Goal: Task Accomplishment & Management: Use online tool/utility

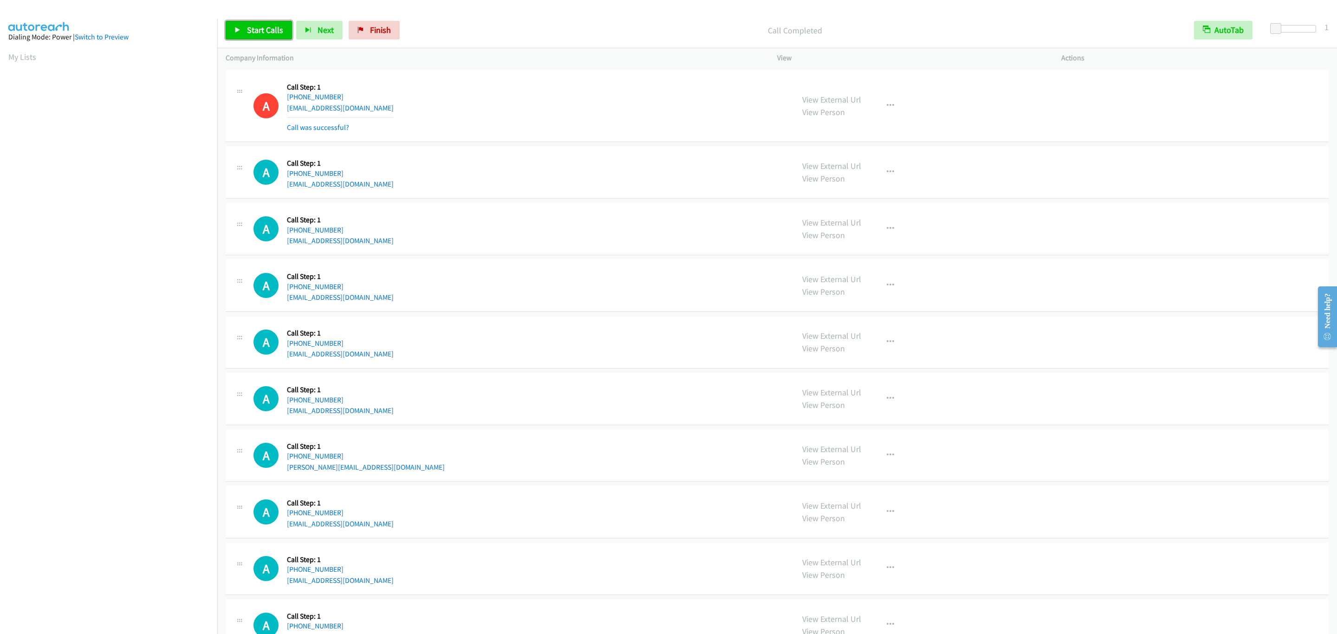
click at [261, 28] on span "Start Calls" at bounding box center [265, 30] width 36 height 11
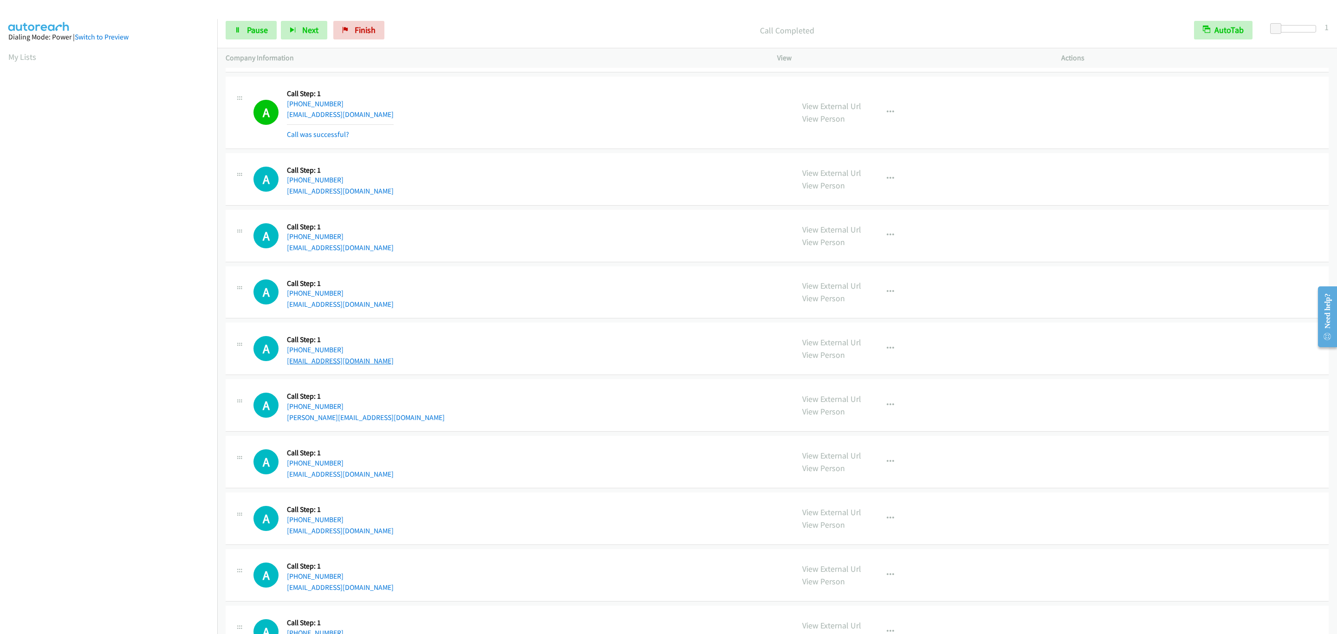
scroll to position [139, 0]
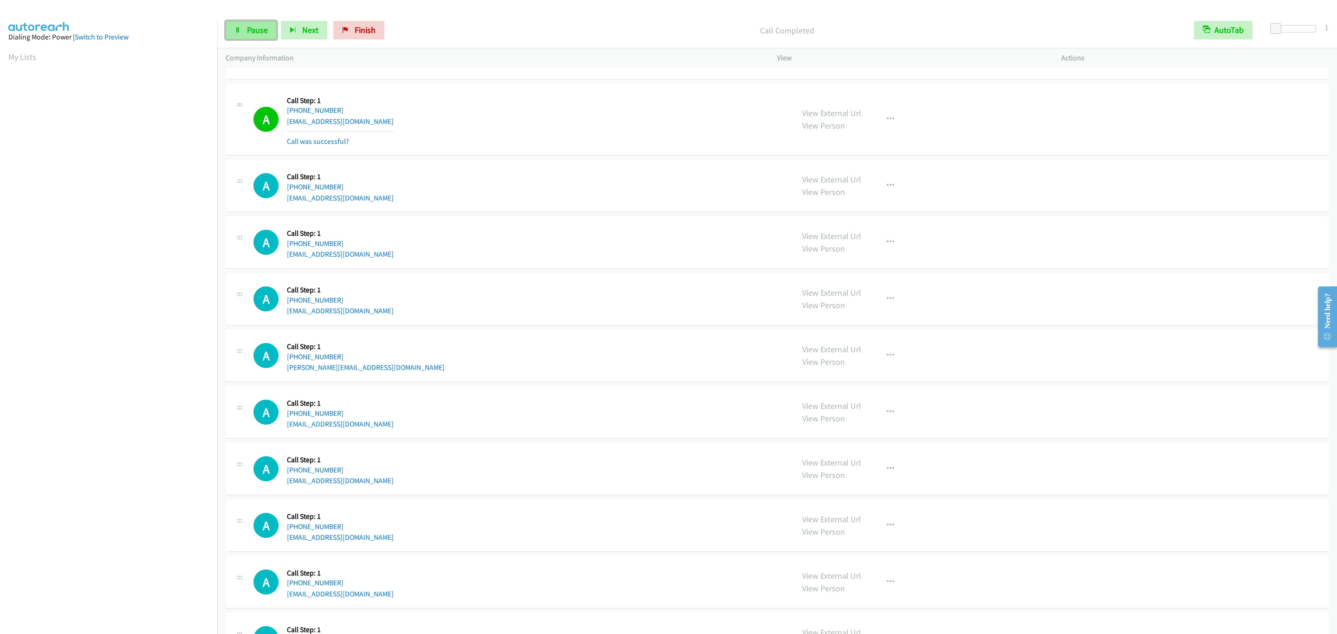
click at [264, 30] on span "Pause" at bounding box center [257, 30] width 21 height 11
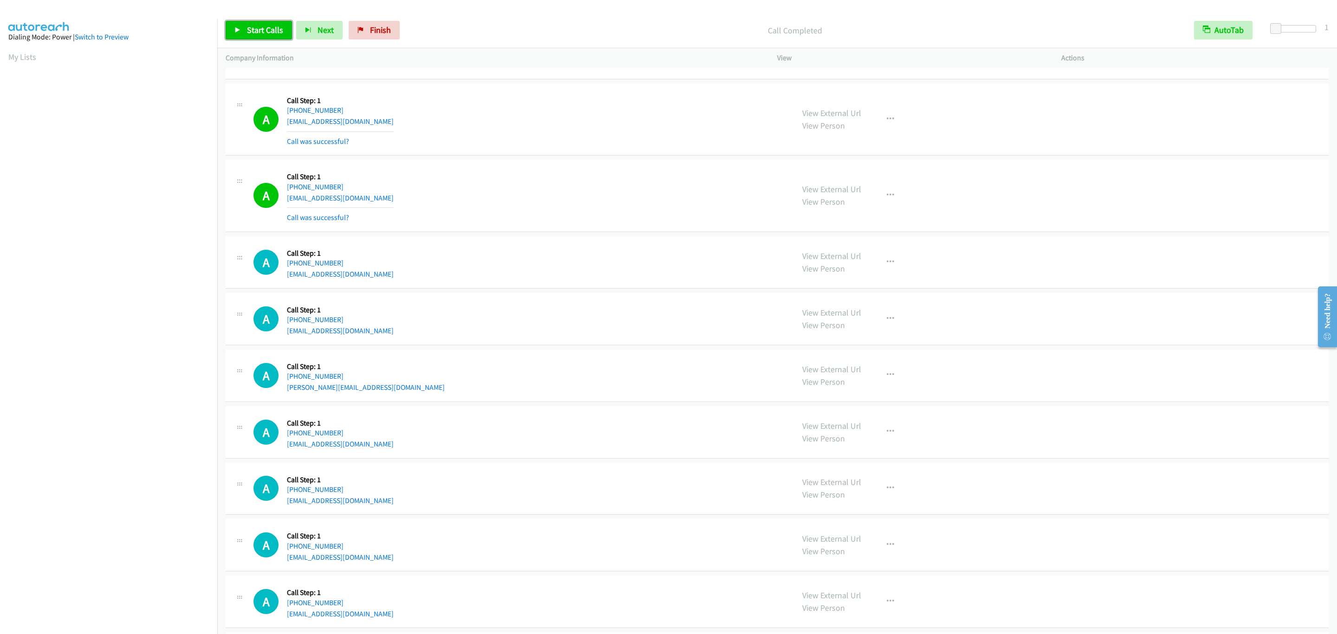
click at [262, 30] on span "Start Calls" at bounding box center [265, 30] width 36 height 11
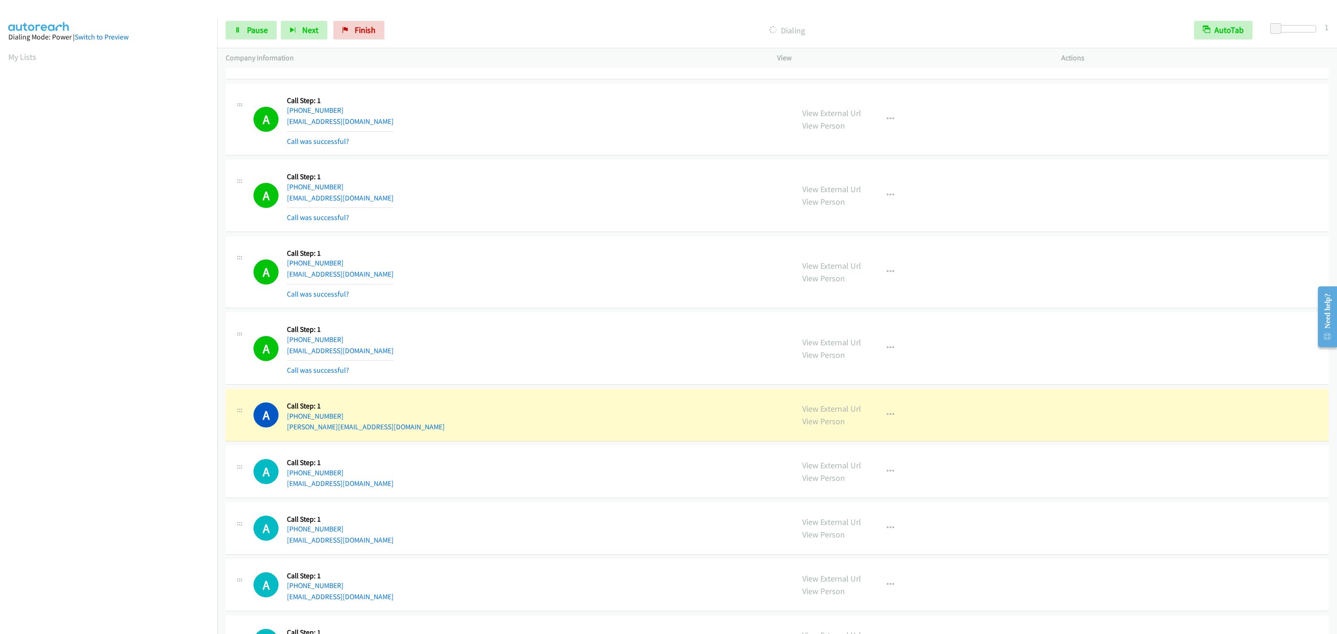
click at [490, 437] on div "A Callback Scheduled Call Step: 1 America/Los_Angeles [PHONE_NUMBER] [PERSON_NA…" at bounding box center [777, 415] width 1103 height 52
click at [635, 413] on div "A Callback Scheduled Call Step: 1 America/Los_Angeles [PHONE_NUMBER] [PERSON_NA…" at bounding box center [519, 414] width 532 height 35
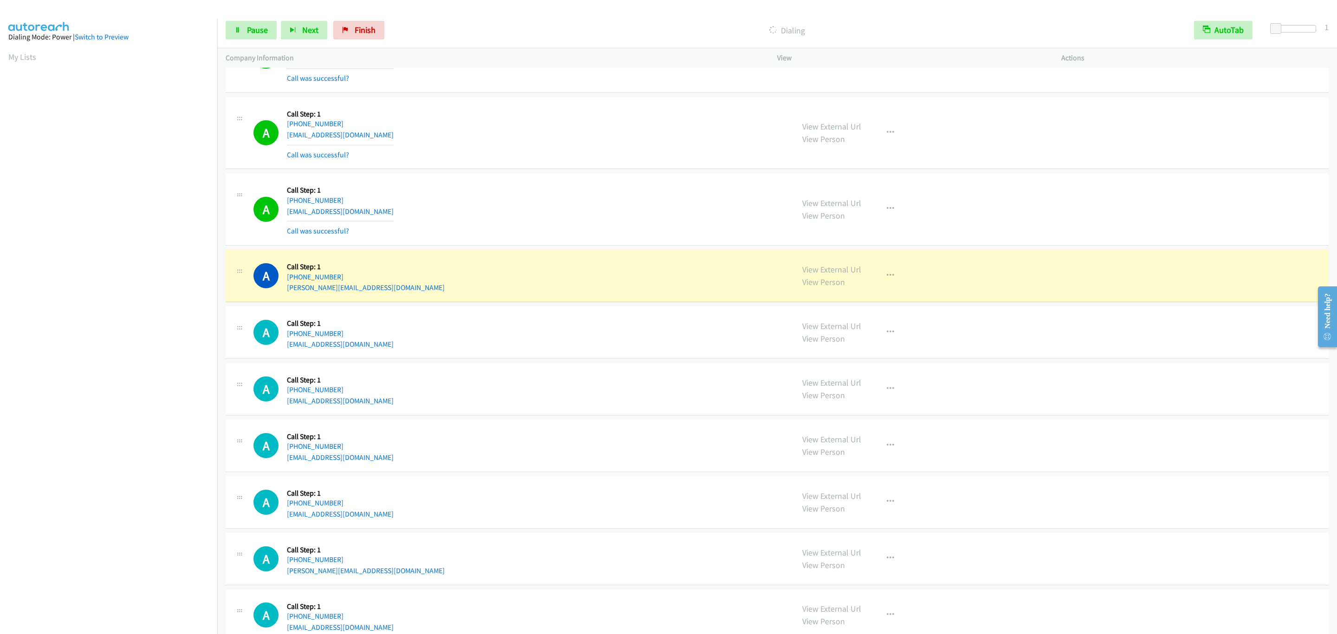
click at [1035, 323] on div "View External Url View Person View External Url Email Schedule/Manage Callback …" at bounding box center [940, 332] width 292 height 35
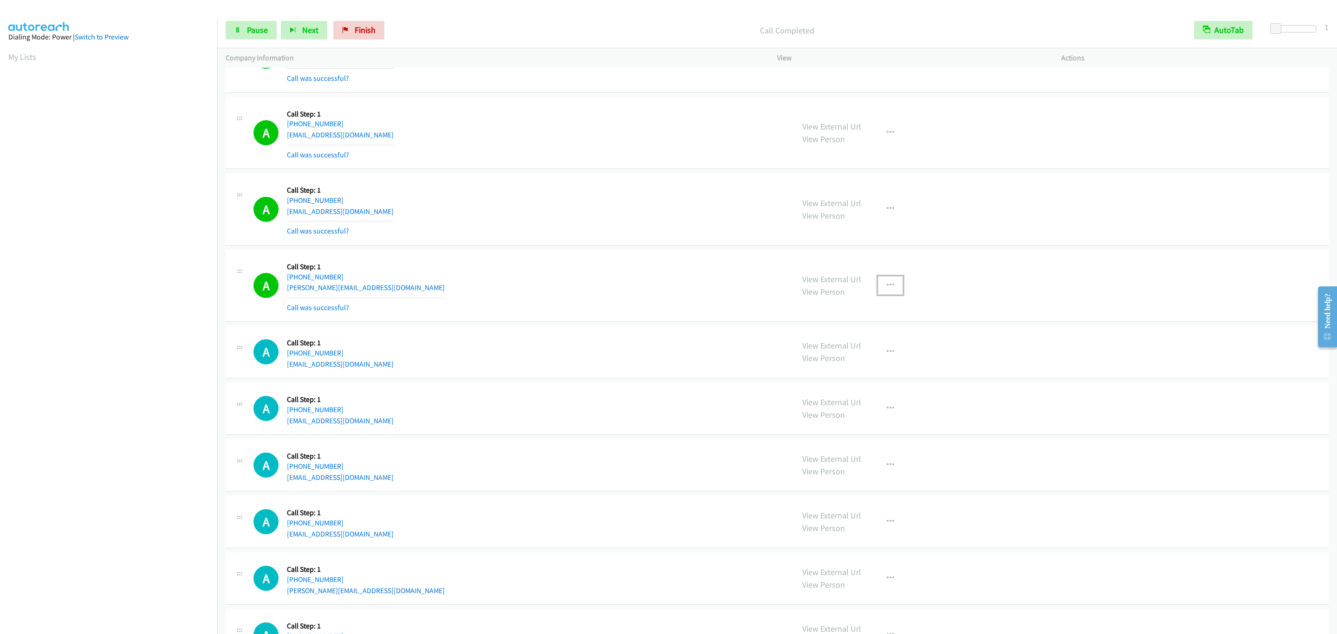
click at [894, 289] on button "button" at bounding box center [890, 285] width 25 height 19
click at [885, 365] on link "Add to do not call list" at bounding box center [840, 365] width 123 height 19
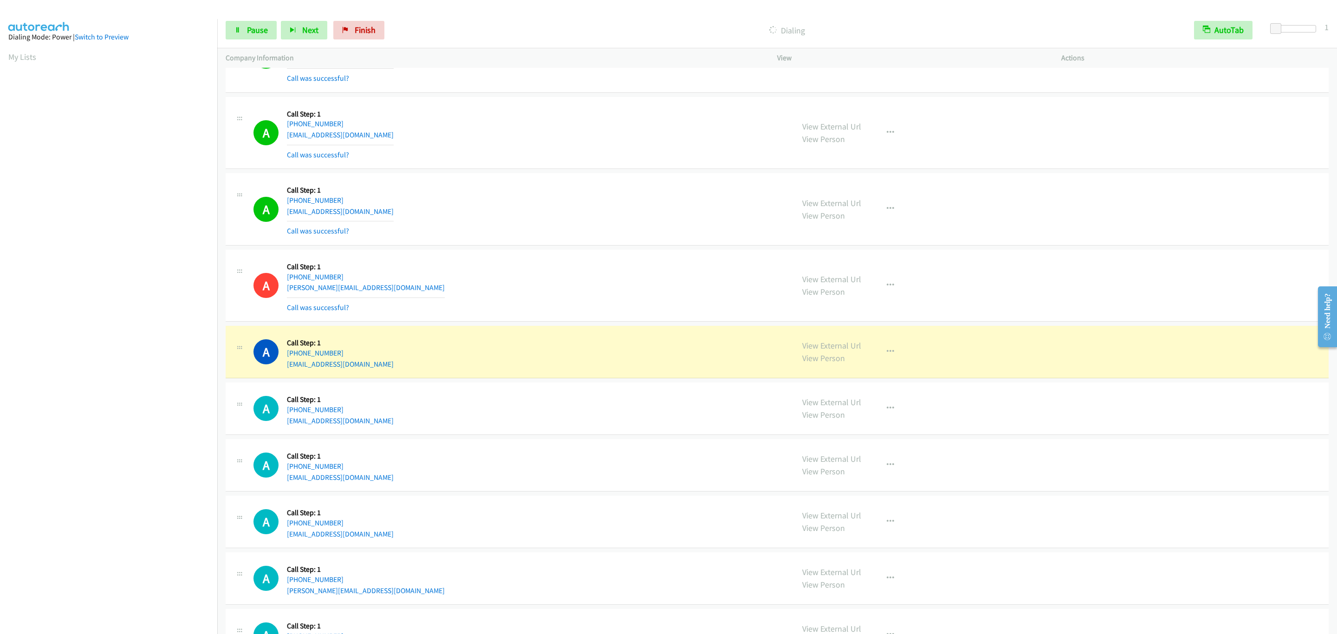
drag, startPoint x: 386, startPoint y: 370, endPoint x: 381, endPoint y: 364, distance: 7.6
click at [386, 370] on div "A Callback Scheduled Call Step: 1 America/New_York [PHONE_NUMBER] [EMAIL_ADDRES…" at bounding box center [519, 351] width 532 height 35
click at [381, 363] on div "A Callback Scheduled Call Step: 1 America/New_York [PHONE_NUMBER] [EMAIL_ADDRES…" at bounding box center [519, 351] width 532 height 35
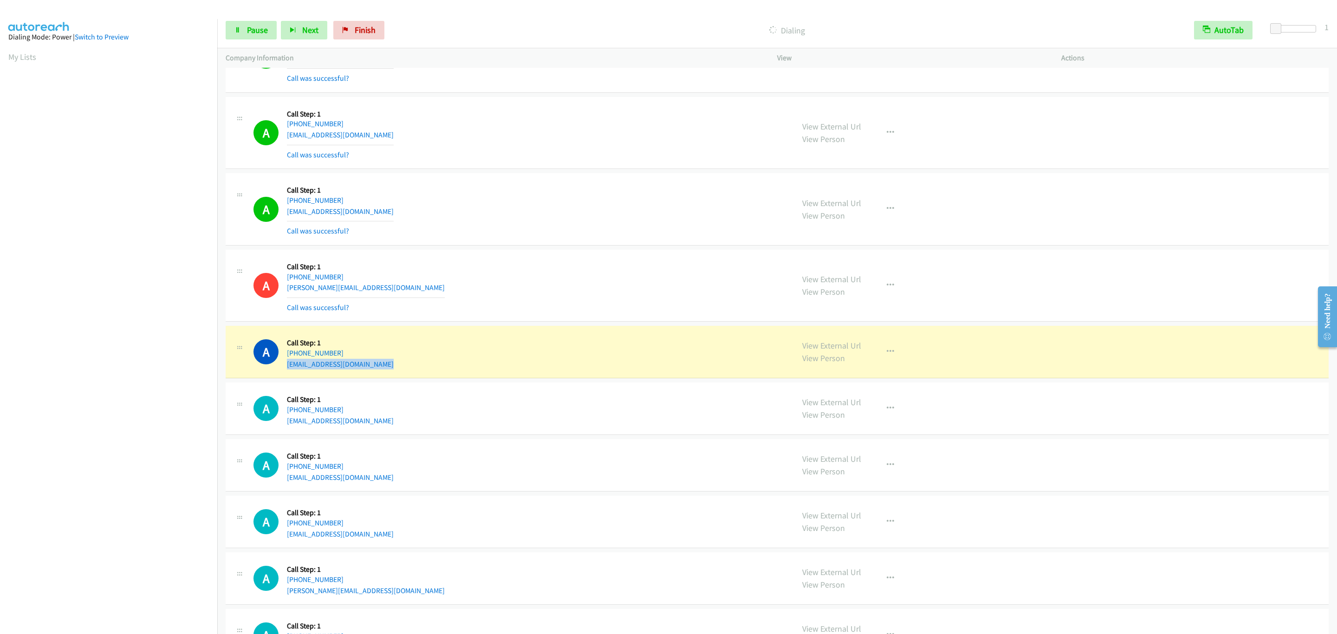
copy div "[EMAIL_ADDRESS][DOMAIN_NAME]"
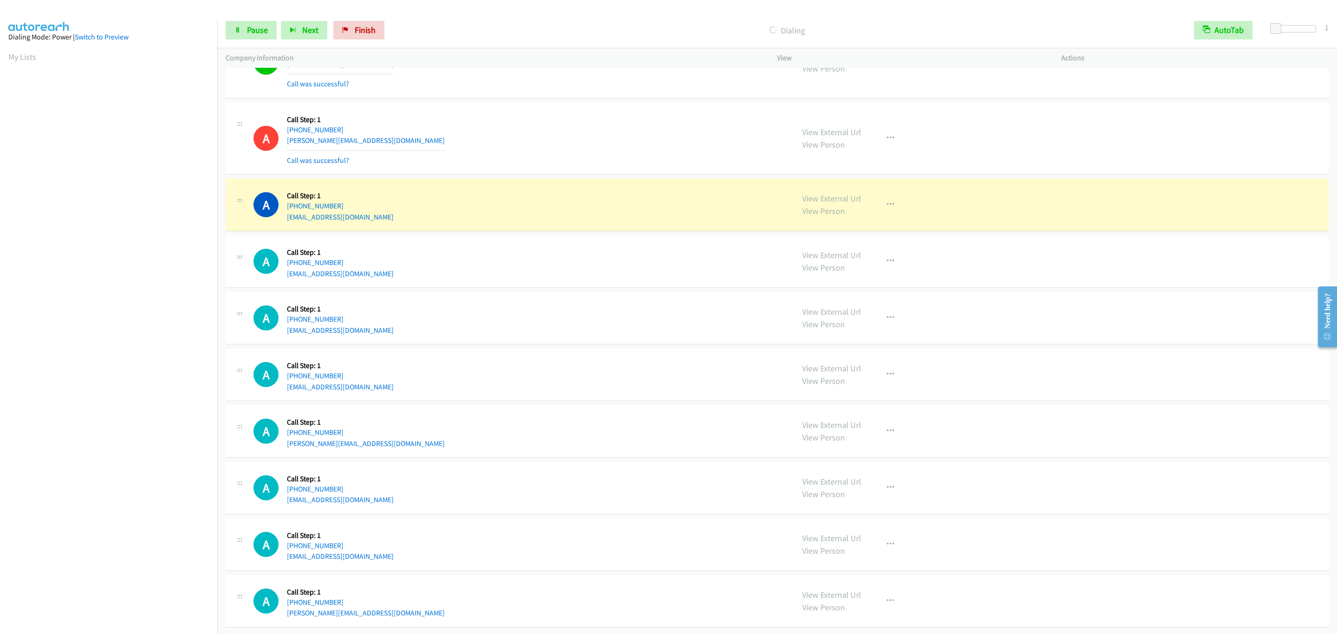
click at [479, 251] on div "A Callback Scheduled Call Step: 1 America/New_York [PHONE_NUMBER] [EMAIL_ADDRES…" at bounding box center [519, 261] width 532 height 35
click at [558, 333] on div "A Callback Scheduled Call Step: 1 America/New_York [PHONE_NUMBER] [EMAIL_ADDRES…" at bounding box center [777, 318] width 1103 height 52
drag, startPoint x: 899, startPoint y: 192, endPoint x: 892, endPoint y: 192, distance: 7.0
click at [898, 192] on div "View External Url View Person View External Url Email Schedule/Manage Callback …" at bounding box center [940, 204] width 292 height 35
click at [891, 195] on button "button" at bounding box center [890, 204] width 25 height 19
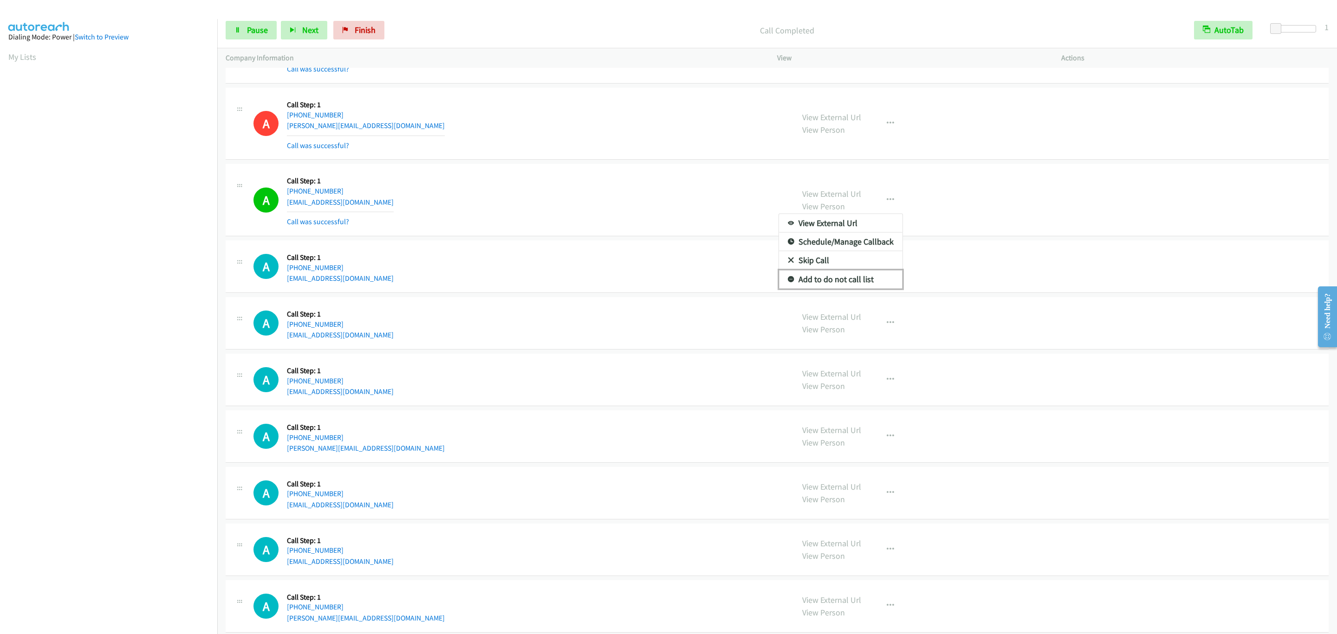
click at [855, 283] on link "Add to do not call list" at bounding box center [840, 279] width 123 height 19
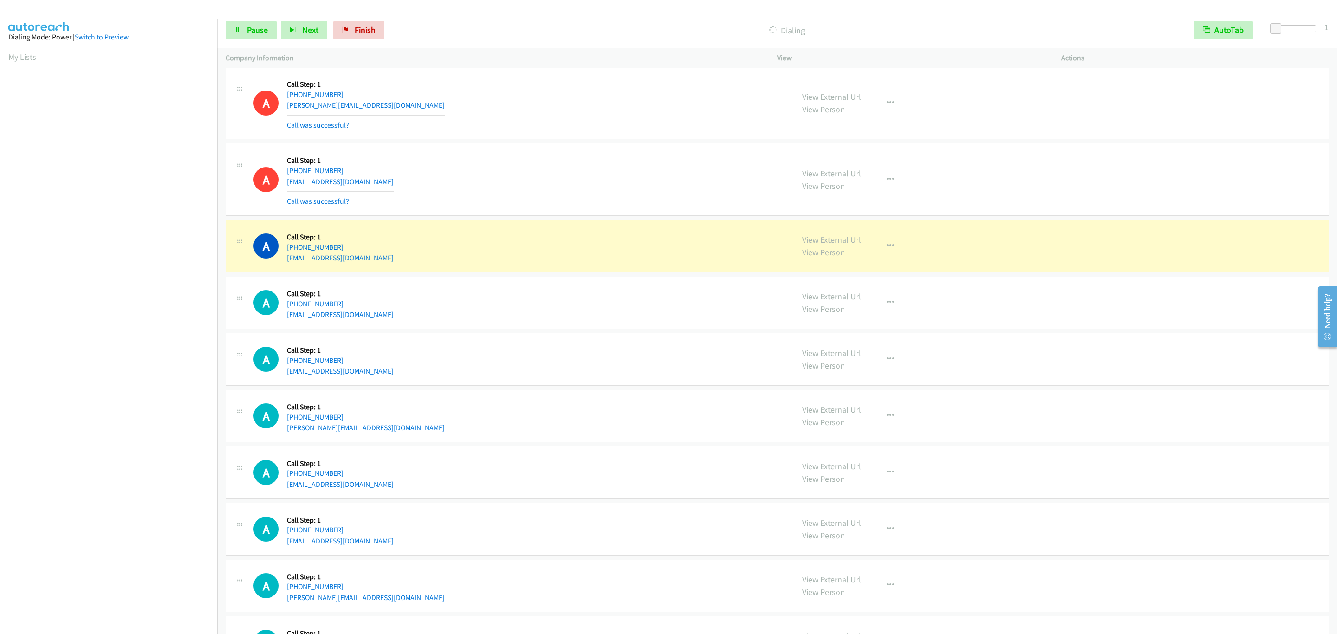
scroll to position [600, 0]
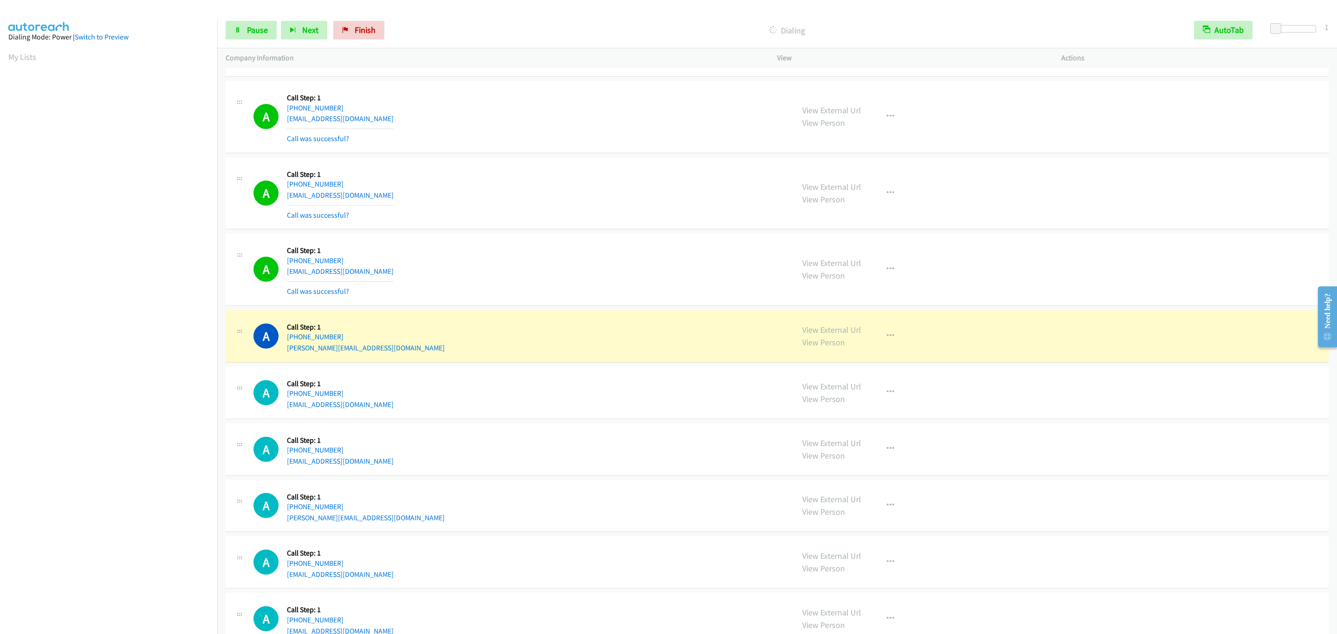
click at [553, 195] on div "A Callback Scheduled Call Step: 1 America/New_York [PHONE_NUMBER] [EMAIL_ADDRES…" at bounding box center [519, 193] width 532 height 55
click at [542, 192] on div "A Callback Scheduled Call Step: 1 America/New_York [PHONE_NUMBER] [EMAIL_ADDRES…" at bounding box center [519, 193] width 532 height 55
click at [535, 187] on div "A Callback Scheduled Call Step: 1 America/New_York [PHONE_NUMBER] [EMAIL_ADDRES…" at bounding box center [519, 193] width 532 height 55
click at [831, 335] on link "View External Url" at bounding box center [831, 329] width 59 height 11
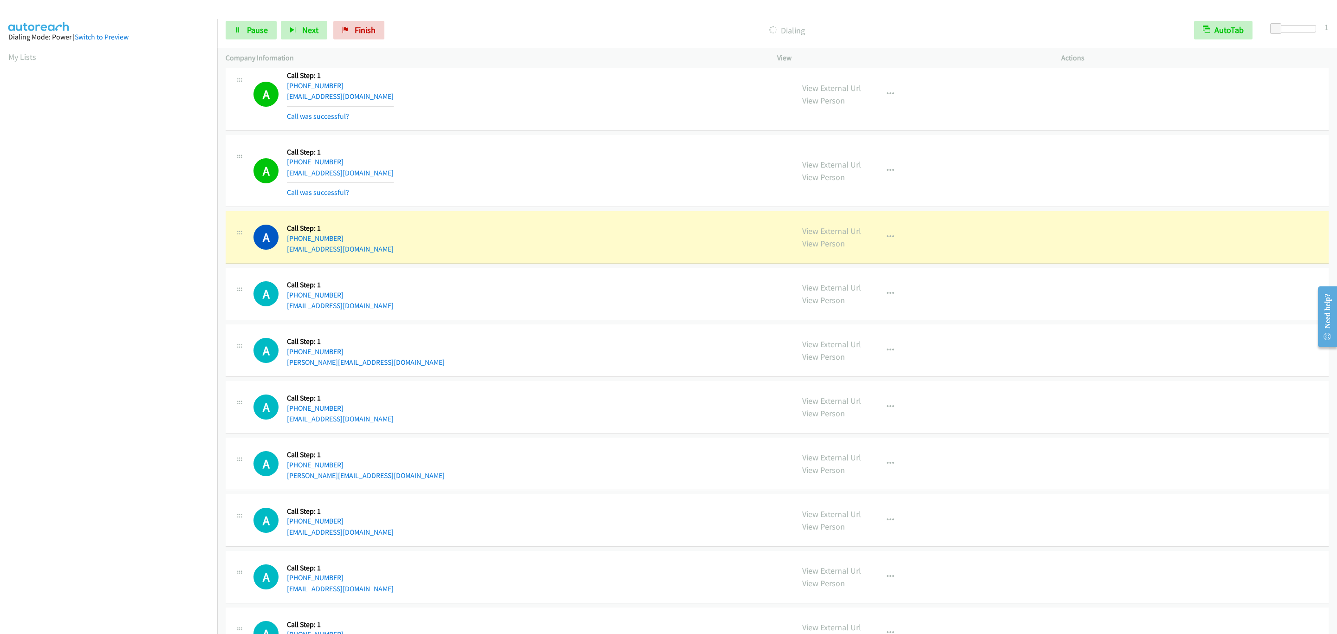
scroll to position [1297, 0]
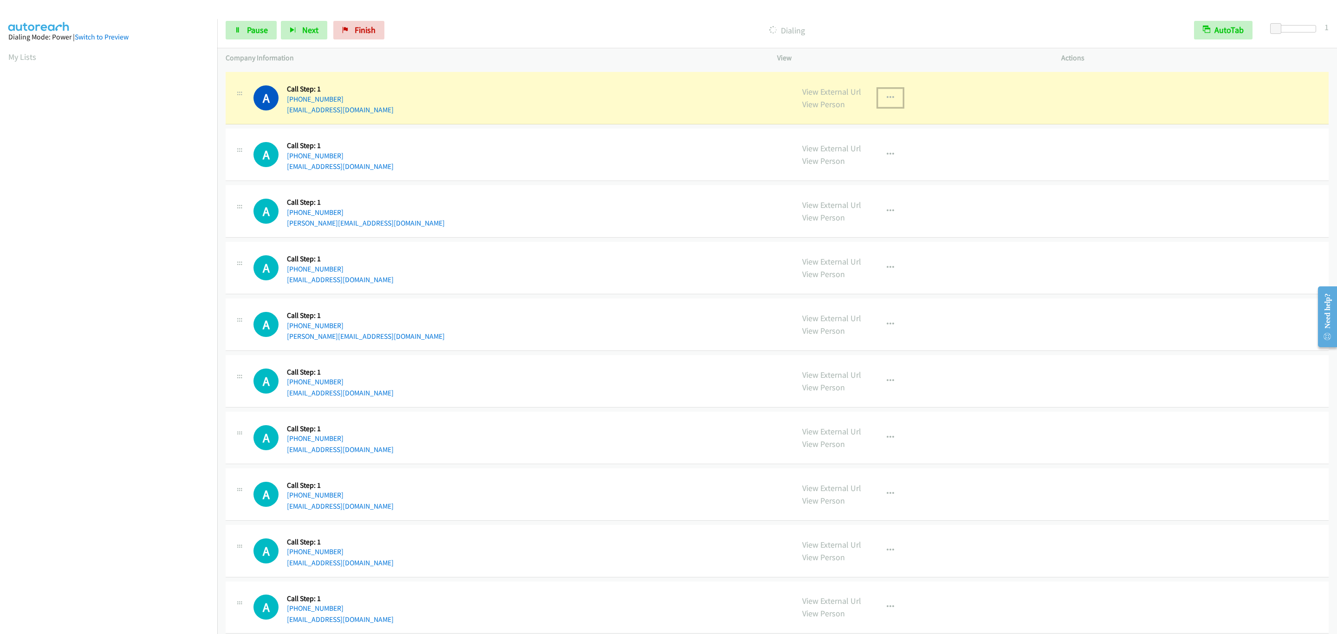
click at [878, 107] on button "button" at bounding box center [890, 98] width 25 height 19
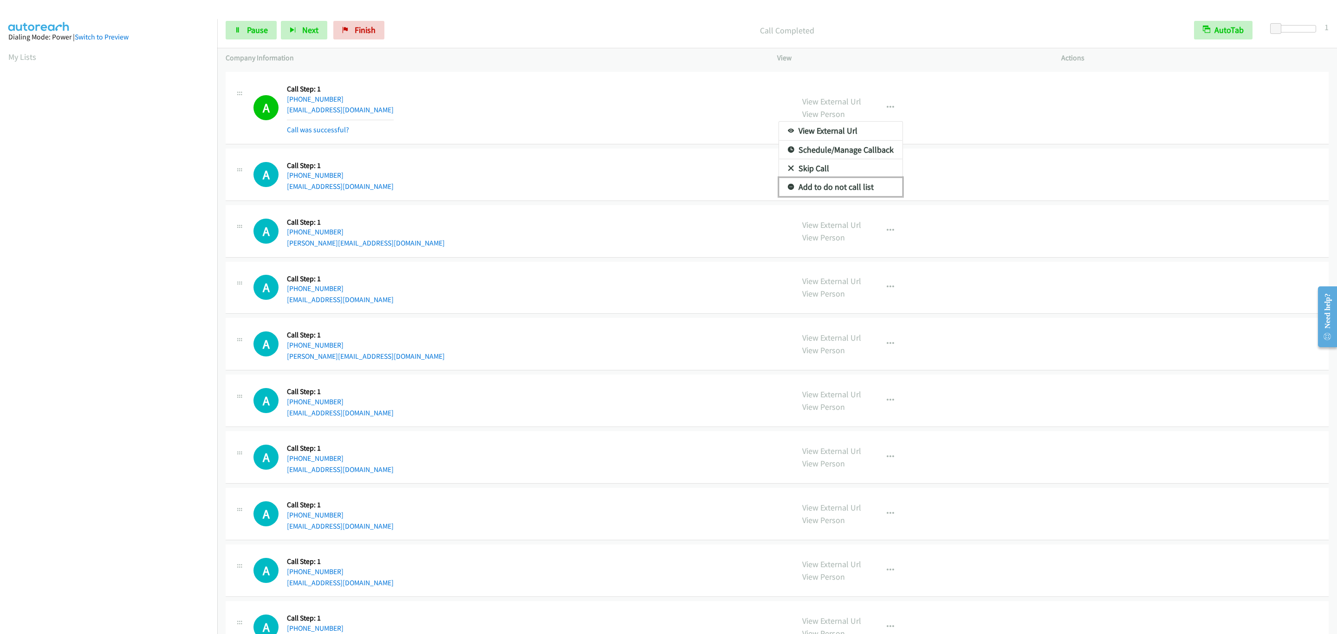
click at [842, 196] on link "Add to do not call list" at bounding box center [840, 187] width 123 height 19
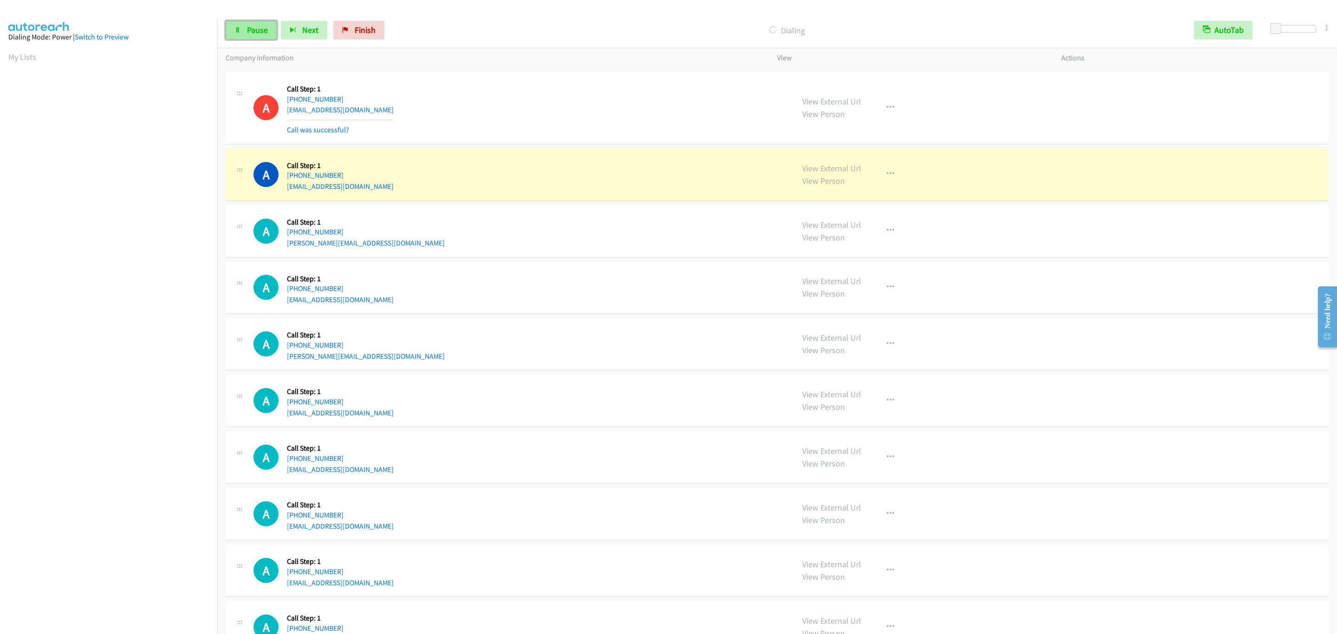
drag, startPoint x: 267, startPoint y: 35, endPoint x: 208, endPoint y: 64, distance: 66.0
click at [267, 35] on link "Pause" at bounding box center [251, 30] width 51 height 19
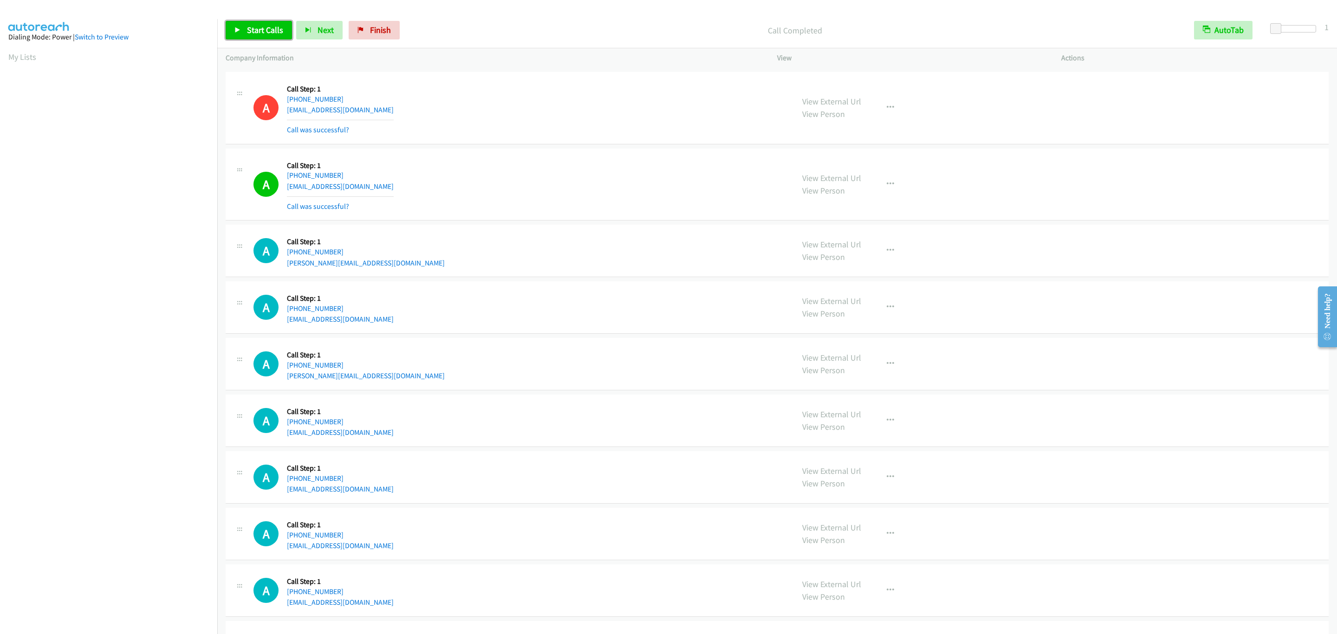
click at [253, 22] on link "Start Calls" at bounding box center [259, 30] width 66 height 19
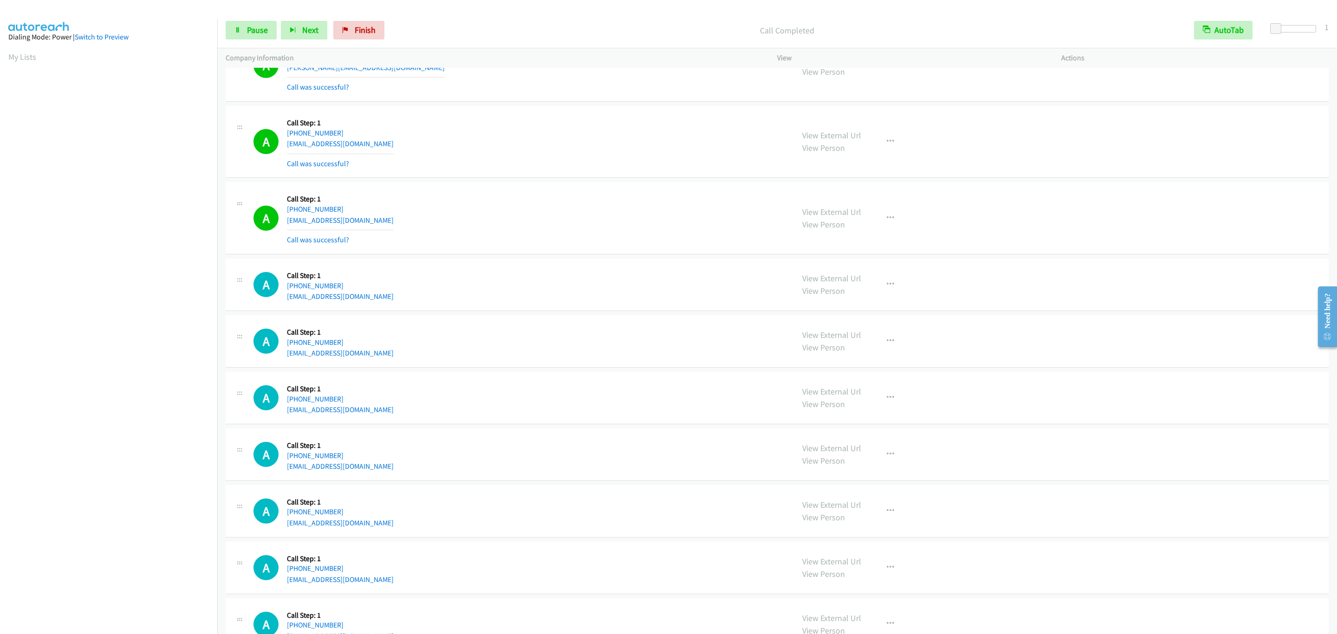
scroll to position [1714, 0]
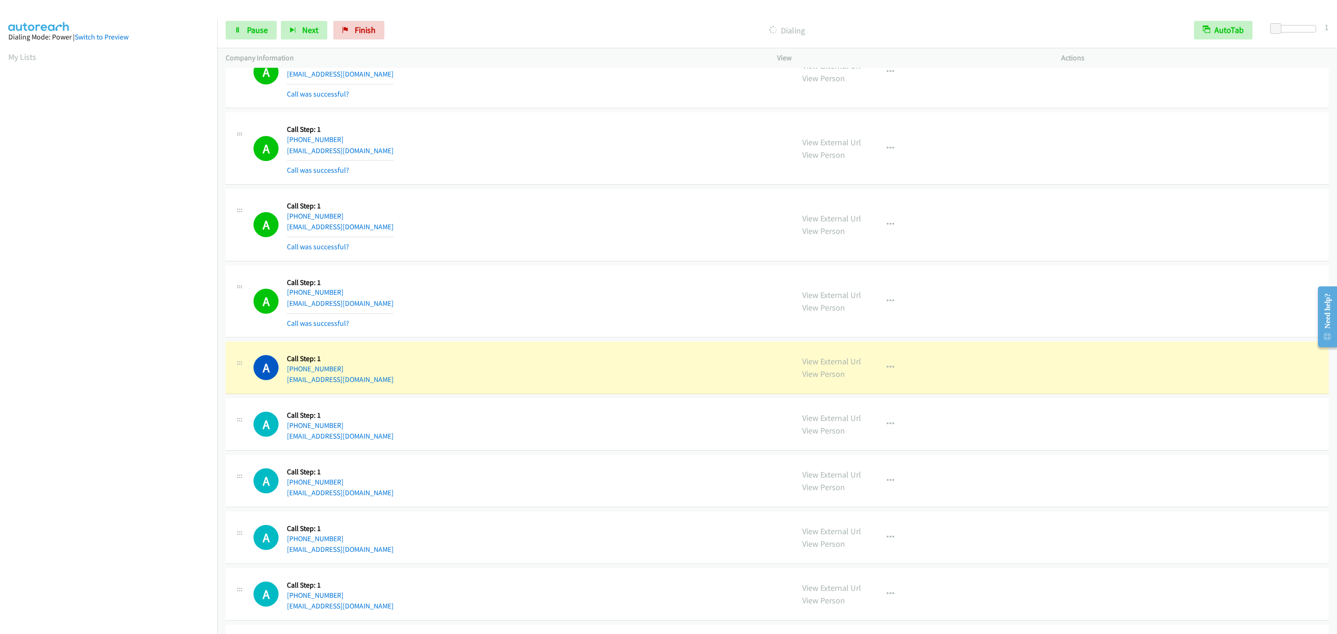
click at [602, 219] on div "A Callback Scheduled Call Step: 1 America/New_York [PHONE_NUMBER] [EMAIL_ADDRES…" at bounding box center [519, 224] width 532 height 55
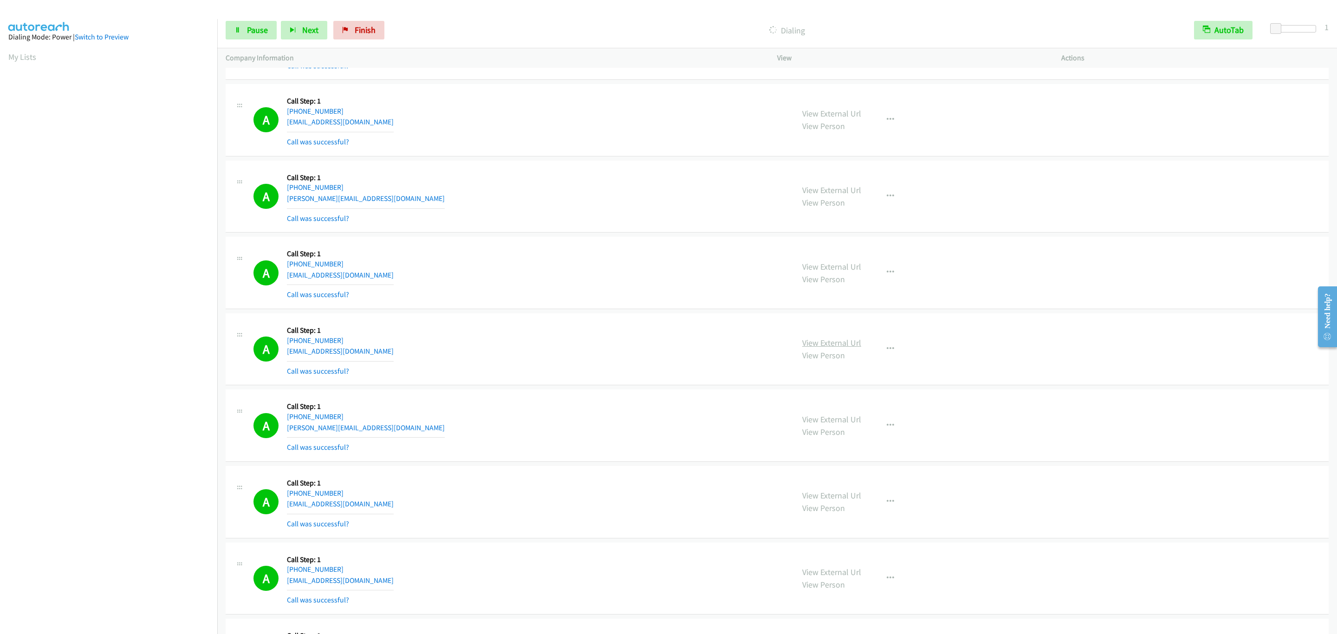
click at [825, 348] on link "View External Url" at bounding box center [831, 342] width 59 height 11
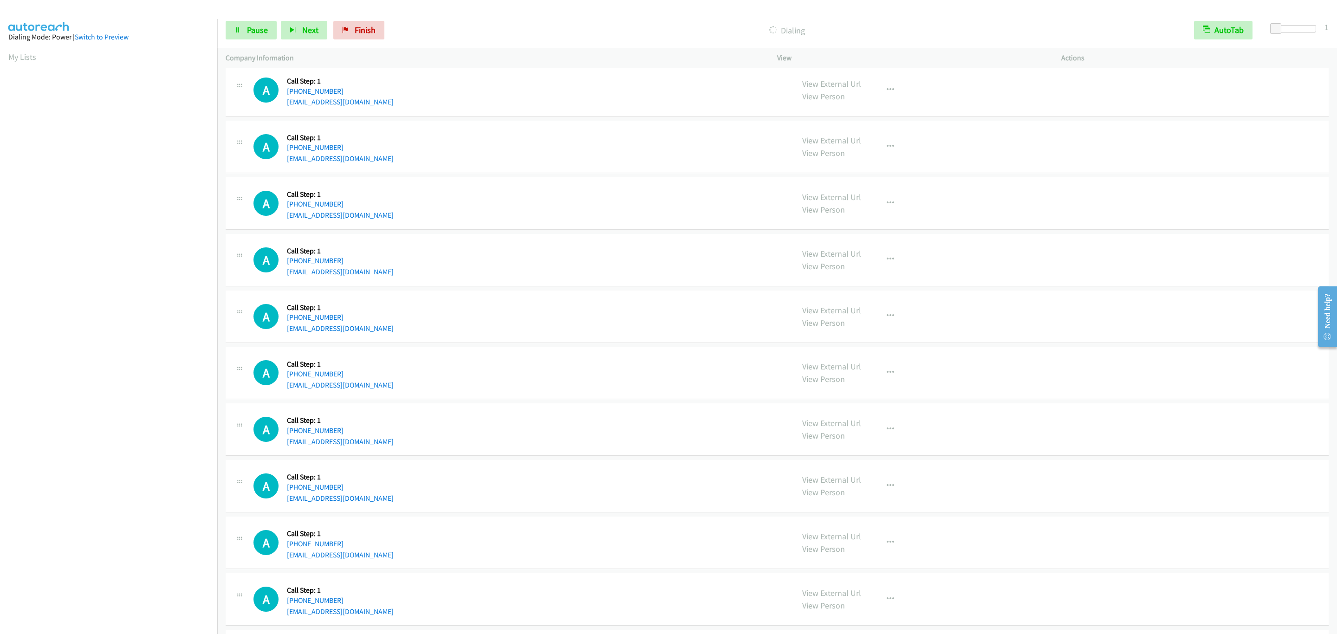
scroll to position [2418, 0]
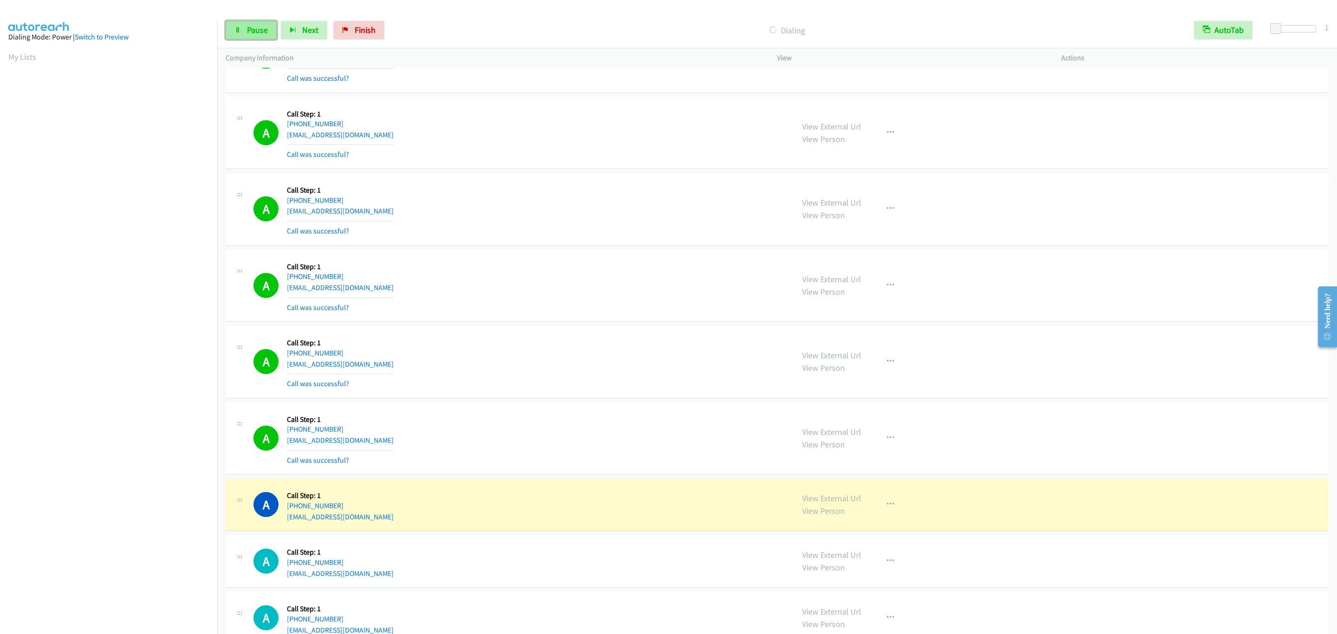
click at [251, 29] on span "Pause" at bounding box center [257, 30] width 21 height 11
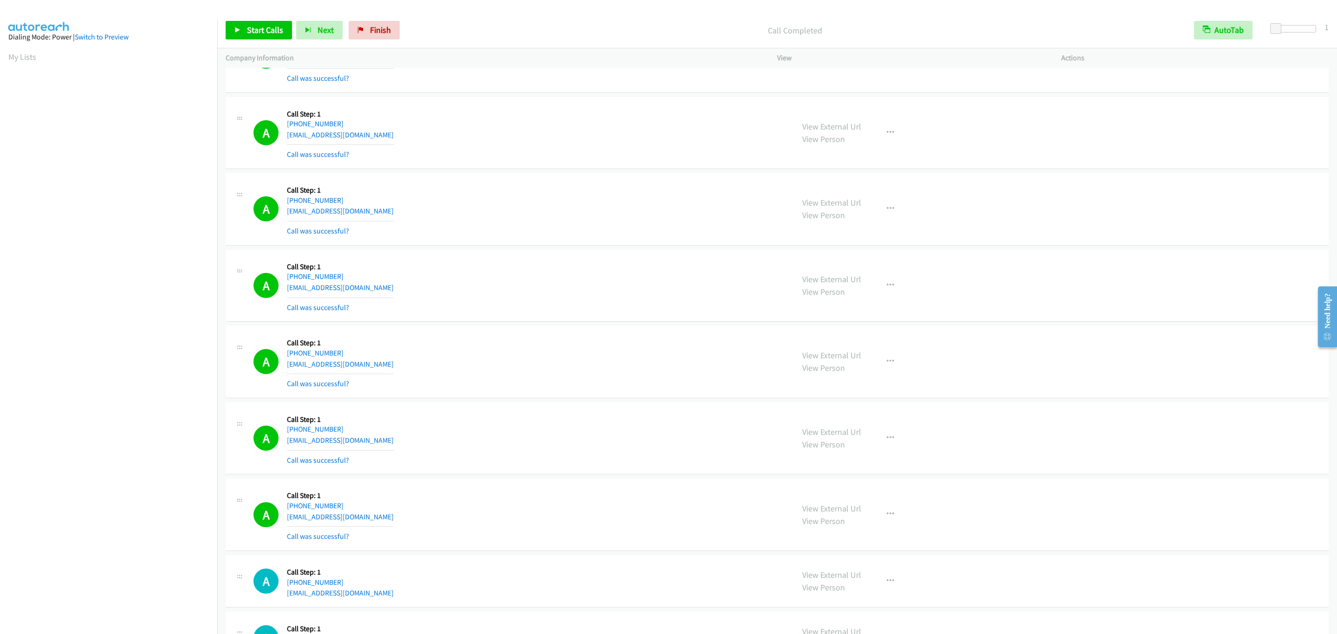
scroll to position [2696, 0]
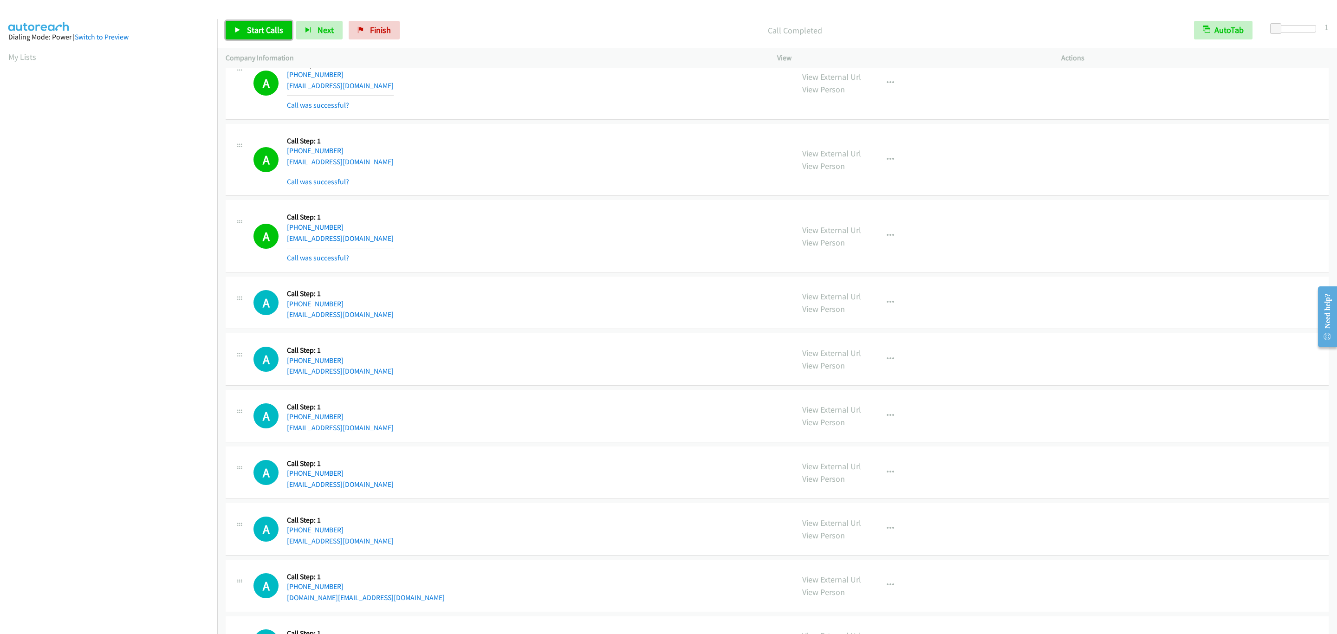
click at [262, 34] on span "Start Calls" at bounding box center [265, 30] width 36 height 11
click at [518, 294] on div "A Callback Scheduled Call Step: 1 America/Los_Angeles [PHONE_NUMBER] [EMAIL_ADD…" at bounding box center [777, 303] width 1103 height 52
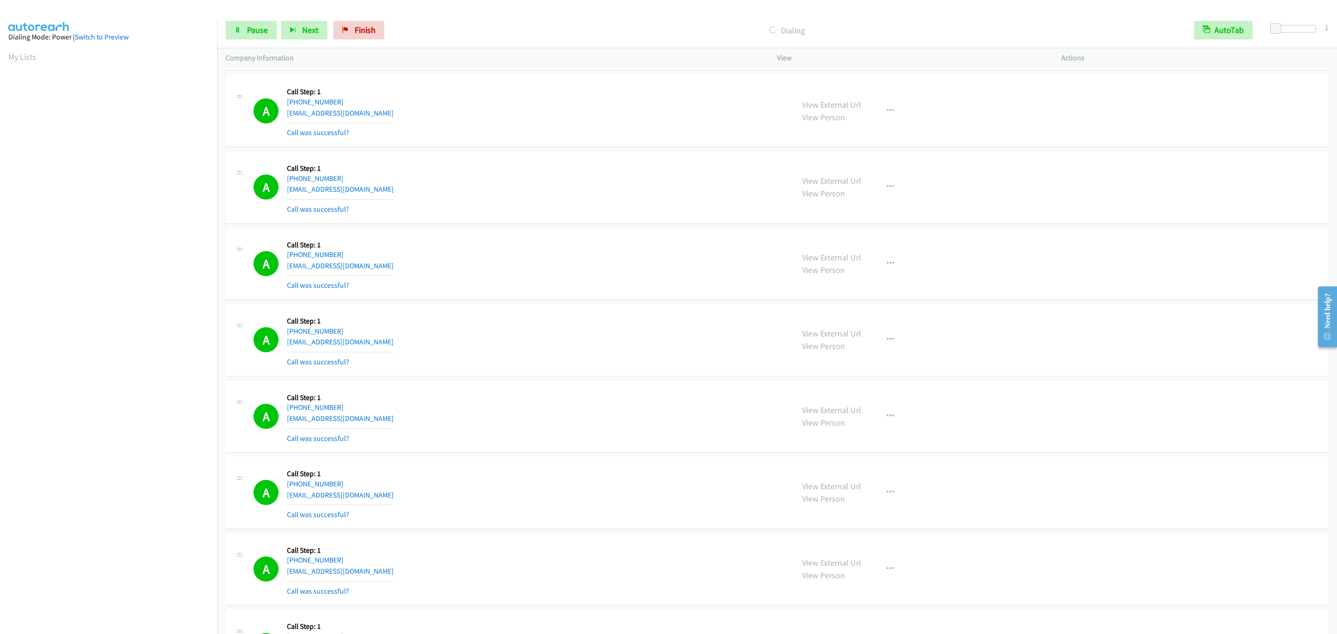
click at [898, 353] on div "View External Url View Person View External Url Email Schedule/Manage Callback …" at bounding box center [940, 339] width 292 height 55
click at [888, 367] on div "View External Url View Person View External Url Email Schedule/Manage Callback …" at bounding box center [940, 339] width 292 height 55
click at [890, 349] on button "button" at bounding box center [890, 340] width 25 height 19
click at [886, 428] on link "Add to do not call list" at bounding box center [840, 419] width 123 height 19
drag, startPoint x: 448, startPoint y: 191, endPoint x: 461, endPoint y: 194, distance: 12.8
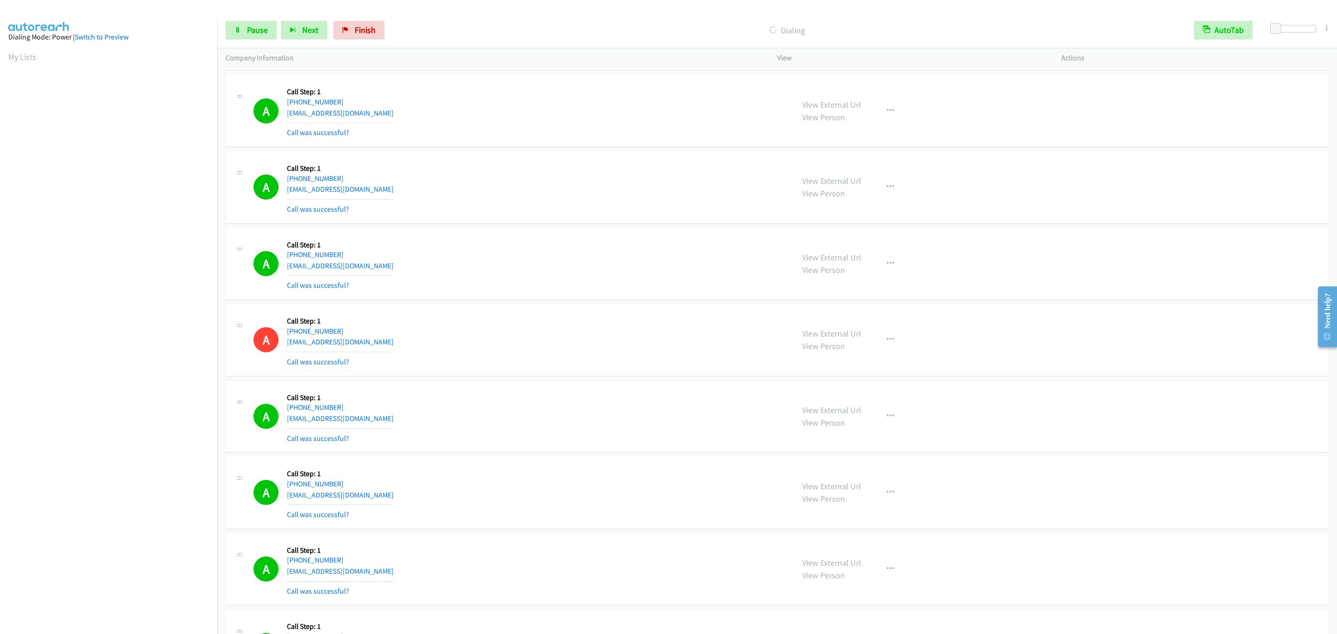
click at [446, 191] on div "A Callback Scheduled Call Step: 1 America/New_York [PHONE_NUMBER] [EMAIL_ADDRES…" at bounding box center [519, 187] width 532 height 55
click at [894, 120] on button "button" at bounding box center [890, 111] width 25 height 19
click at [875, 200] on link "Add to do not call list" at bounding box center [840, 190] width 123 height 19
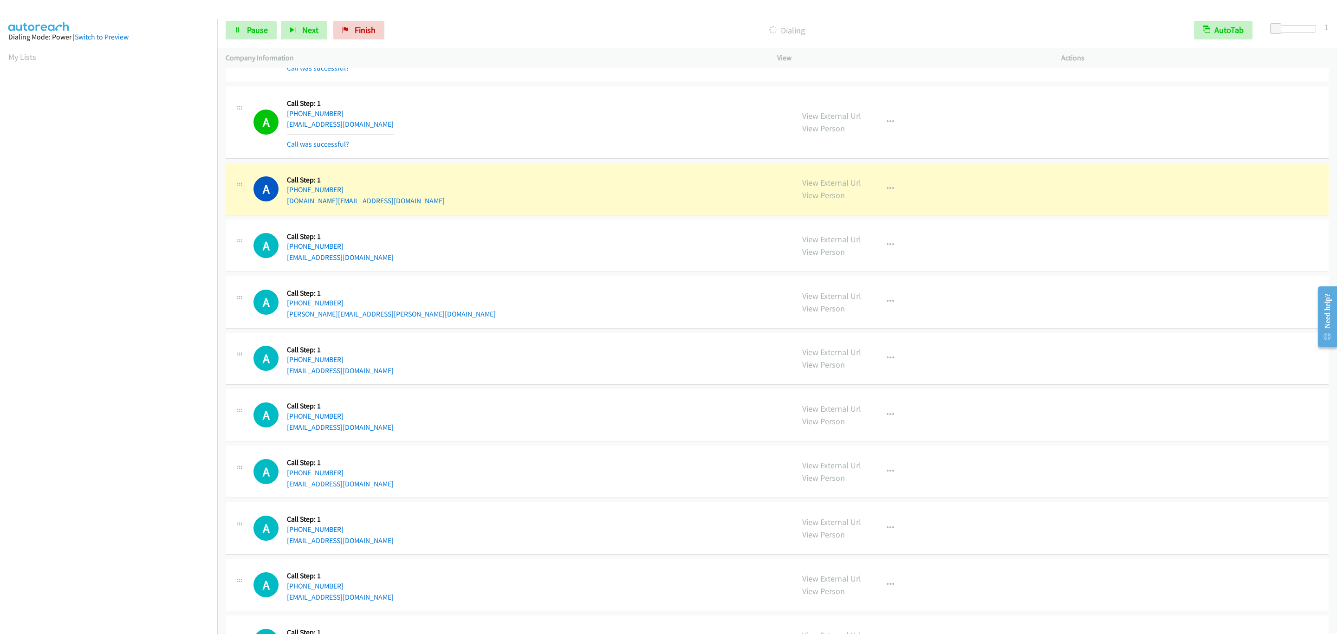
scroll to position [3261, 0]
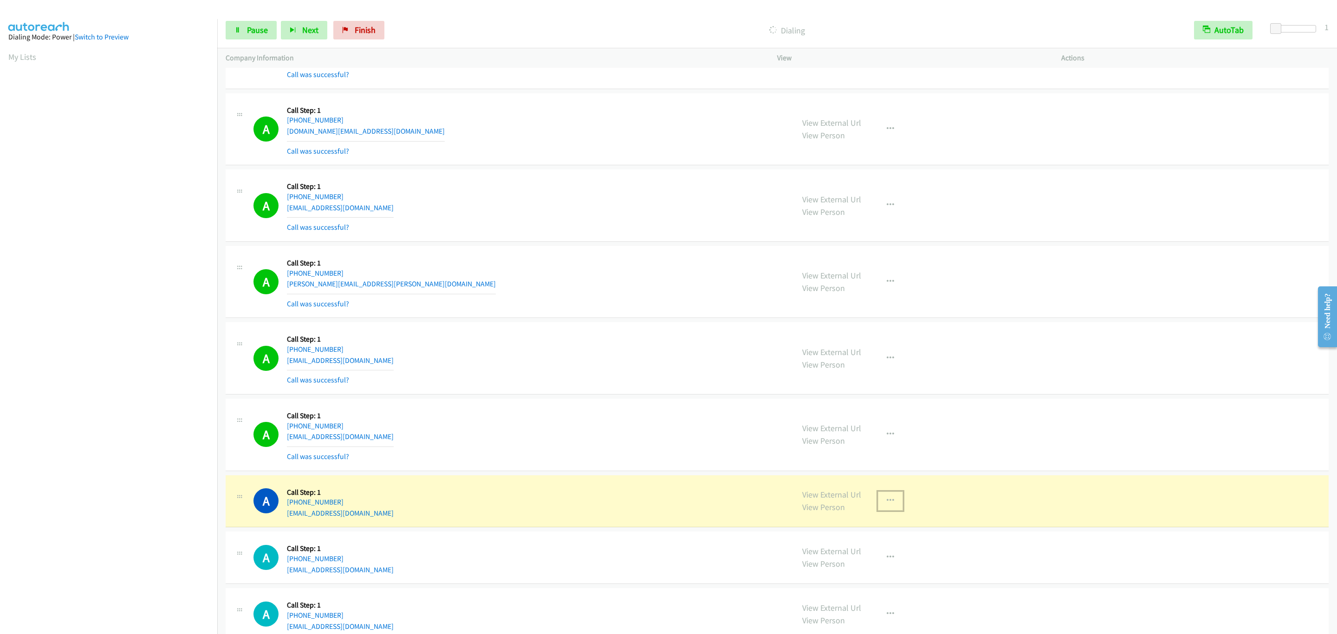
click at [887, 505] on icon "button" at bounding box center [890, 500] width 7 height 7
click at [873, 571] on link "Skip Call" at bounding box center [840, 561] width 123 height 19
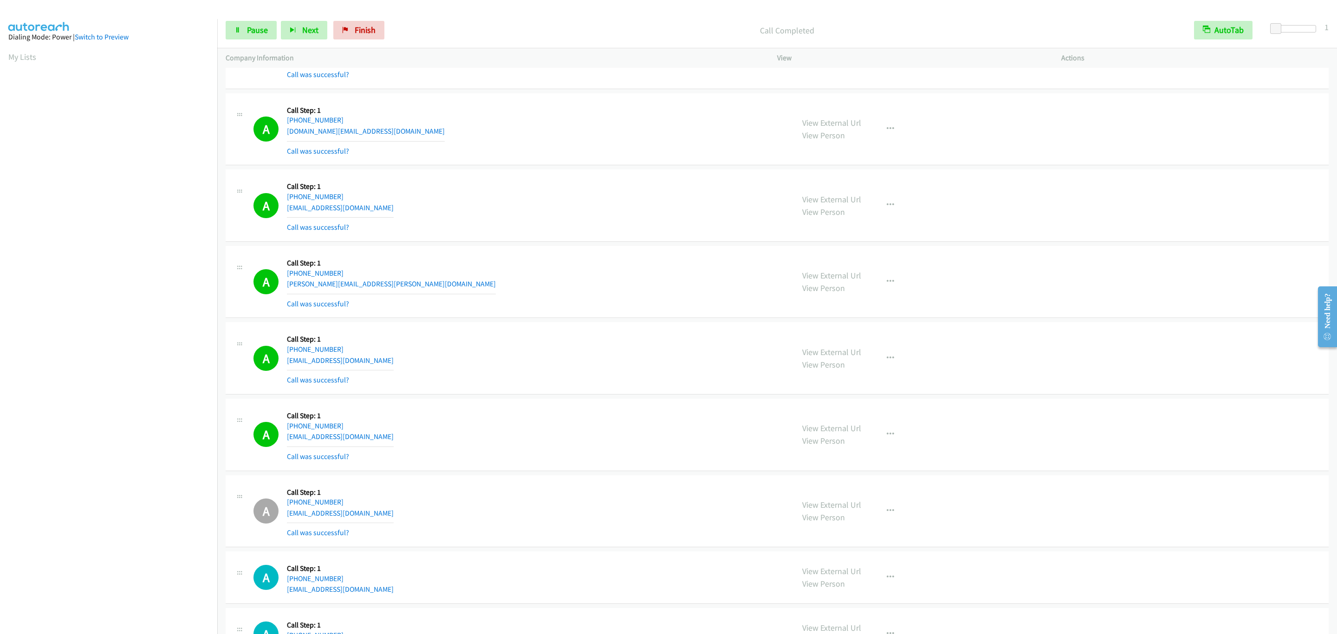
scroll to position [3401, 0]
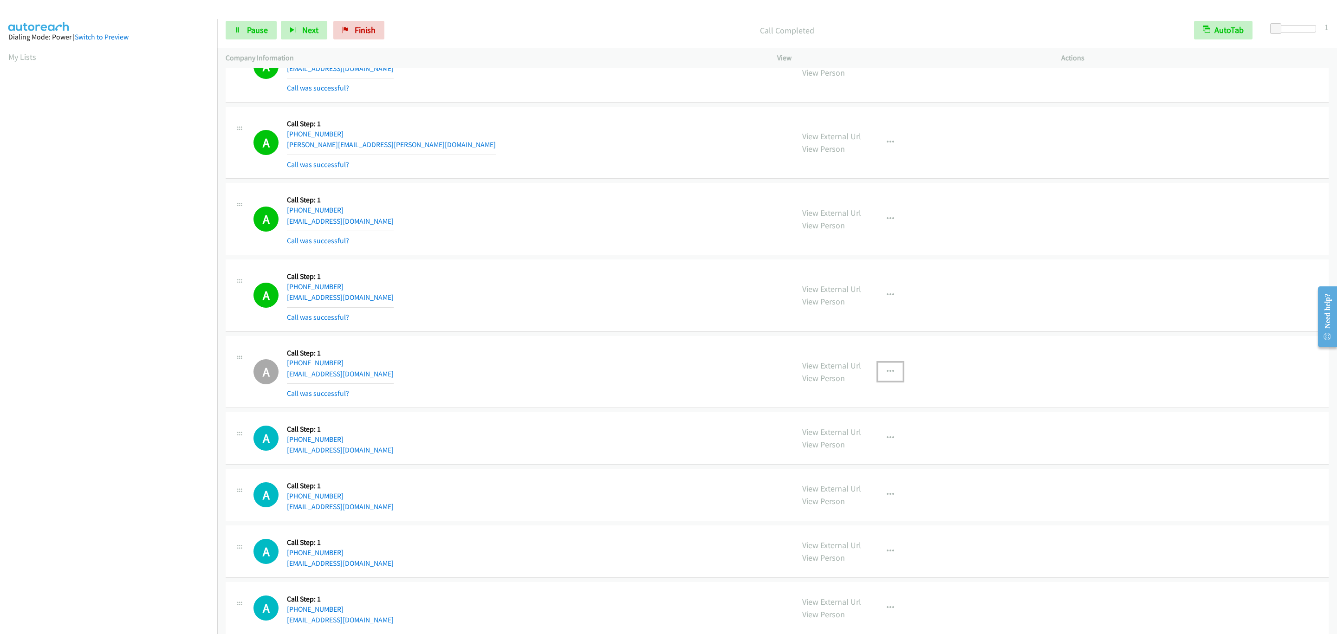
click at [882, 381] on button "button" at bounding box center [890, 372] width 25 height 19
click at [888, 460] on link "Add to do not call list" at bounding box center [840, 451] width 123 height 19
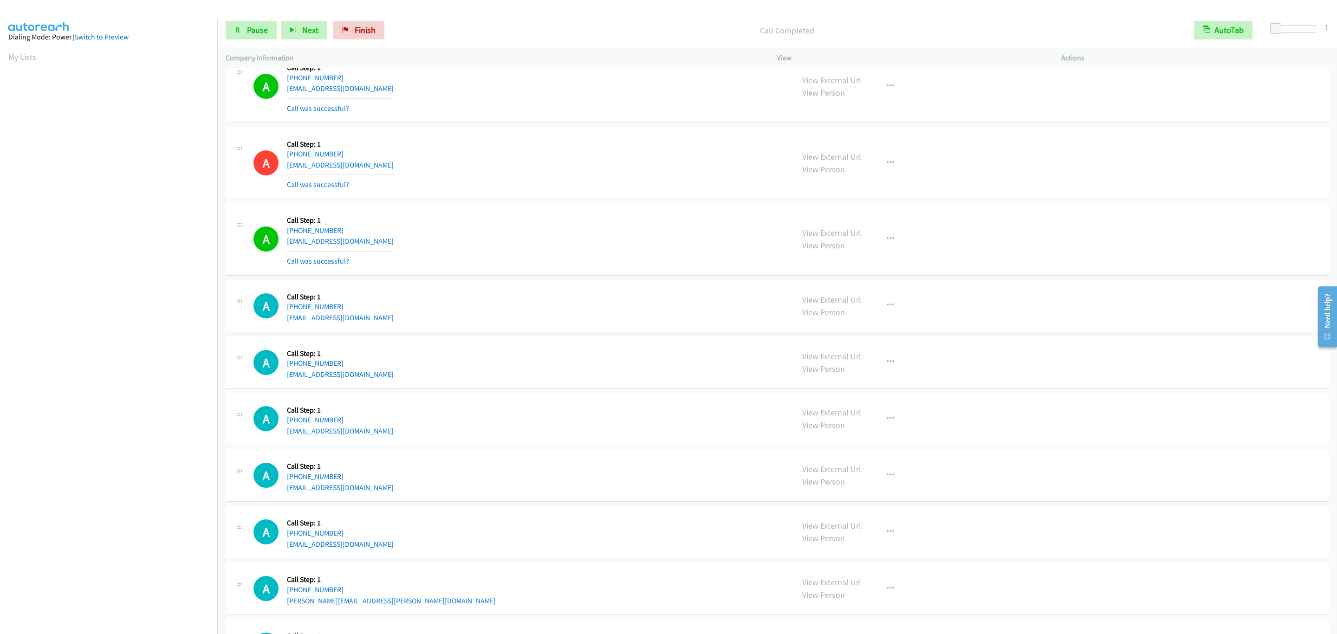
scroll to position [3679, 0]
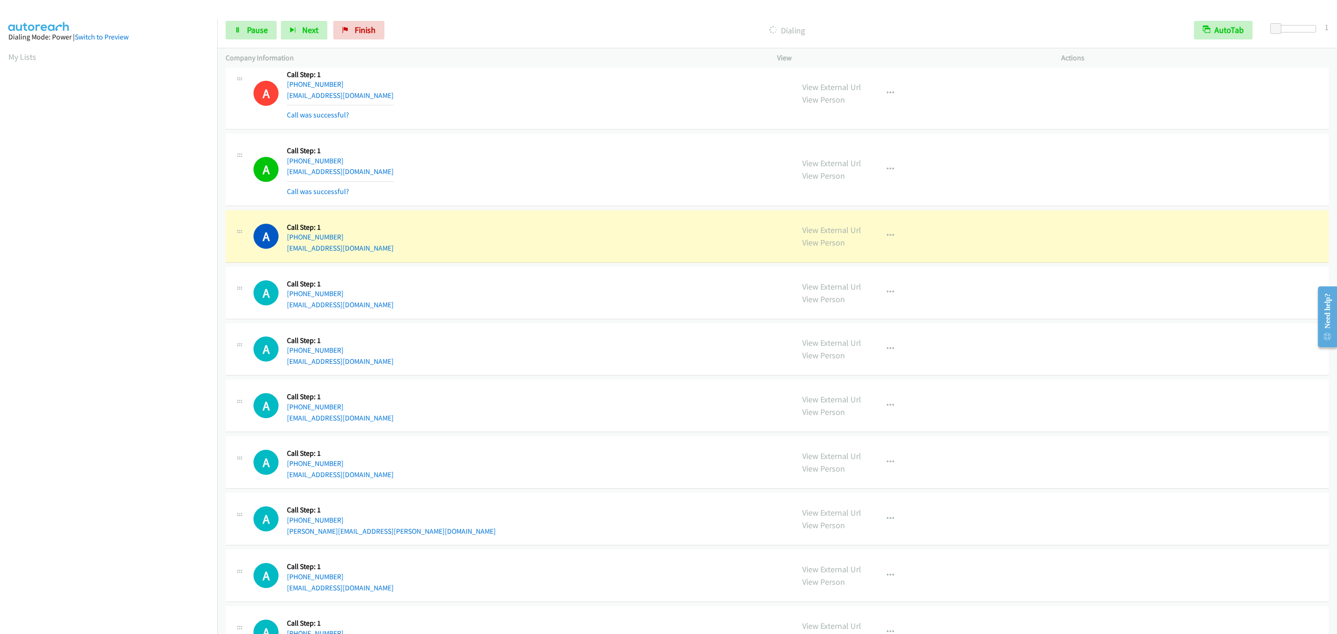
drag, startPoint x: 368, startPoint y: 233, endPoint x: 376, endPoint y: 231, distance: 8.9
click at [368, 233] on td "A Callback Scheduled Call Step: 1 America/Los_Angeles [PHONE_NUMBER] [EMAIL_ADD…" at bounding box center [777, 236] width 1120 height 57
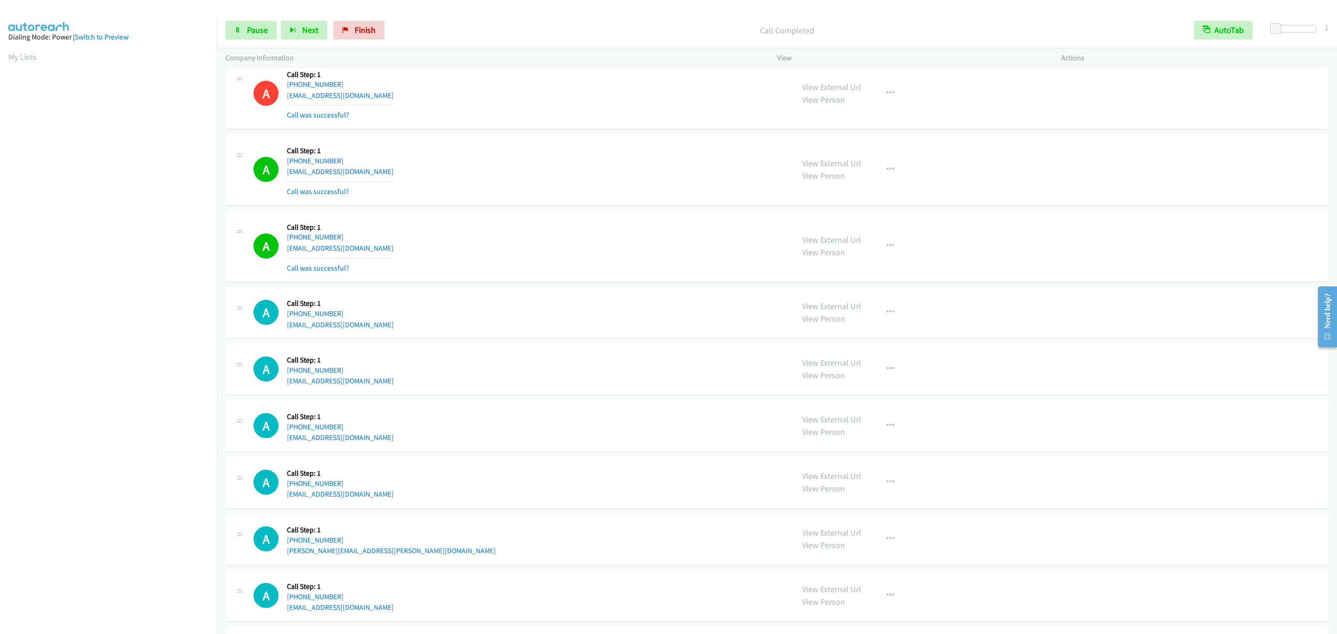
scroll to position [3818, 0]
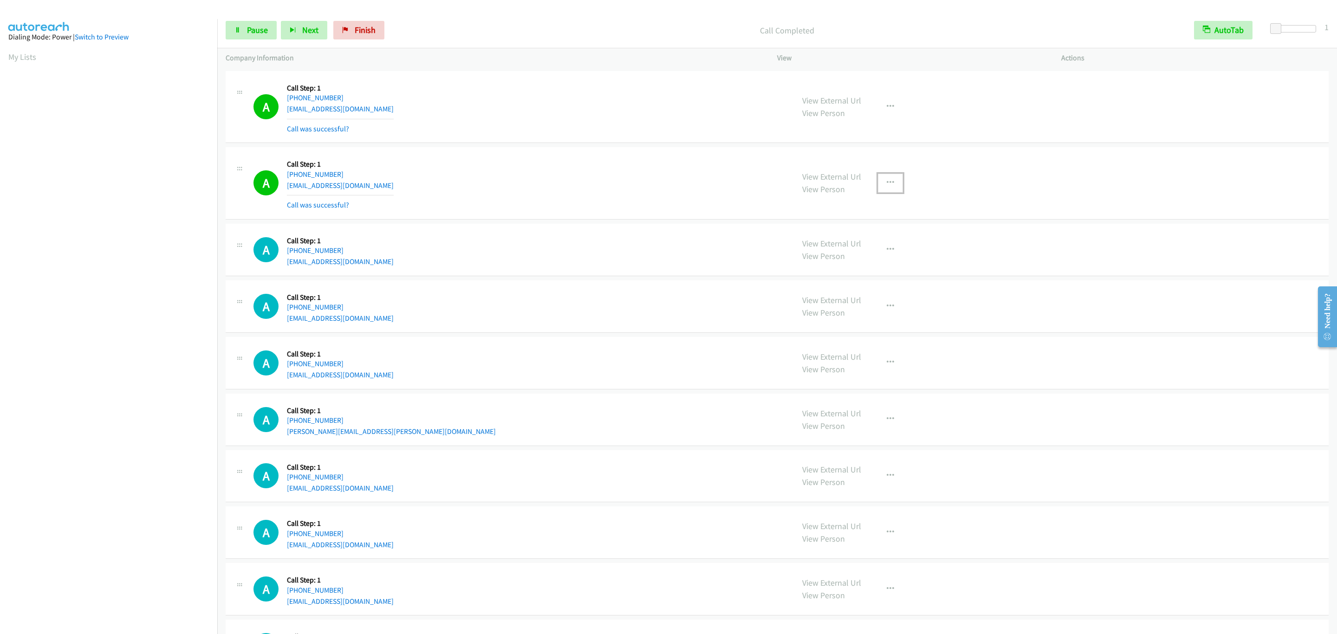
click at [897, 192] on button "button" at bounding box center [890, 183] width 25 height 19
click at [869, 272] on link "Add to do not call list" at bounding box center [840, 262] width 123 height 19
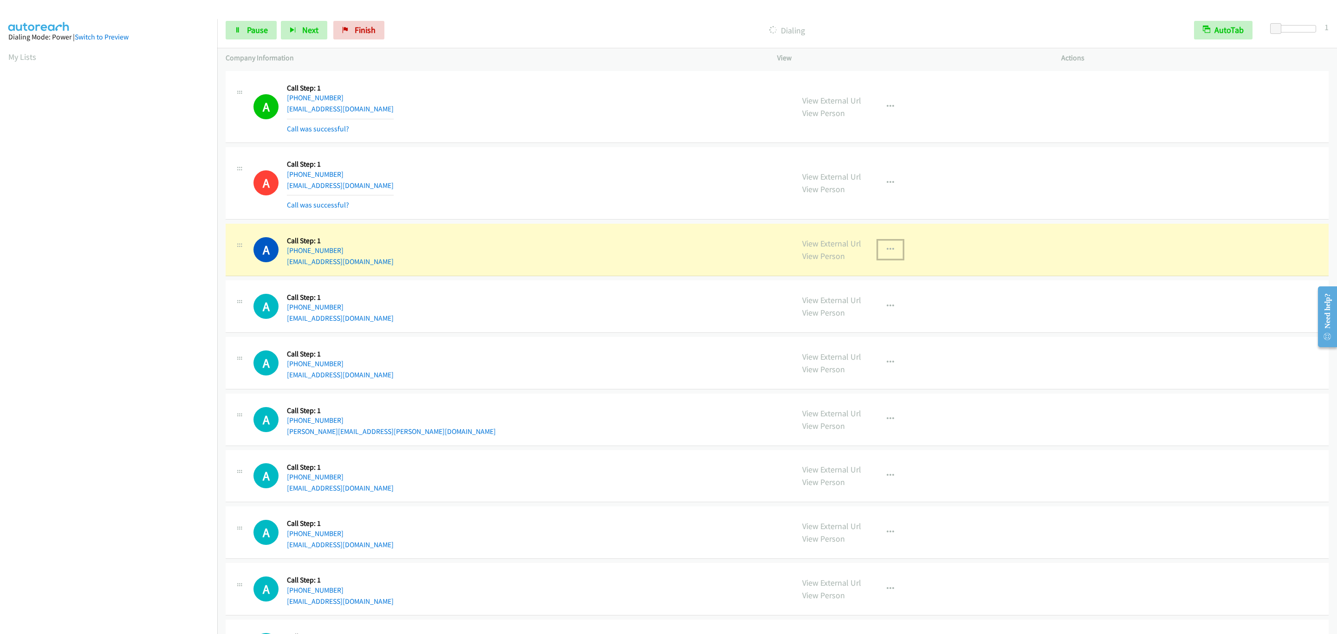
click at [887, 253] on icon "button" at bounding box center [890, 249] width 7 height 7
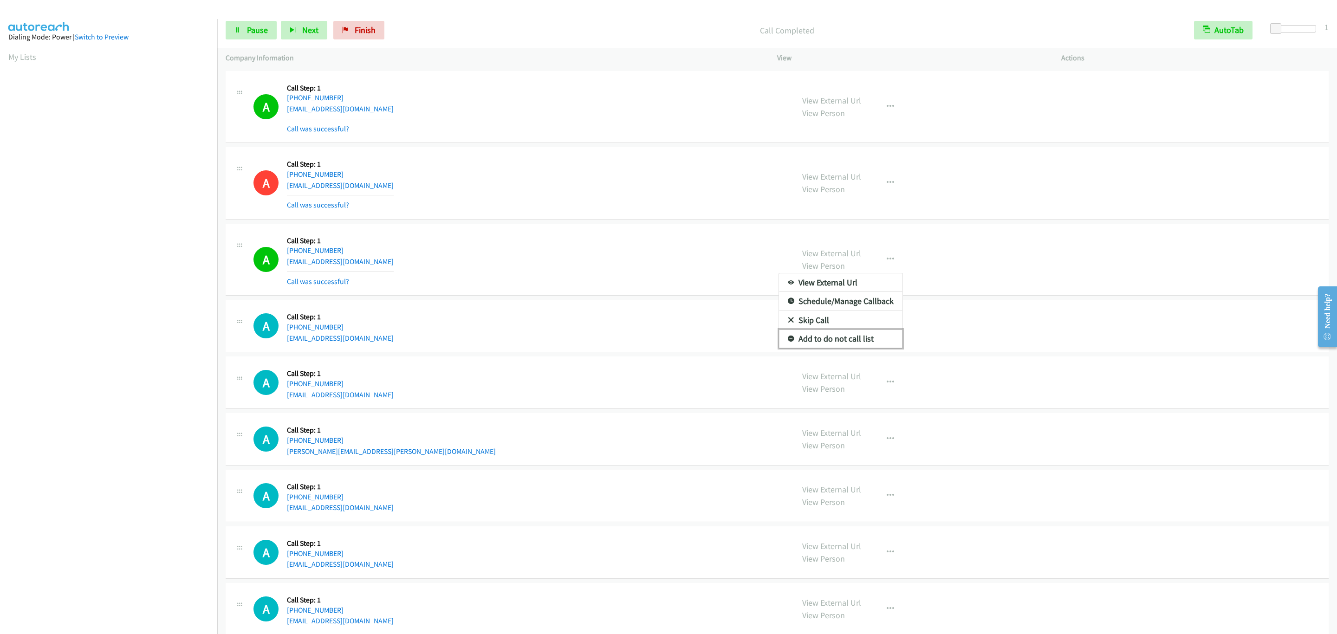
click at [859, 348] on link "Add to do not call list" at bounding box center [840, 339] width 123 height 19
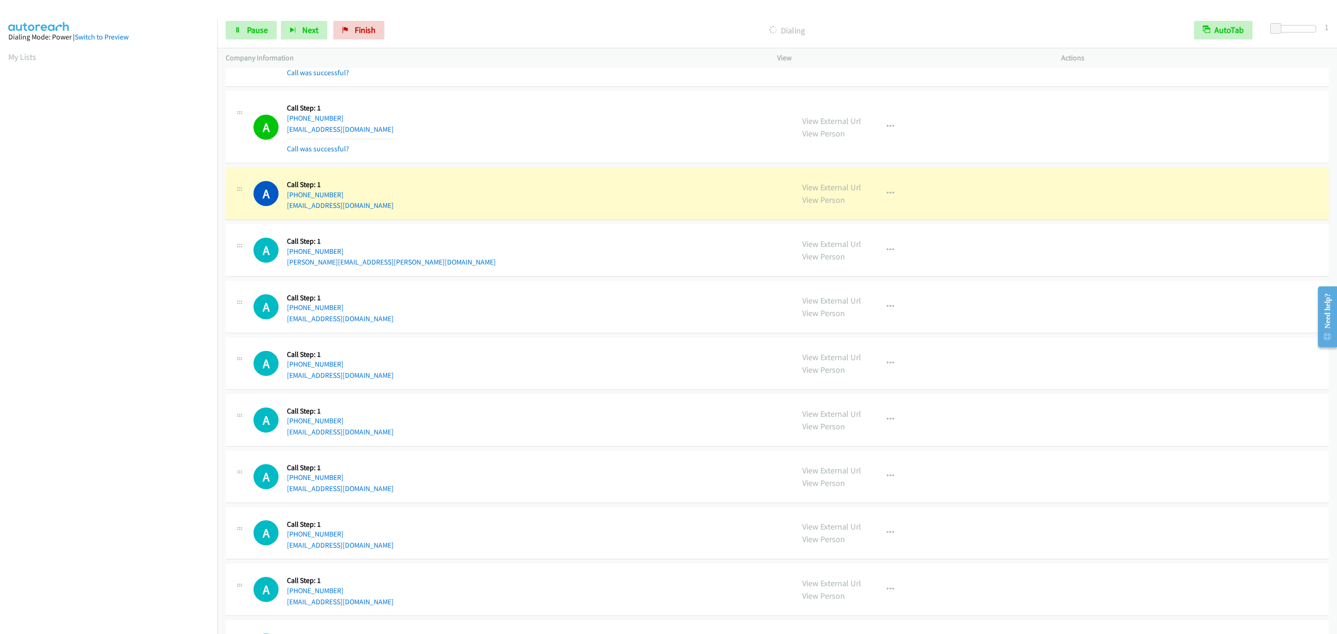
scroll to position [4097, 0]
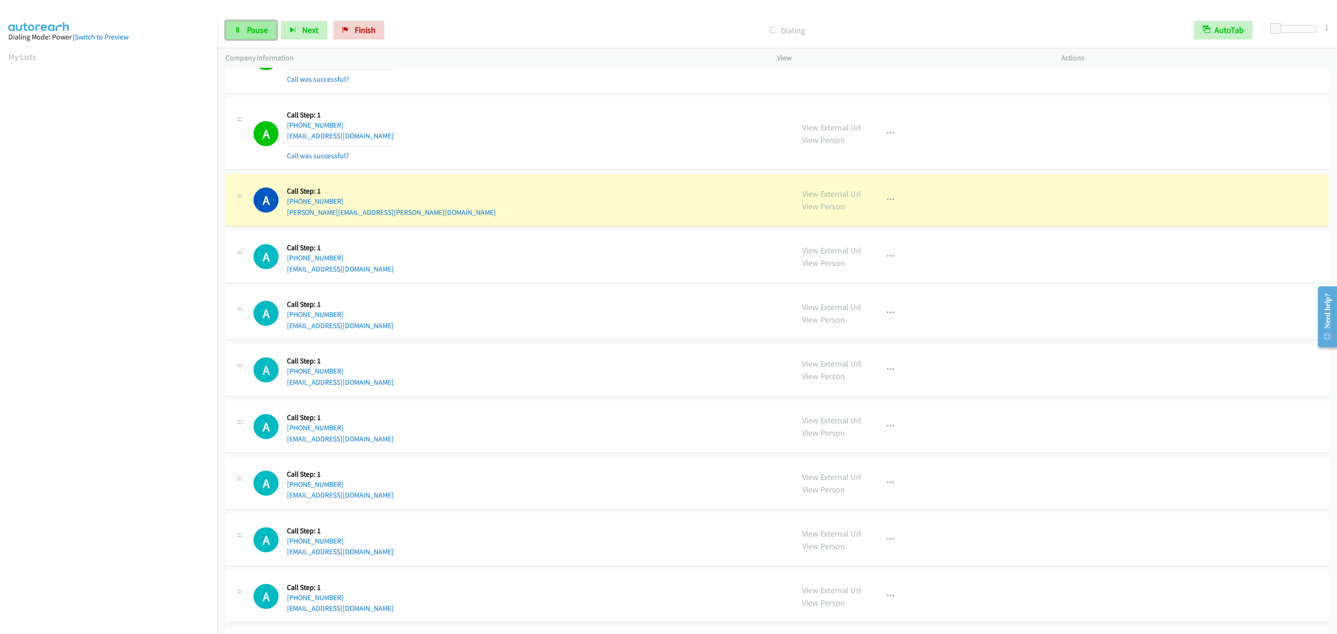
drag, startPoint x: 259, startPoint y: 27, endPoint x: 266, endPoint y: 32, distance: 8.6
click at [259, 27] on span "Pause" at bounding box center [257, 30] width 21 height 11
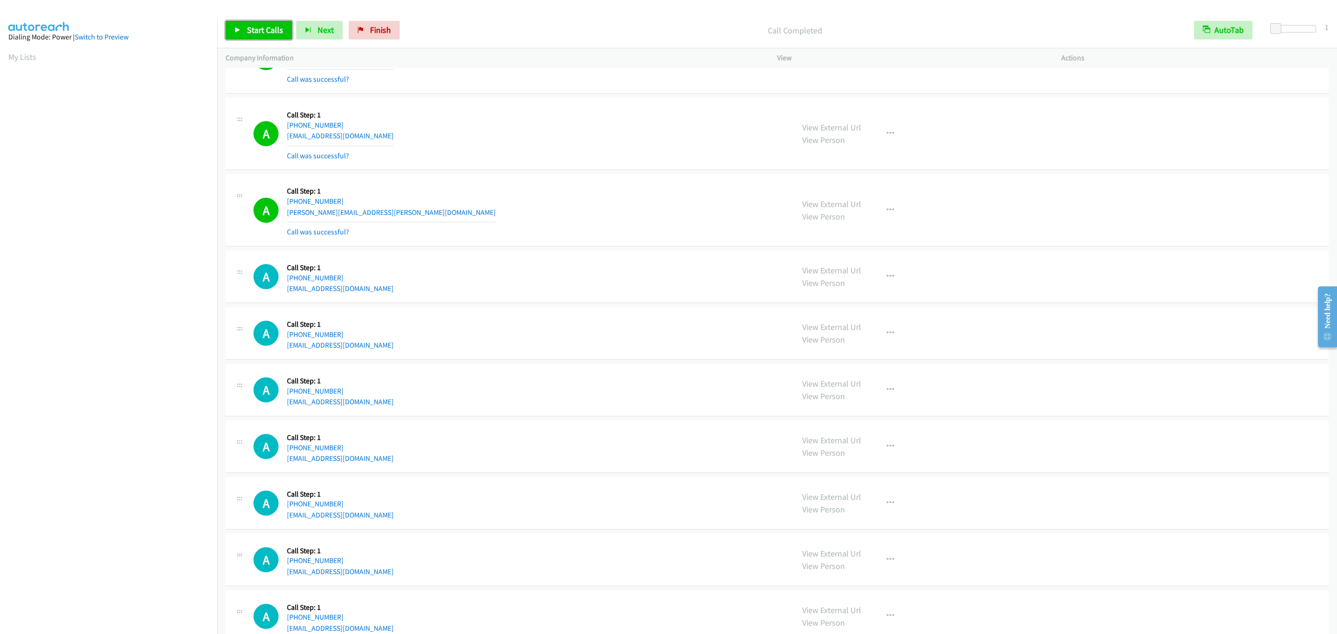
click at [240, 29] on icon at bounding box center [237, 30] width 6 height 6
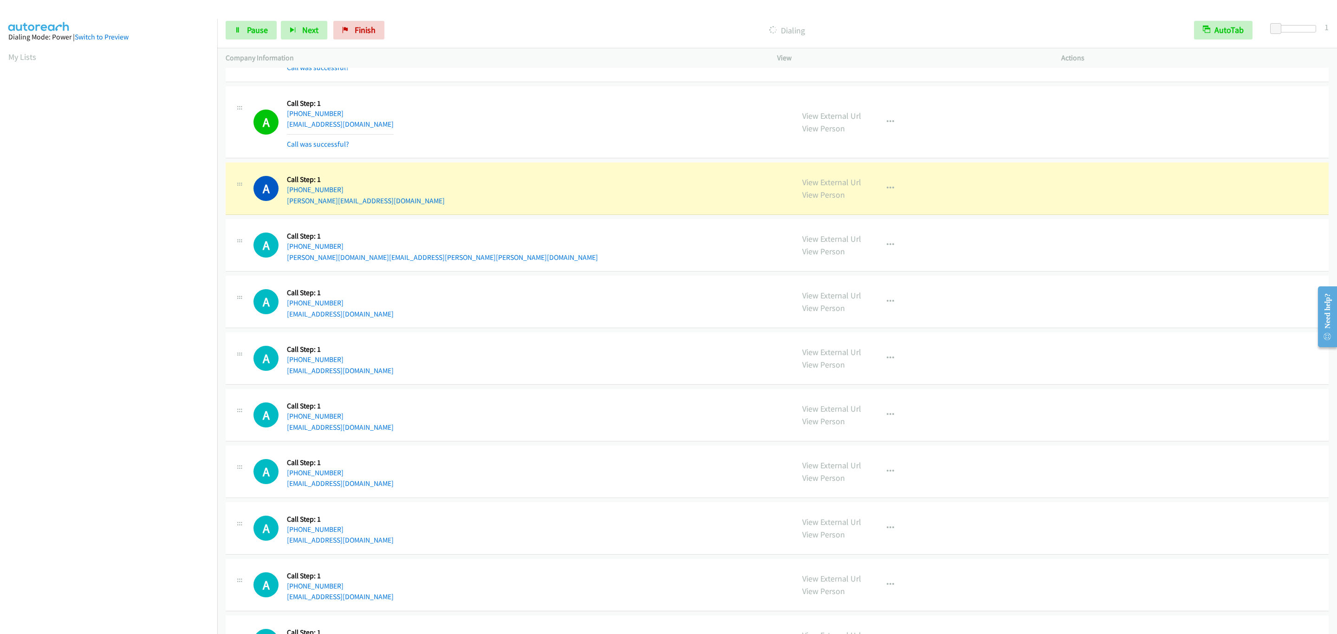
scroll to position [5400, 0]
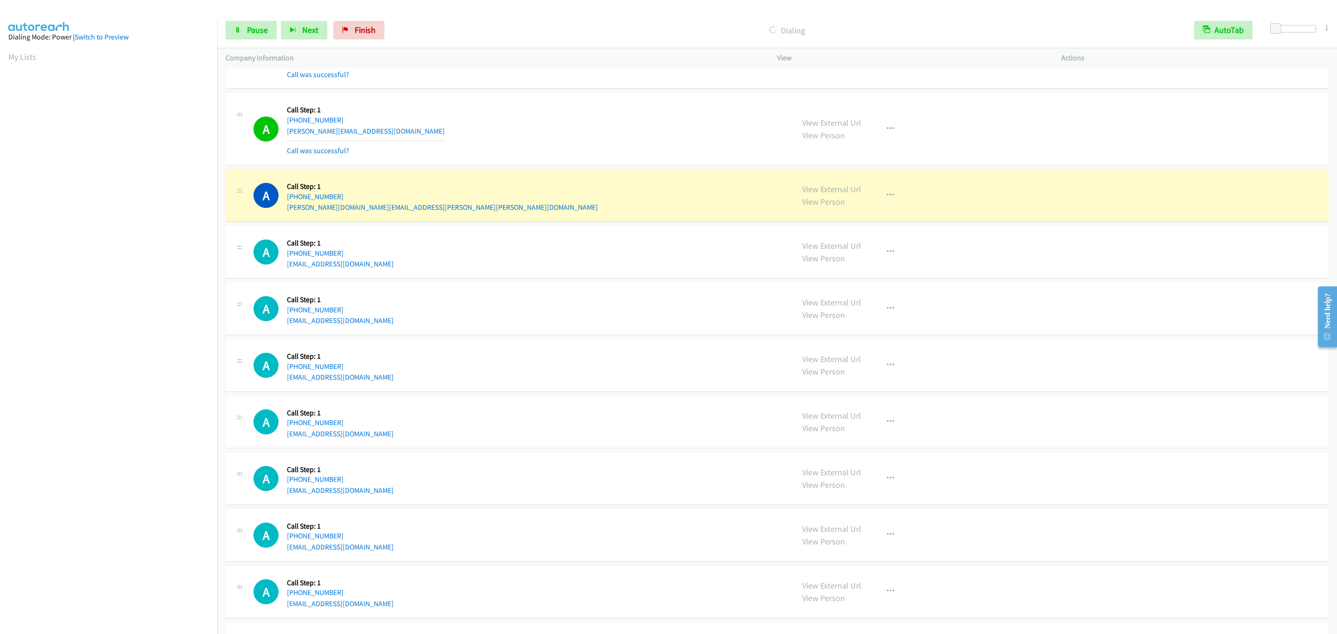
click at [870, 156] on div "View External Url View Person View External Url Email Schedule/Manage Callback …" at bounding box center [940, 128] width 292 height 55
click at [888, 133] on icon "button" at bounding box center [890, 128] width 7 height 7
click at [885, 218] on link "Add to do not call list" at bounding box center [840, 208] width 123 height 19
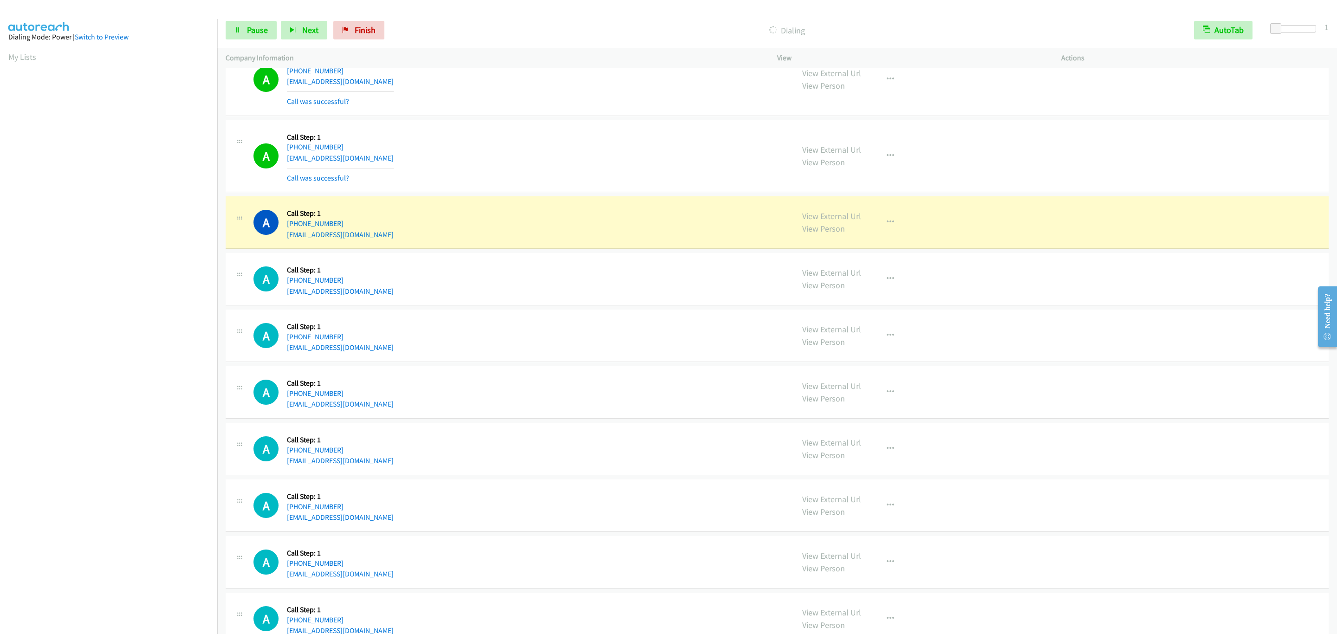
scroll to position [5749, 0]
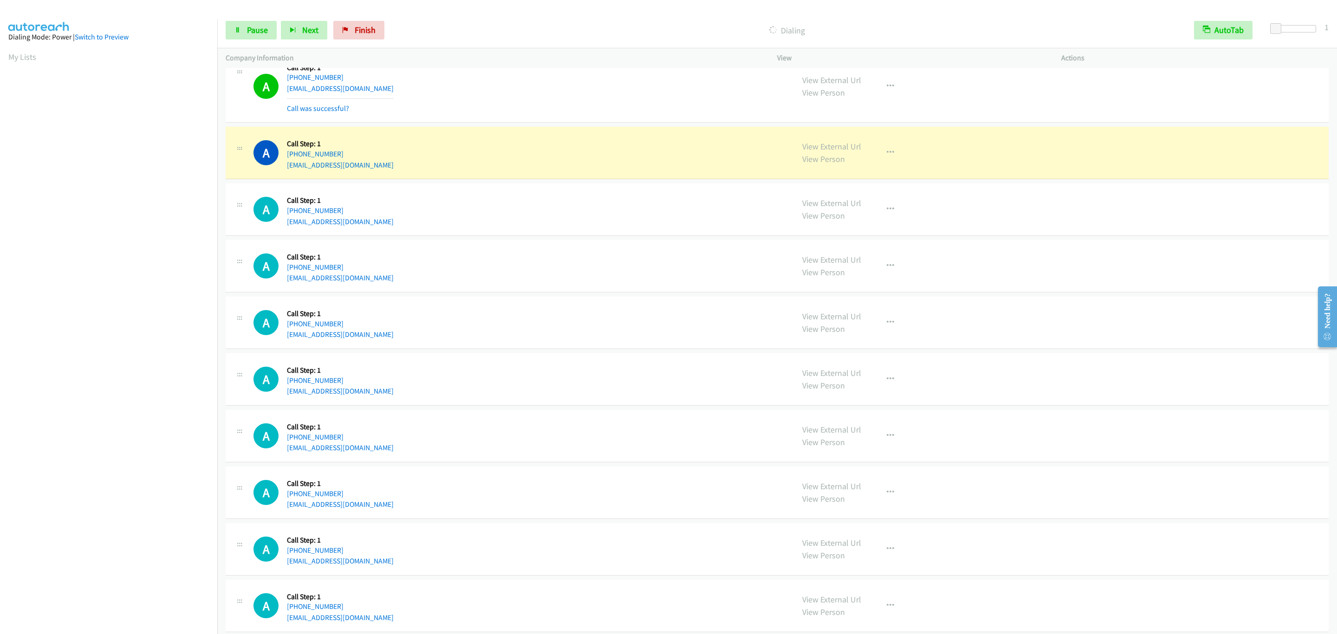
drag, startPoint x: 500, startPoint y: 173, endPoint x: 500, endPoint y: 183, distance: 9.8
click at [500, 170] on div "A Callback Scheduled Call Step: 1 America/New_York [PHONE_NUMBER] [EMAIL_ADDRES…" at bounding box center [519, 152] width 532 height 35
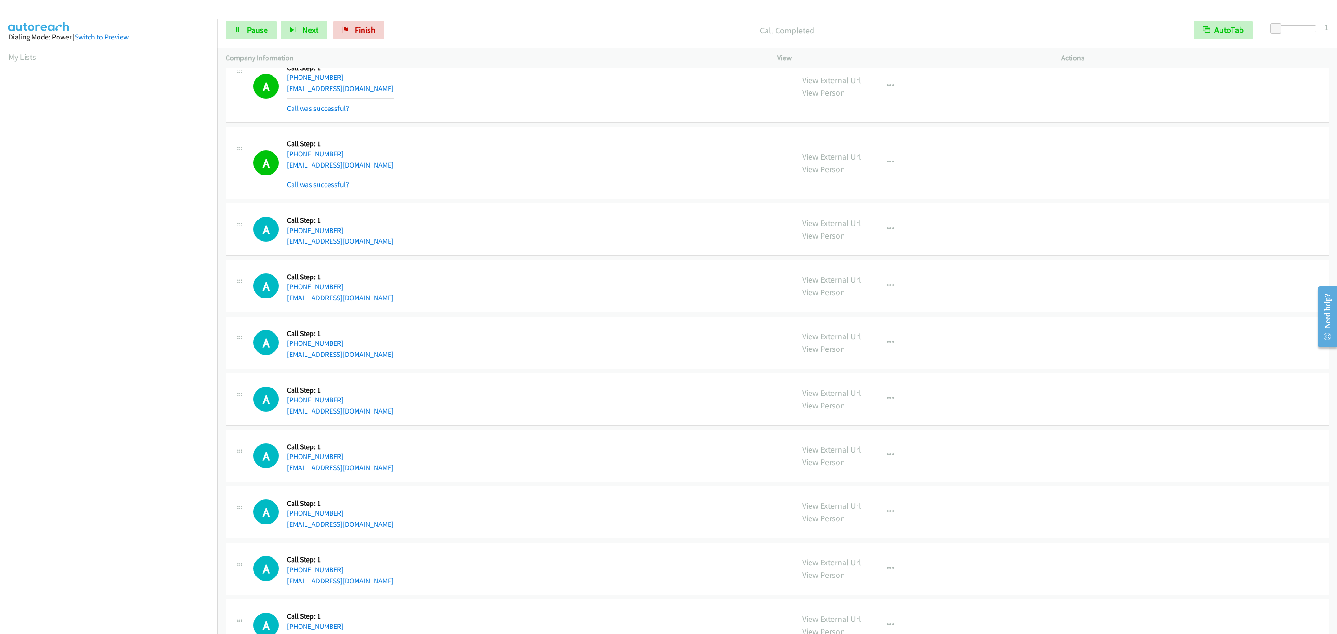
click at [740, 190] on div "A Callback Scheduled Call Step: 1 America/New_York [PHONE_NUMBER] [EMAIL_ADDRES…" at bounding box center [519, 162] width 532 height 55
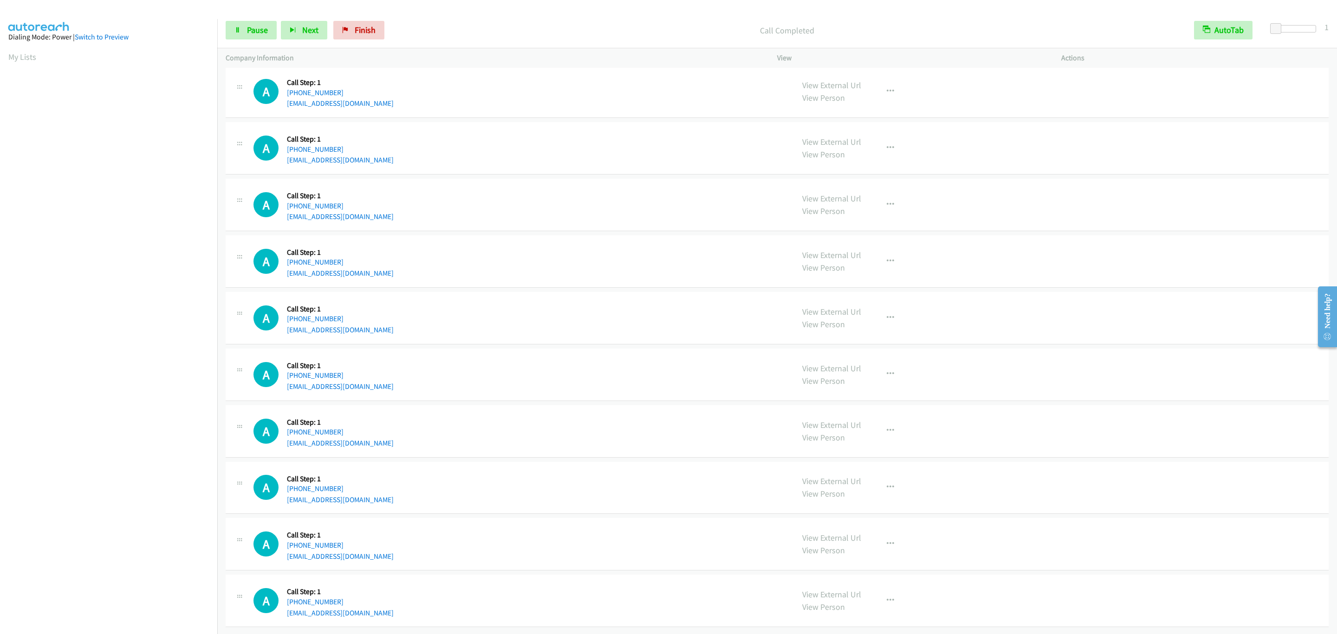
scroll to position [6088, 0]
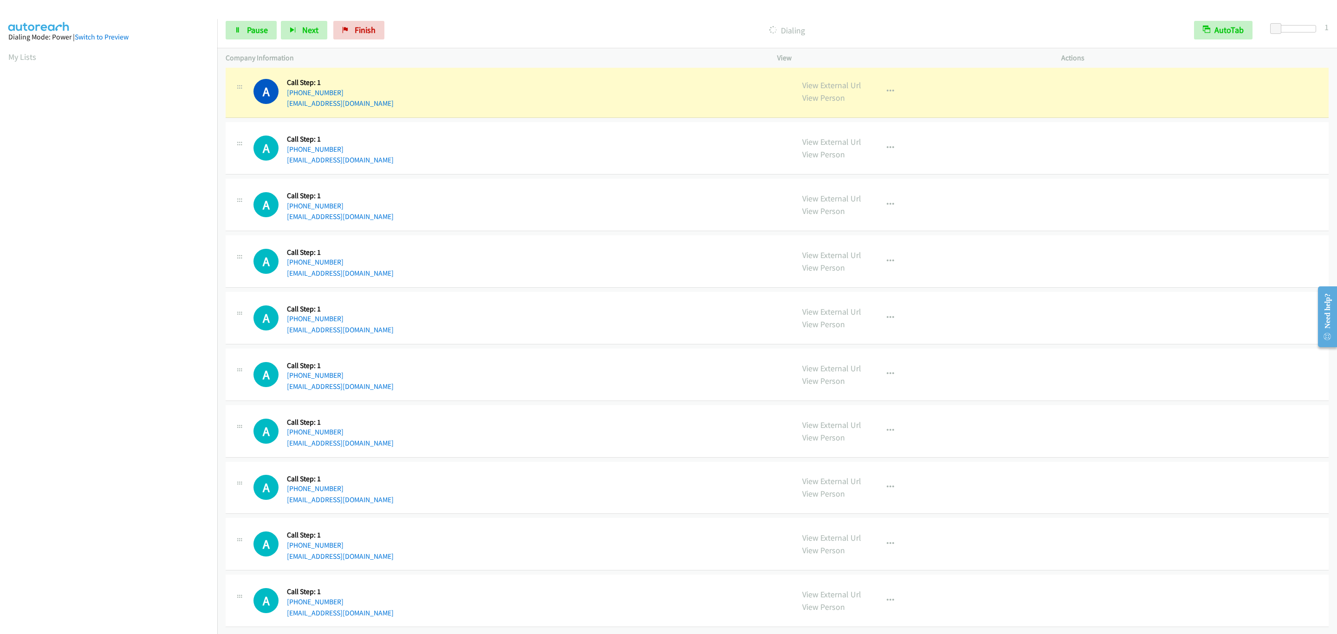
click at [390, 95] on div "A Callback Scheduled Call Step: 1 America/New_York [PHONE_NUMBER] [EMAIL_ADDRES…" at bounding box center [519, 91] width 532 height 35
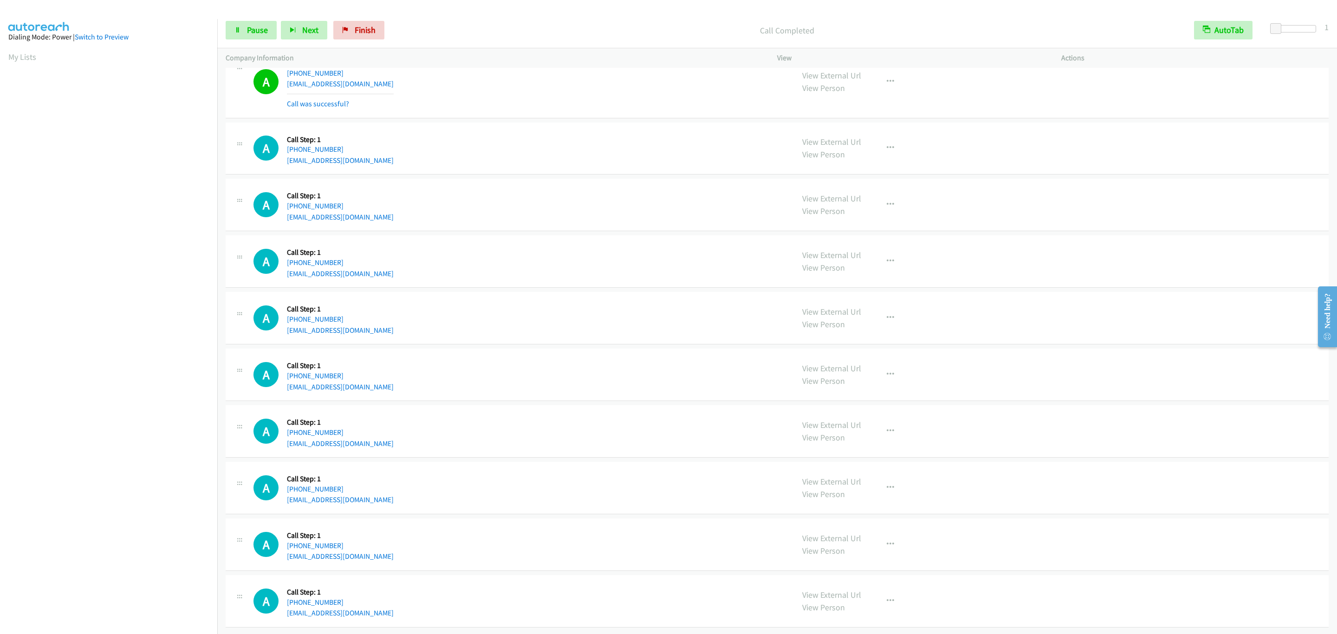
click at [393, 94] on div "A Callback Scheduled Call Step: 1 America/New_York [PHONE_NUMBER] [EMAIL_ADDRES…" at bounding box center [519, 81] width 532 height 55
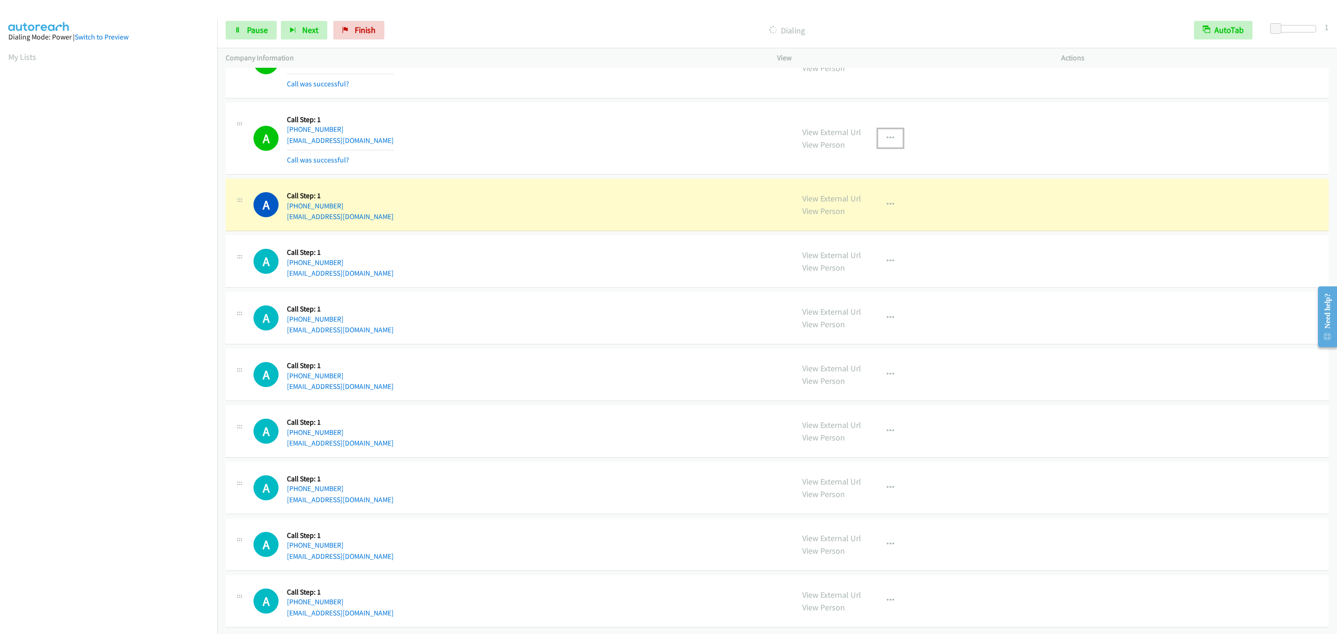
click at [878, 148] on button "button" at bounding box center [890, 138] width 25 height 19
click at [873, 227] on link "Add to do not call list" at bounding box center [840, 217] width 123 height 19
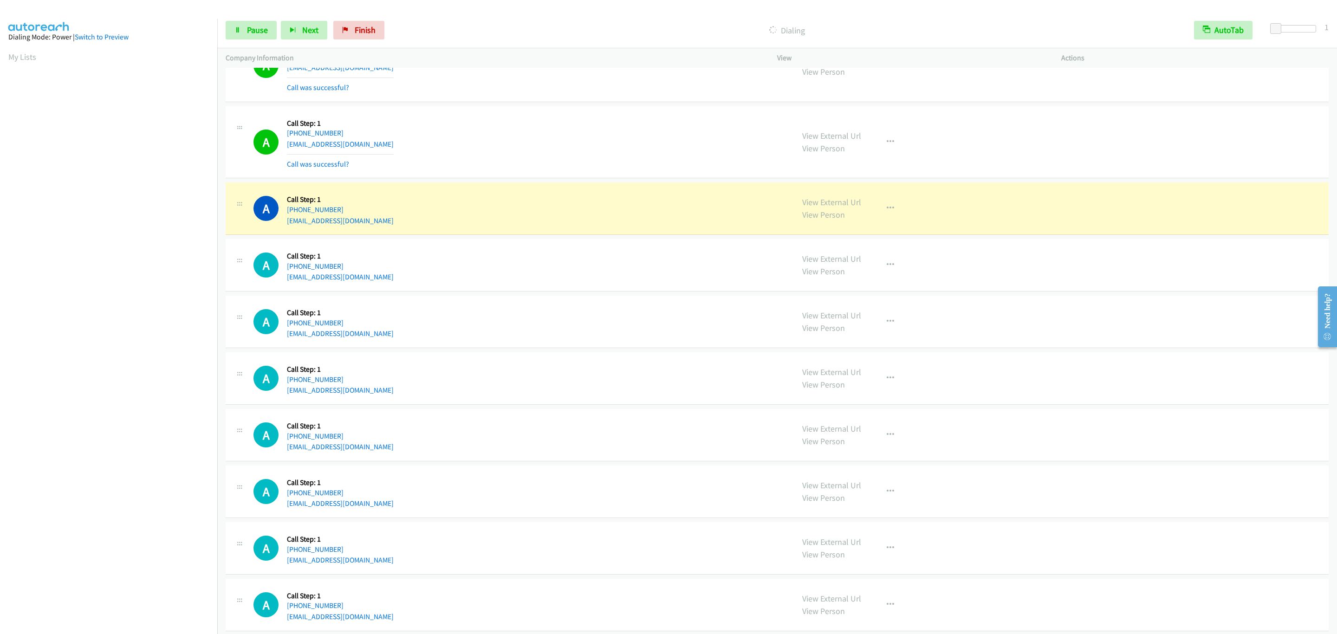
scroll to position [6297, 0]
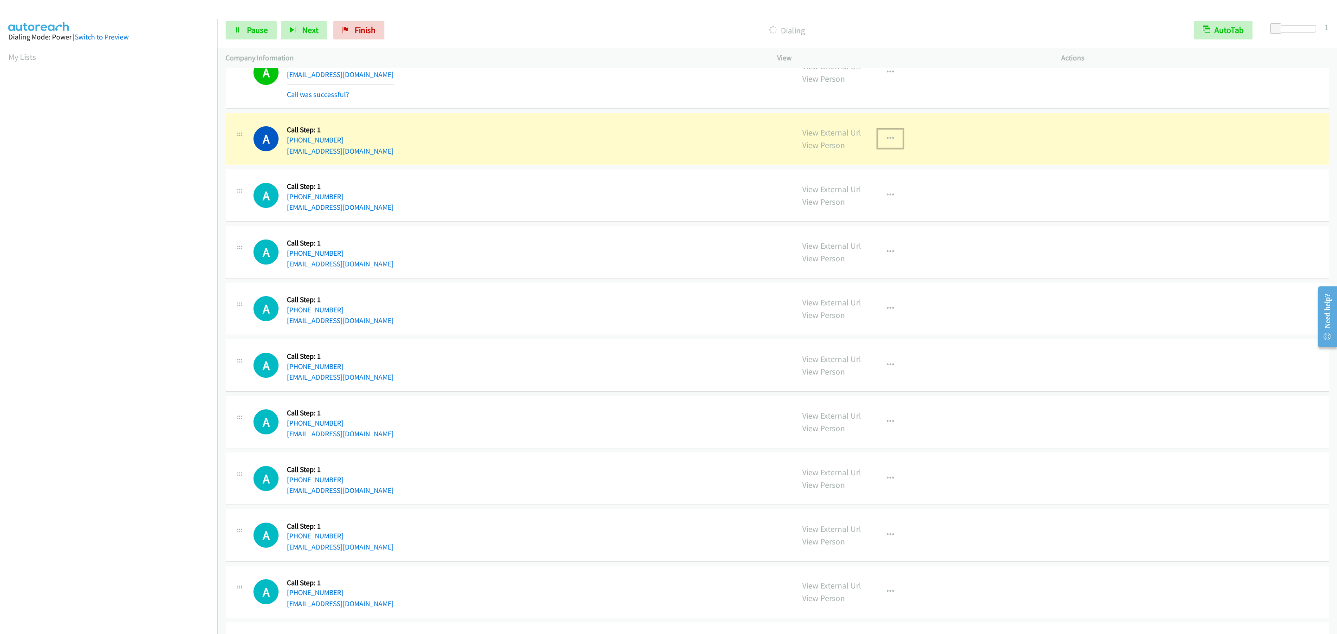
click at [878, 148] on button "button" at bounding box center [890, 139] width 25 height 19
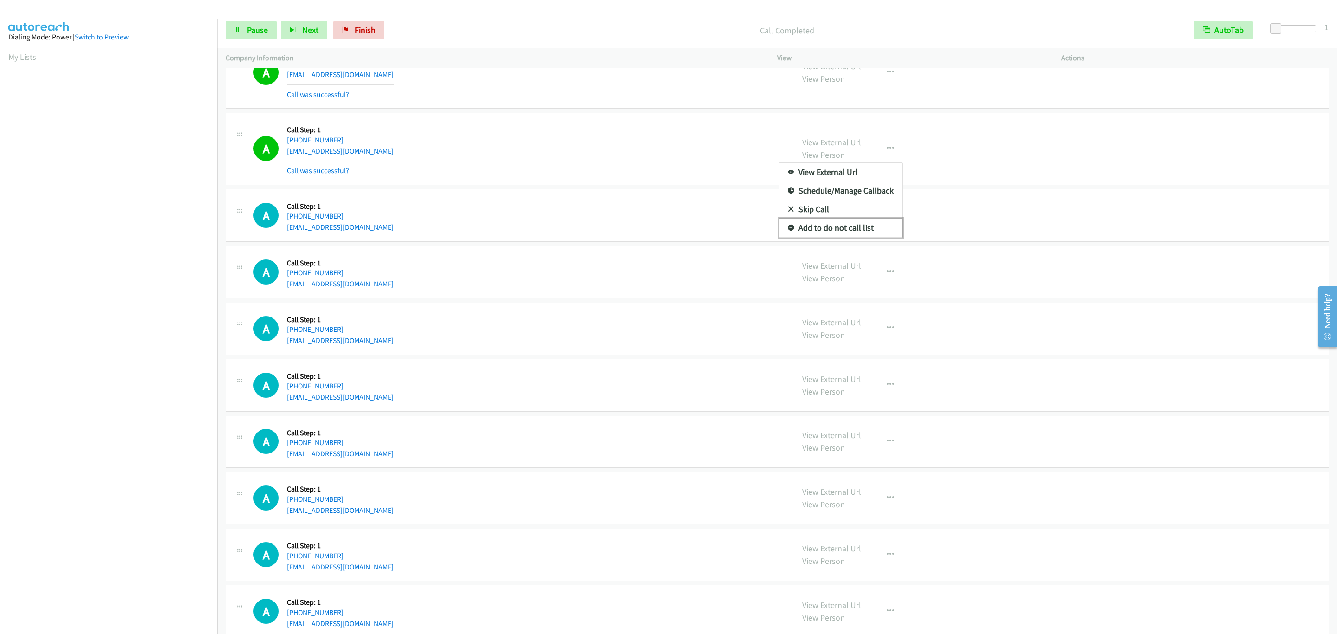
click at [862, 237] on link "Add to do not call list" at bounding box center [840, 228] width 123 height 19
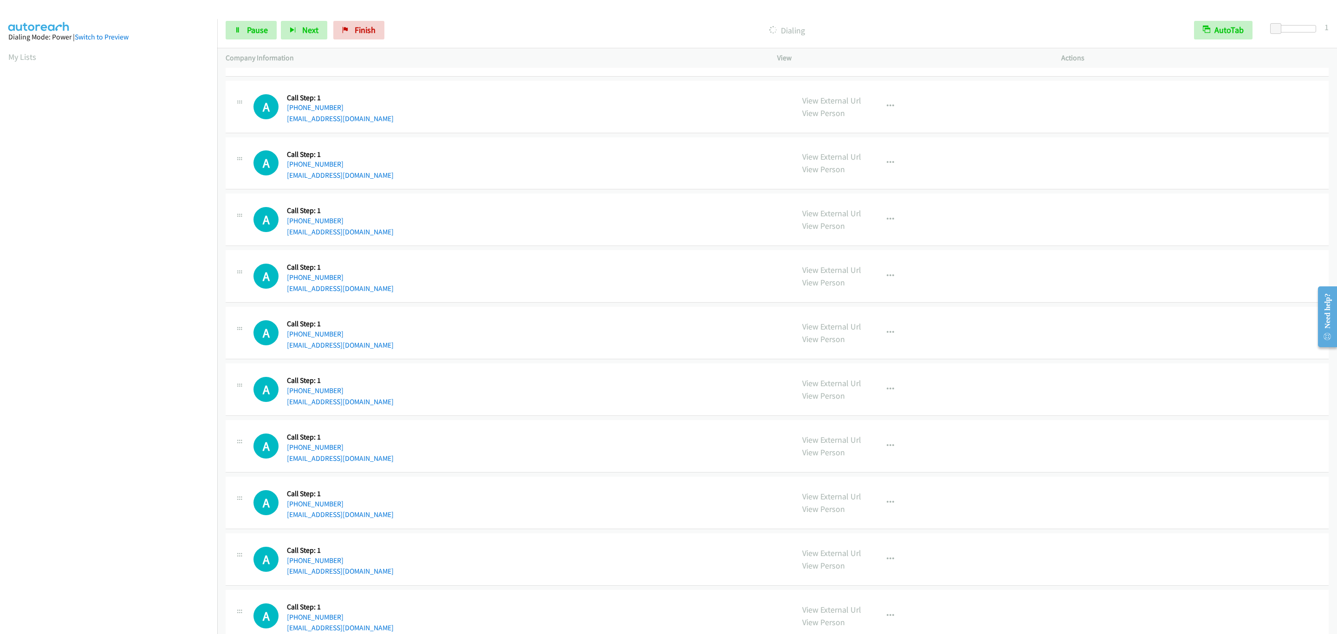
scroll to position [6596, 0]
click at [273, 28] on link "Pause" at bounding box center [251, 30] width 51 height 19
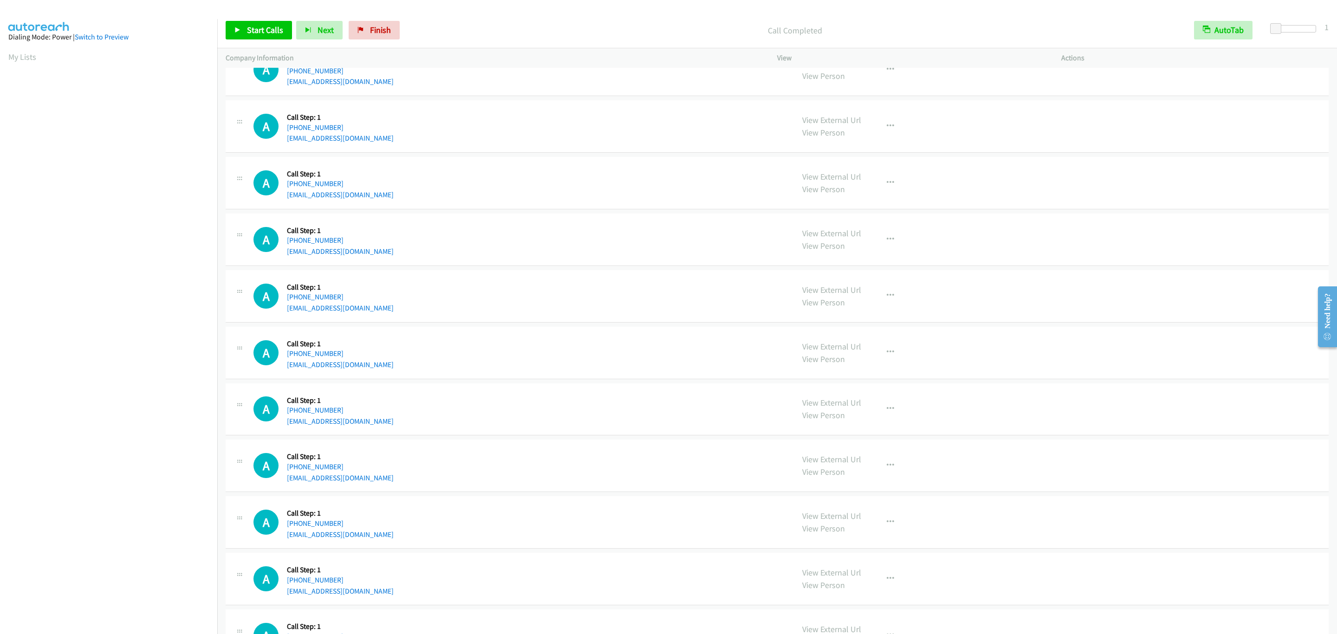
scroll to position [6615, 0]
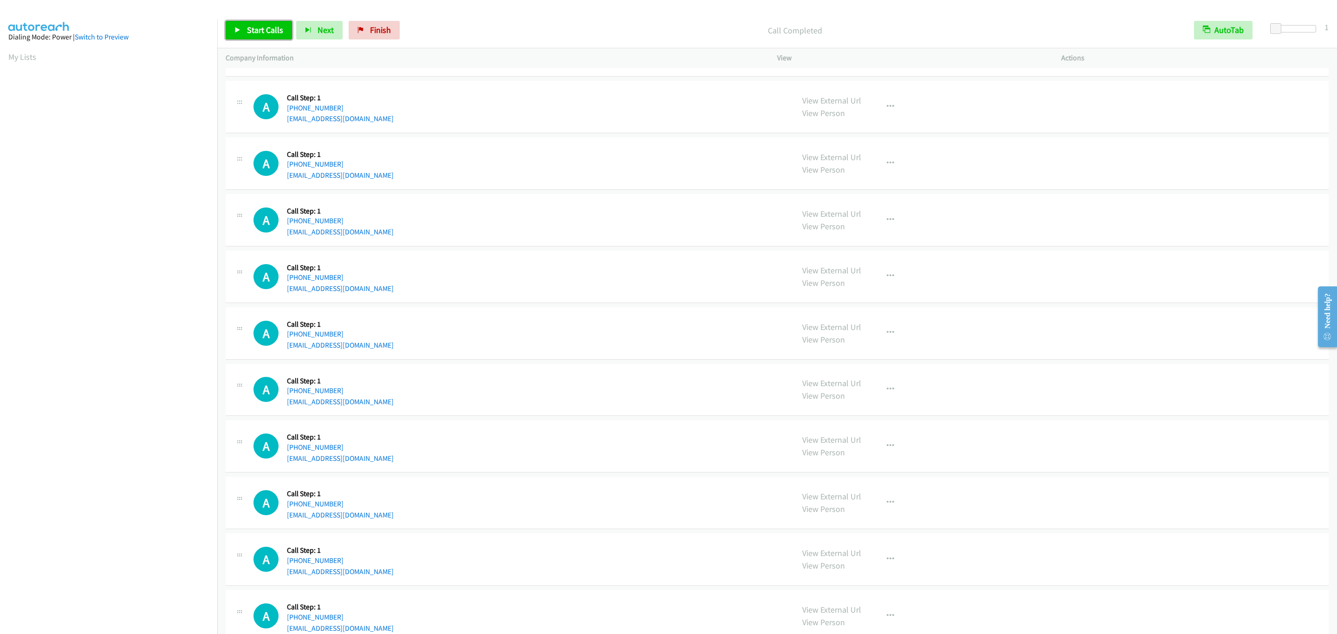
click at [247, 24] on link "Start Calls" at bounding box center [259, 30] width 66 height 19
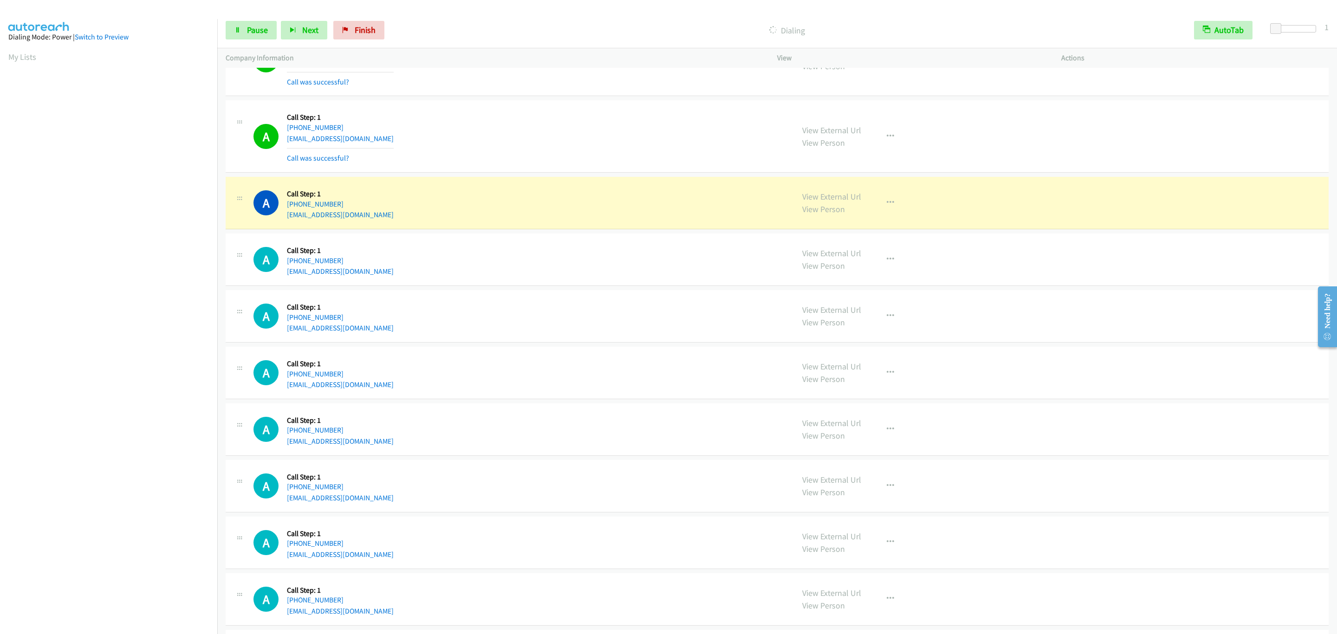
click at [667, 164] on div "A Callback Scheduled Call Step: 1 [GEOGRAPHIC_DATA]/[GEOGRAPHIC_DATA] [PHONE_NU…" at bounding box center [519, 136] width 532 height 55
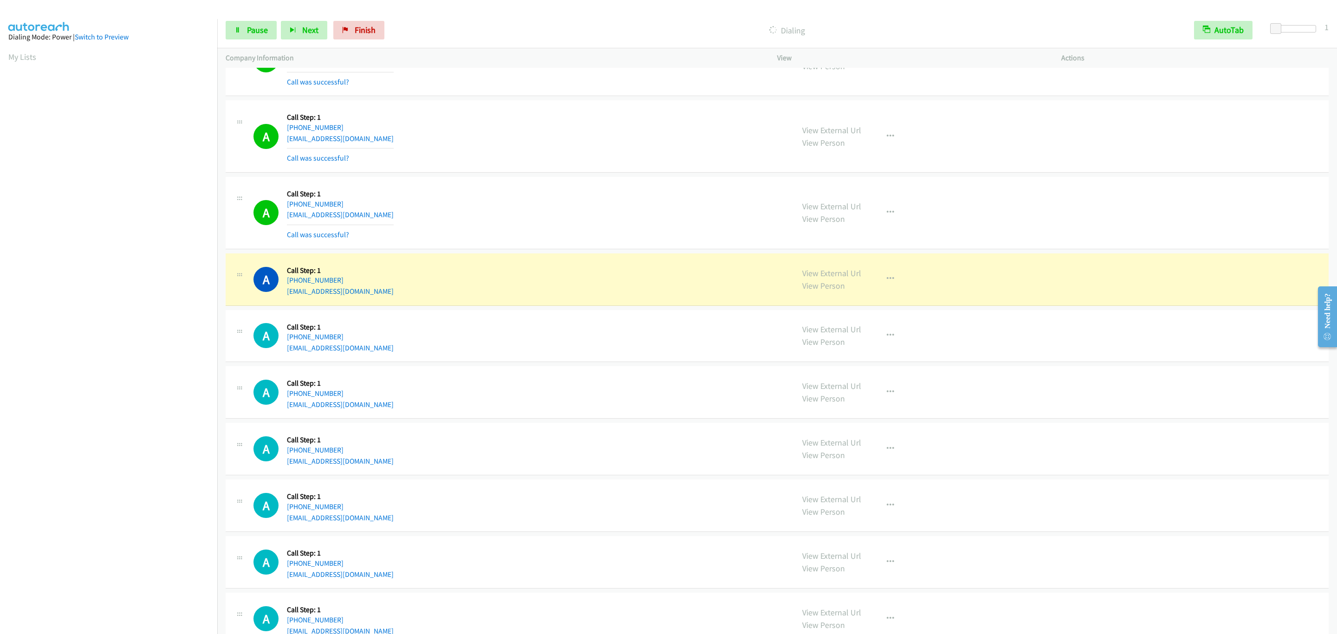
click at [871, 297] on div "View External Url View Person View External Url Email Schedule/Manage Callback …" at bounding box center [940, 279] width 292 height 35
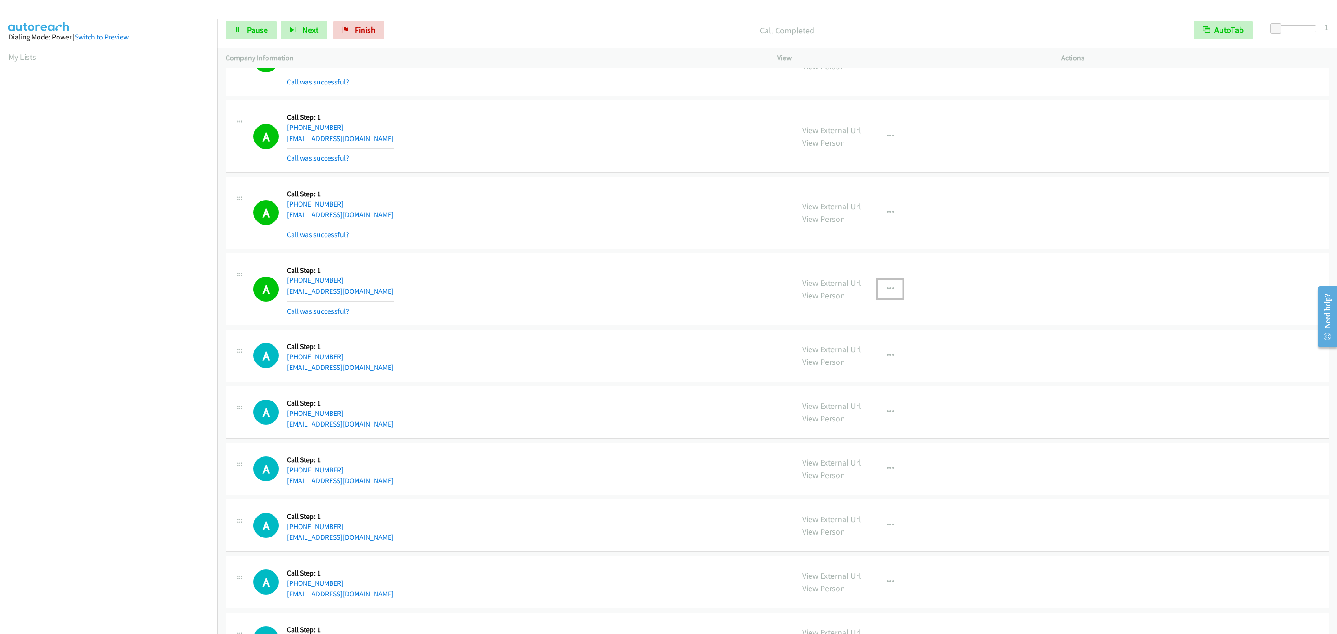
click at [890, 298] on button "button" at bounding box center [890, 289] width 25 height 19
click at [878, 378] on link "Add to do not call list" at bounding box center [840, 368] width 123 height 19
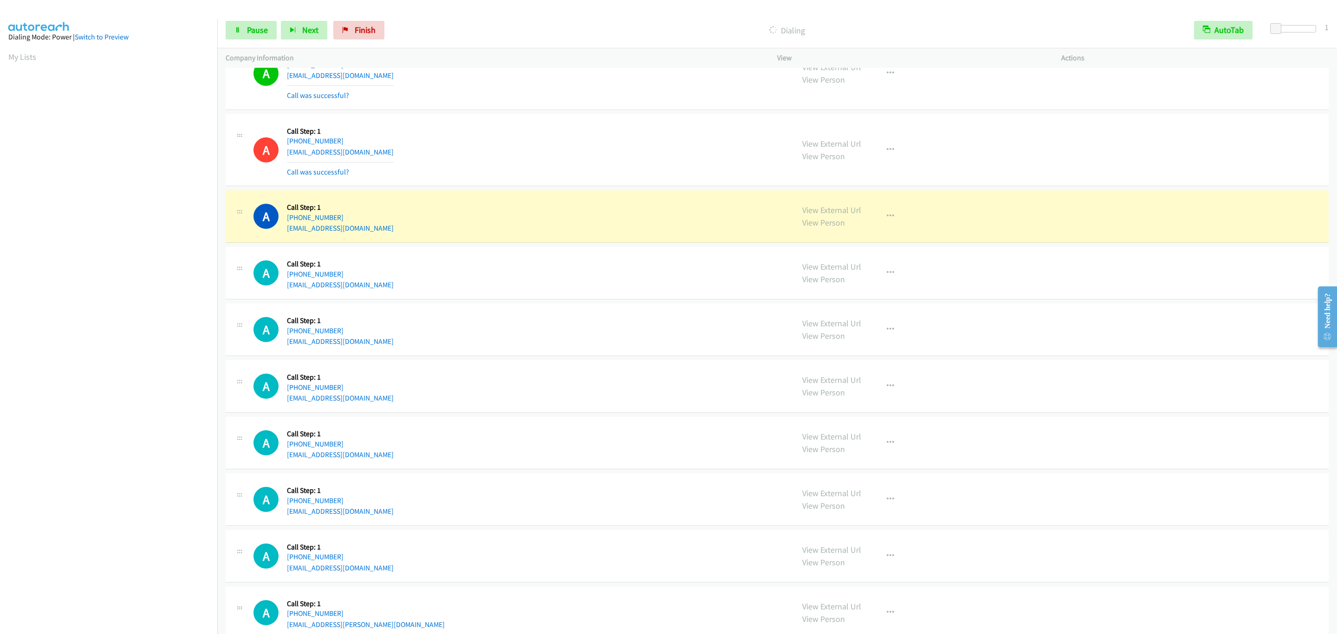
scroll to position [6824, 0]
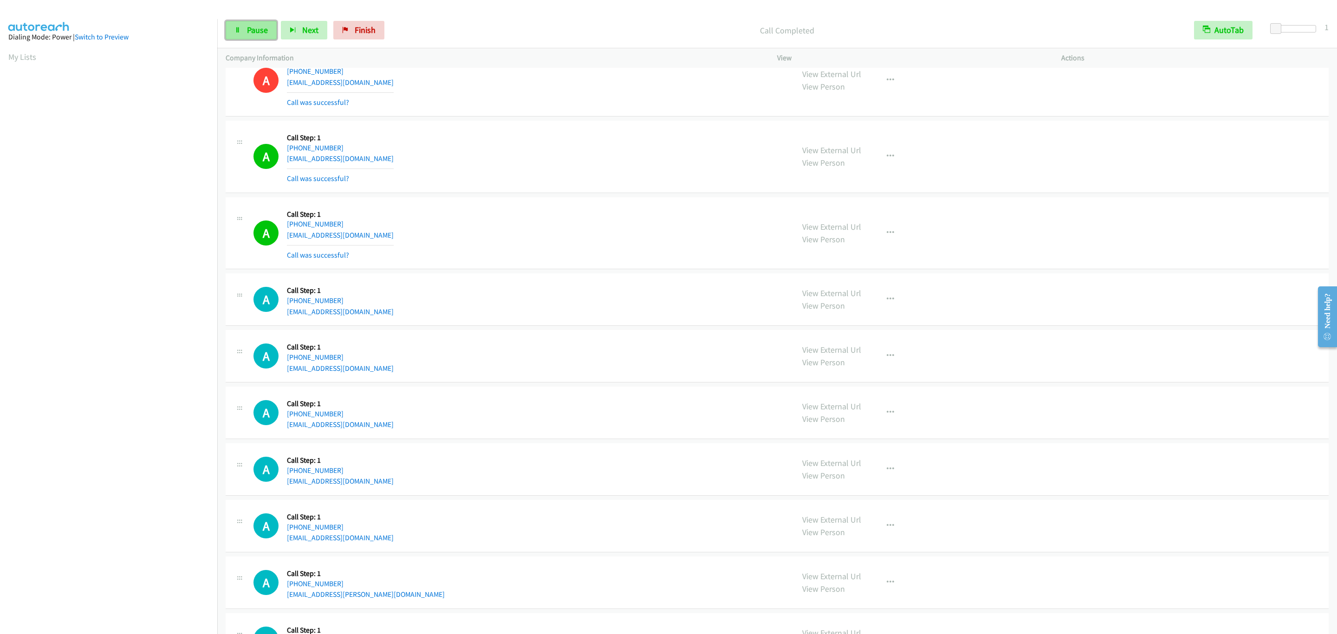
click at [245, 23] on link "Pause" at bounding box center [251, 30] width 51 height 19
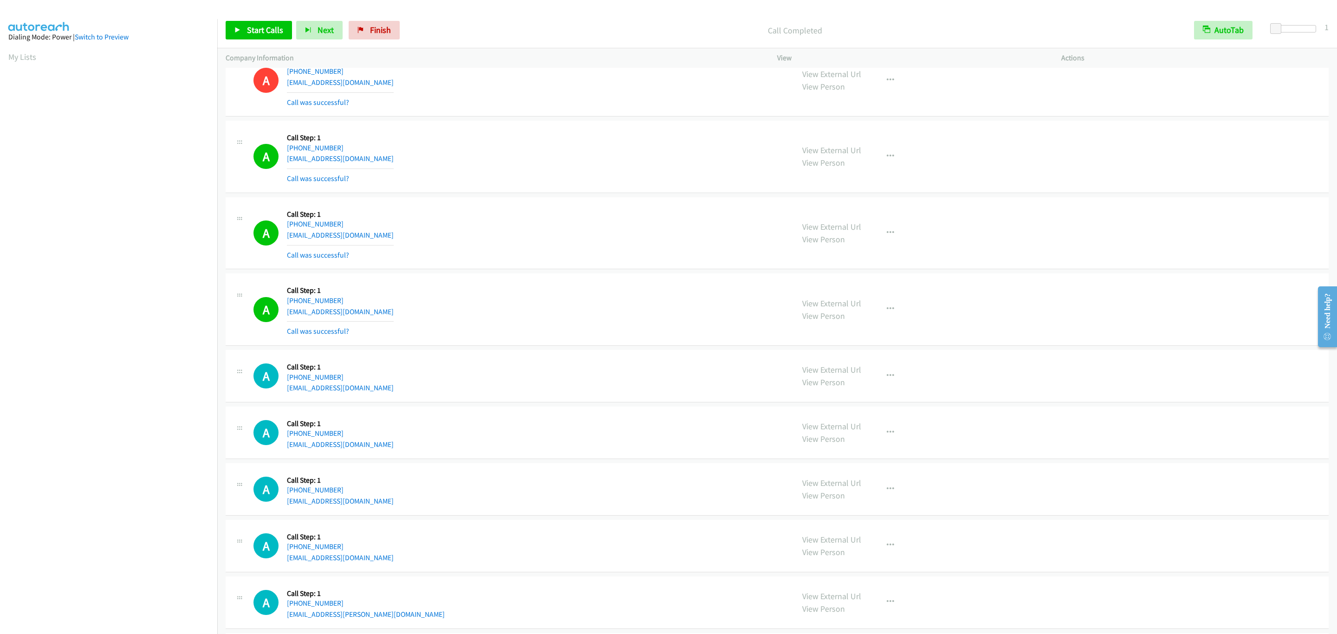
click at [411, 117] on div "A Callback Scheduled Call Step: 1 America/[GEOGRAPHIC_DATA] [PHONE_NUMBER] [EMA…" at bounding box center [777, 81] width 1103 height 72
click at [247, 28] on span "Start Calls" at bounding box center [265, 30] width 36 height 11
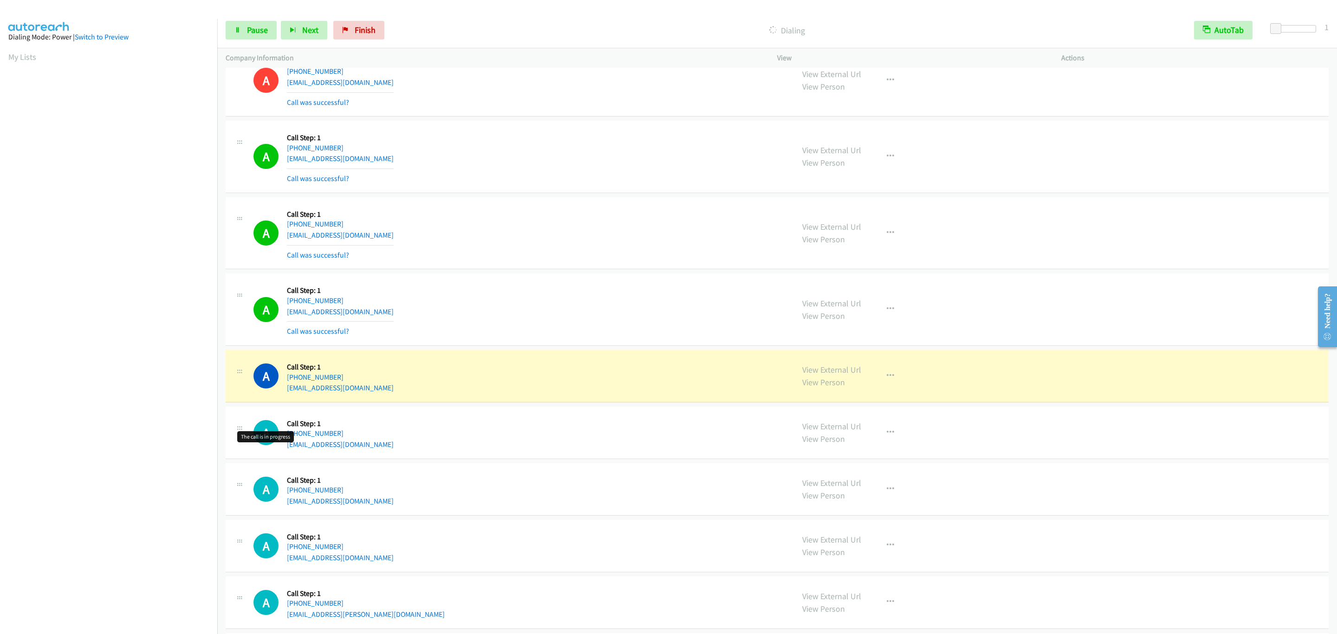
drag, startPoint x: 268, startPoint y: 429, endPoint x: 241, endPoint y: 441, distance: 29.1
click at [897, 242] on button "button" at bounding box center [890, 233] width 25 height 19
click at [888, 322] on link "Add to do not call list" at bounding box center [840, 312] width 123 height 19
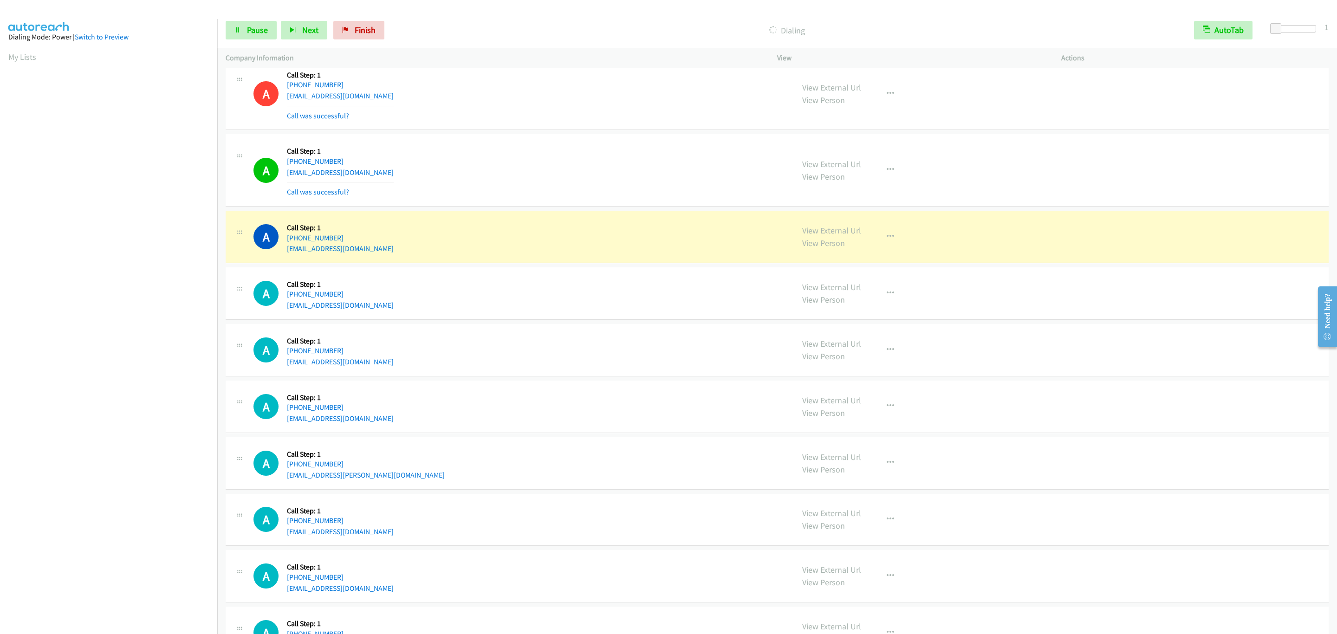
scroll to position [7033, 0]
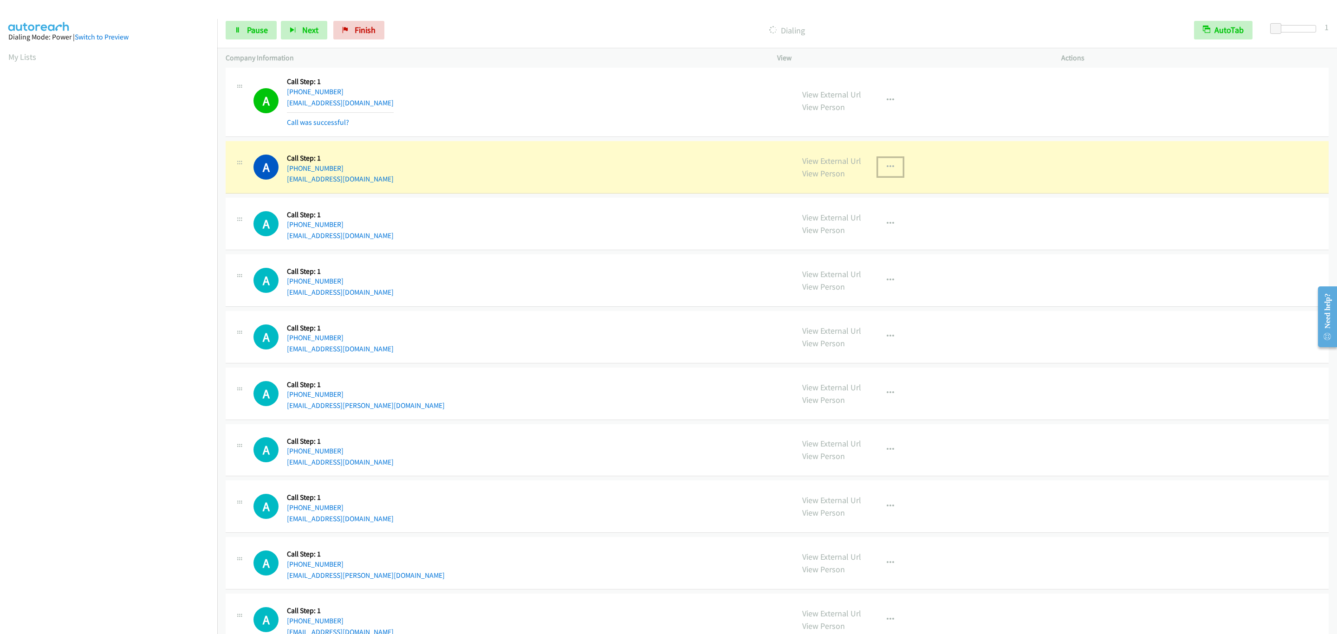
click at [887, 171] on icon "button" at bounding box center [890, 166] width 7 height 7
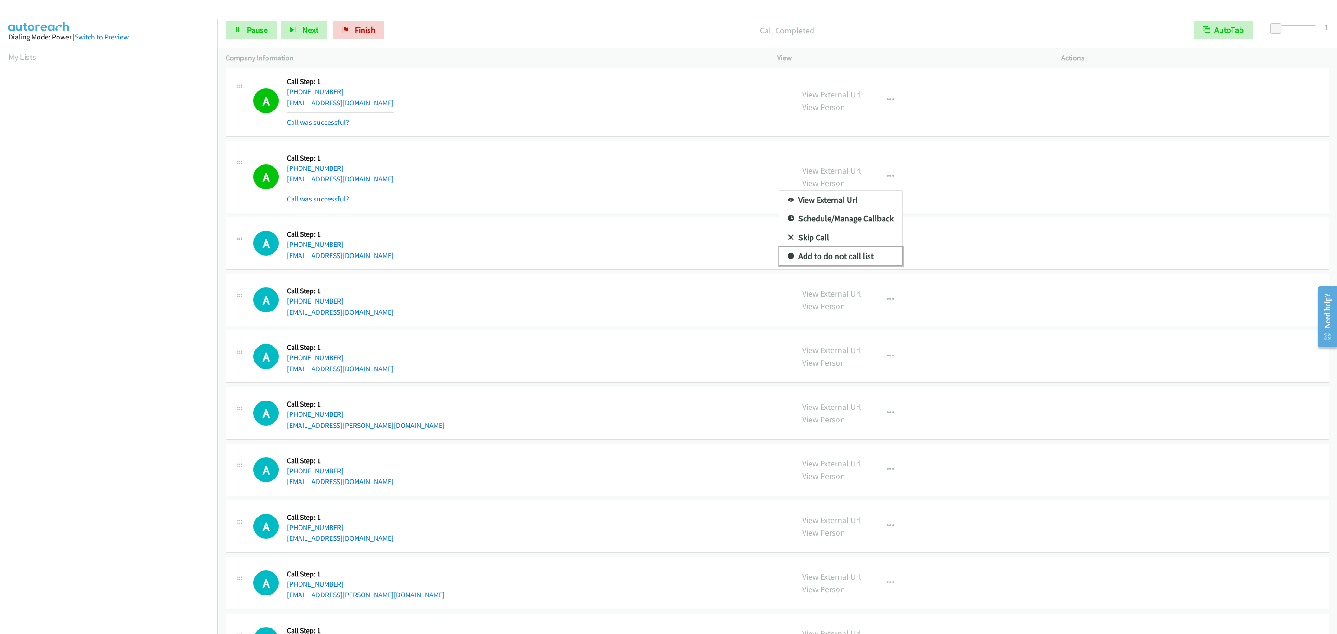
click at [872, 266] on link "Add to do not call list" at bounding box center [840, 256] width 123 height 19
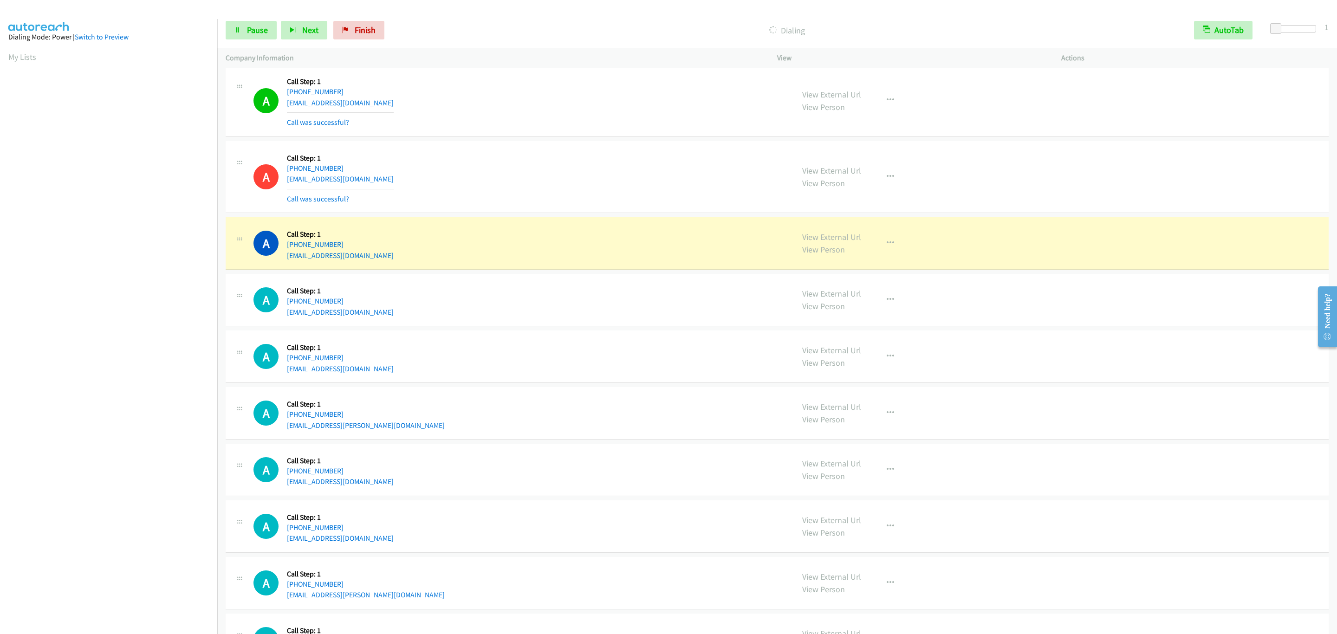
drag, startPoint x: 664, startPoint y: 287, endPoint x: 752, endPoint y: 301, distance: 88.8
click at [666, 261] on div "A Callback Scheduled Call Step: 1 America/New_York [PHONE_NUMBER] [EMAIL_ADDRES…" at bounding box center [519, 243] width 532 height 35
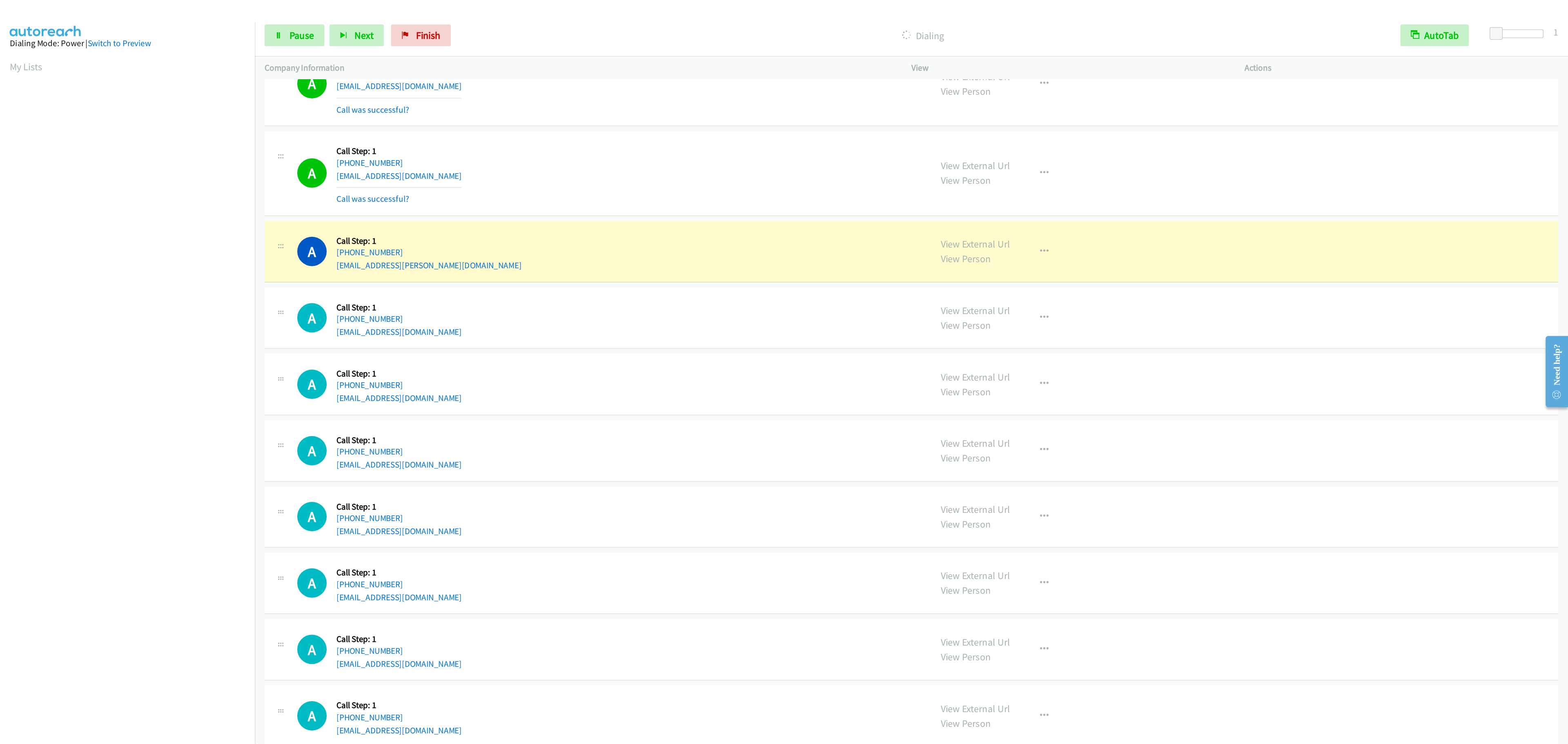
scroll to position [6736, 0]
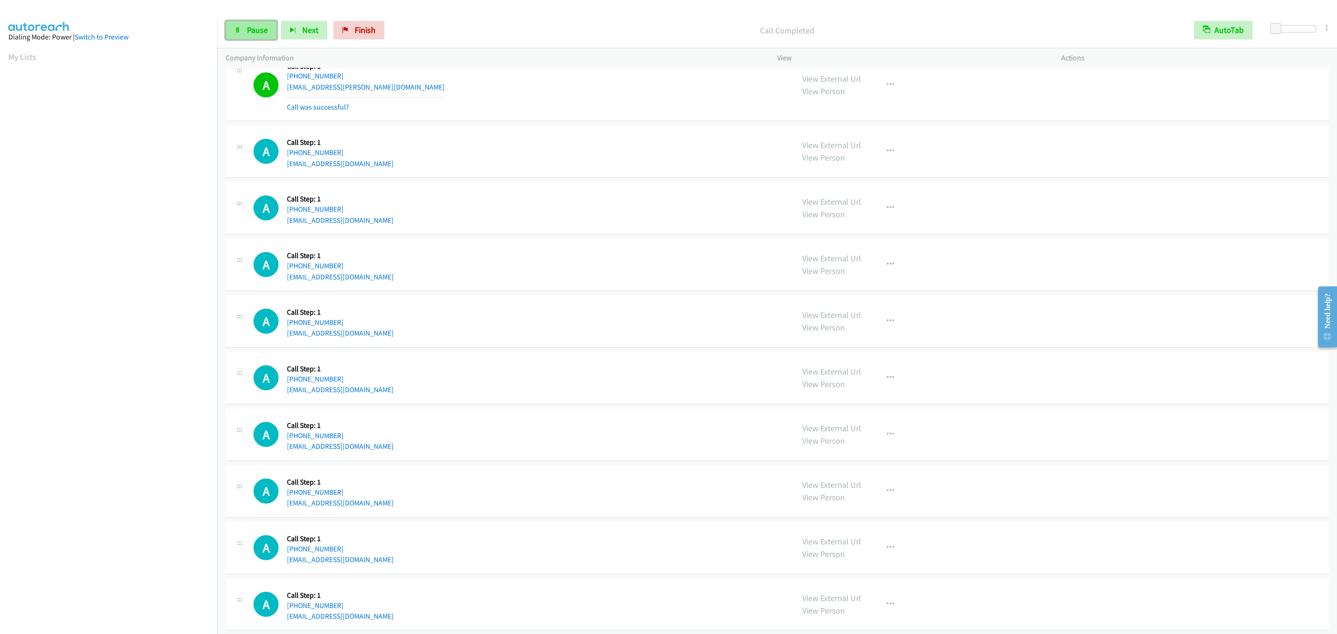
click at [246, 28] on link "Pause" at bounding box center [251, 30] width 51 height 19
click at [246, 28] on link "Start Calls" at bounding box center [259, 30] width 66 height 19
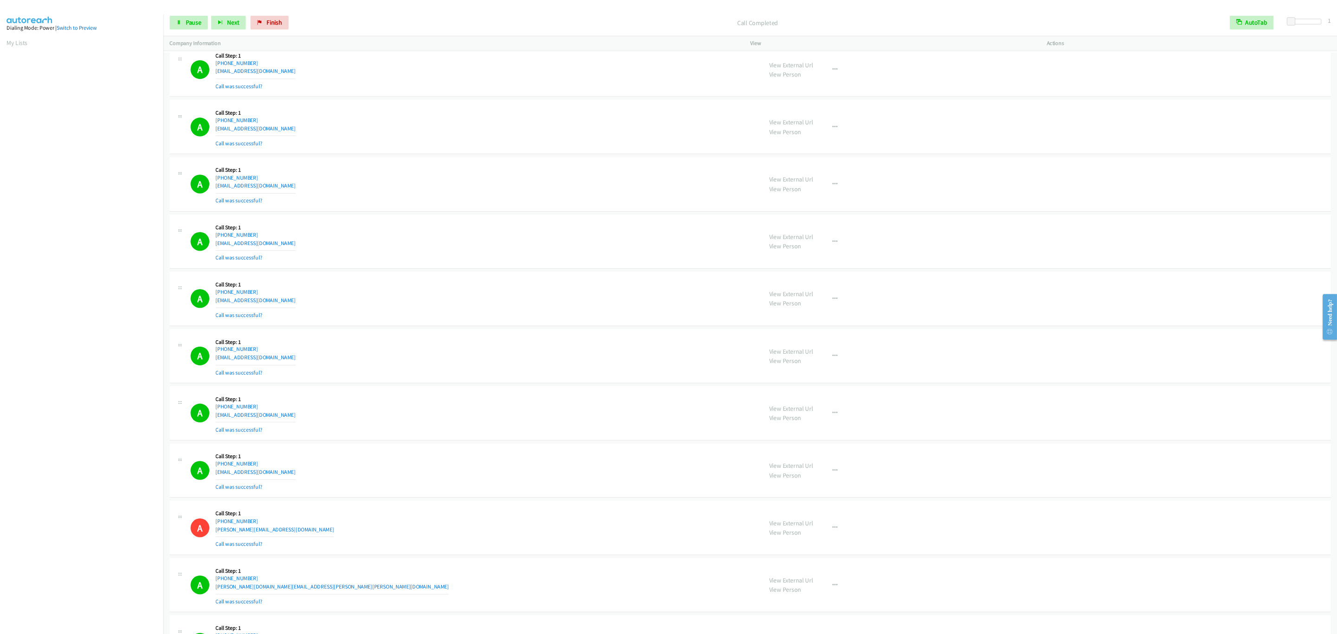
scroll to position [4828, 0]
click at [1121, 426] on div "View External Url View Person View External Url Email Schedule/Manage Callback …" at bounding box center [1219, 398] width 404 height 55
click at [1111, 408] on button "button" at bounding box center [1113, 398] width 25 height 19
click at [1105, 487] on link "Add to do not call list" at bounding box center [1063, 477] width 123 height 19
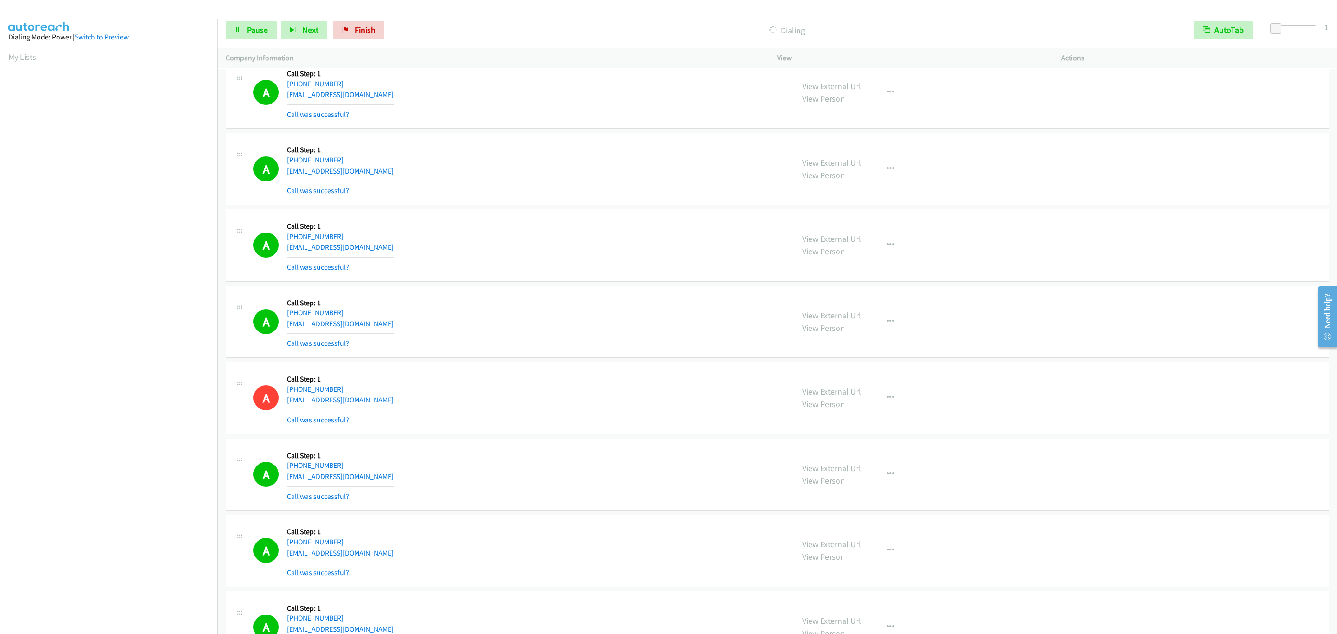
click at [578, 183] on div "A Callback Scheduled Call Step: 1 America/Los_Angeles [PHONE_NUMBER] [EMAIL_ADD…" at bounding box center [519, 168] width 532 height 55
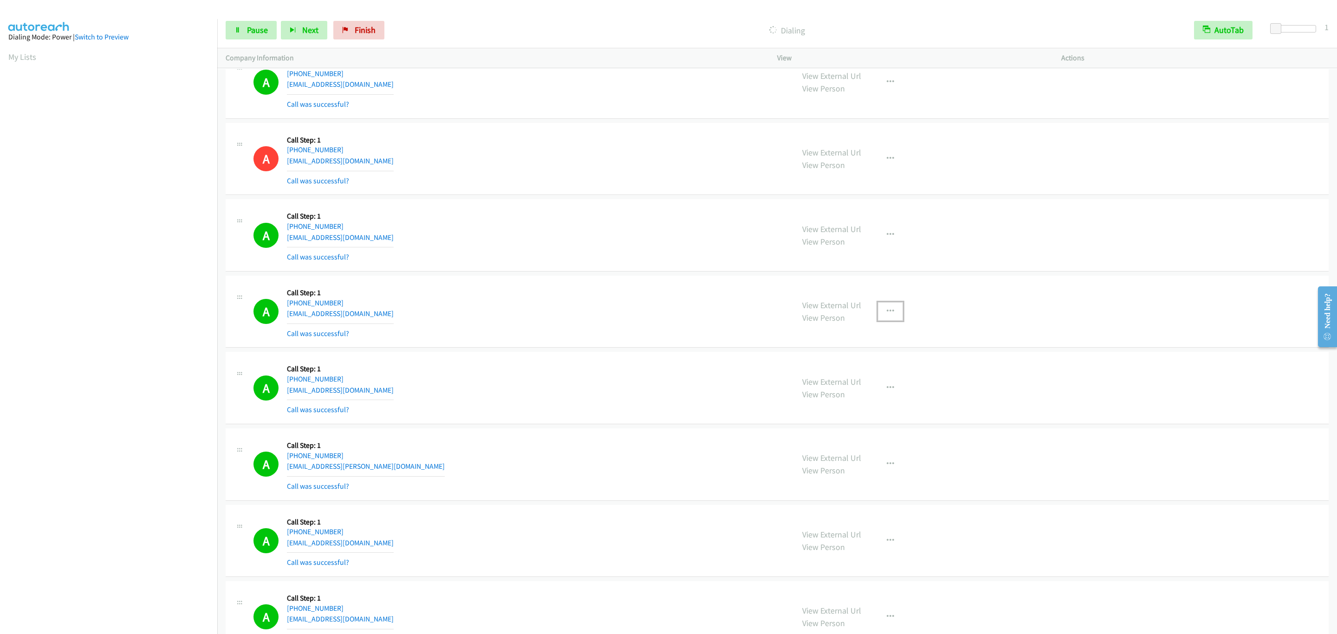
click at [883, 321] on button "button" at bounding box center [890, 311] width 25 height 19
click at [862, 400] on link "Add to do not call list" at bounding box center [840, 391] width 123 height 19
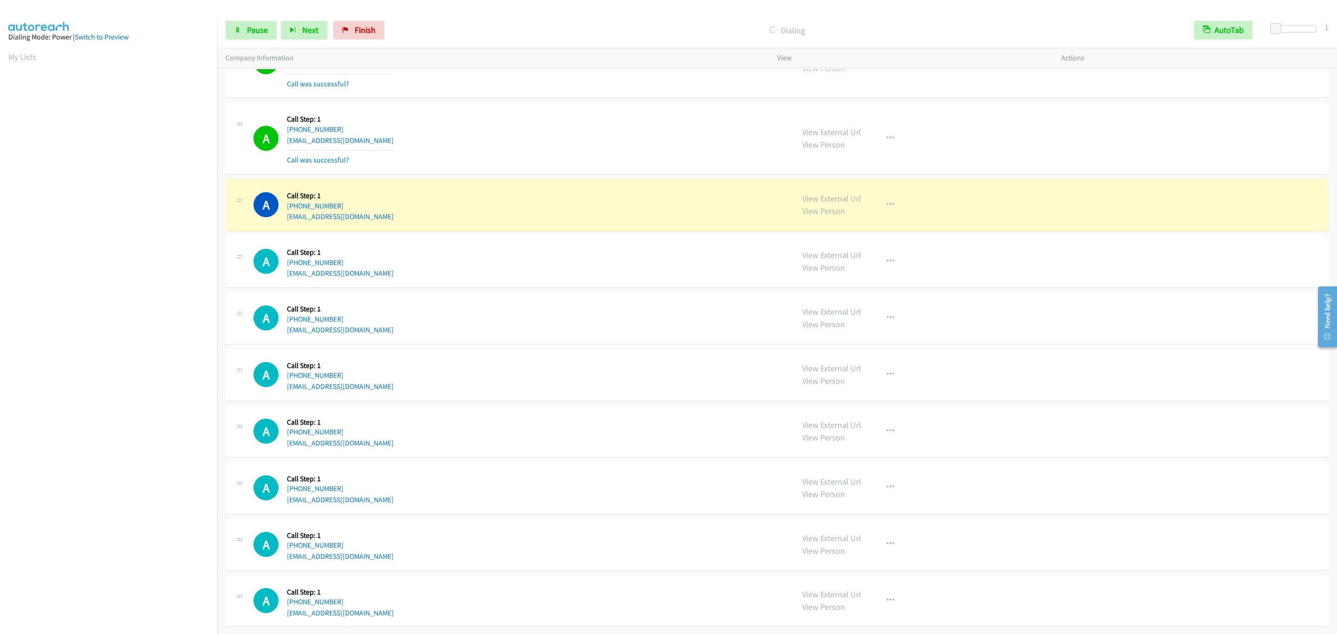
scroll to position [8108, 0]
click at [887, 201] on icon "button" at bounding box center [890, 204] width 7 height 7
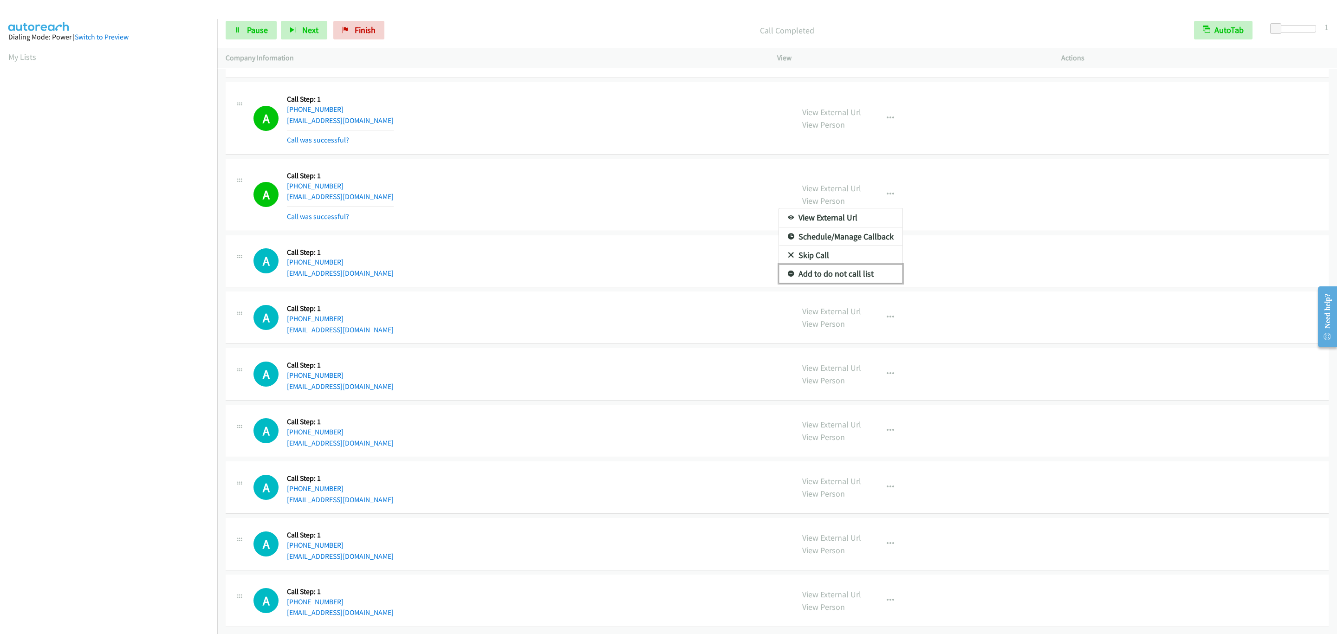
click at [851, 283] on link "Add to do not call list" at bounding box center [840, 274] width 123 height 19
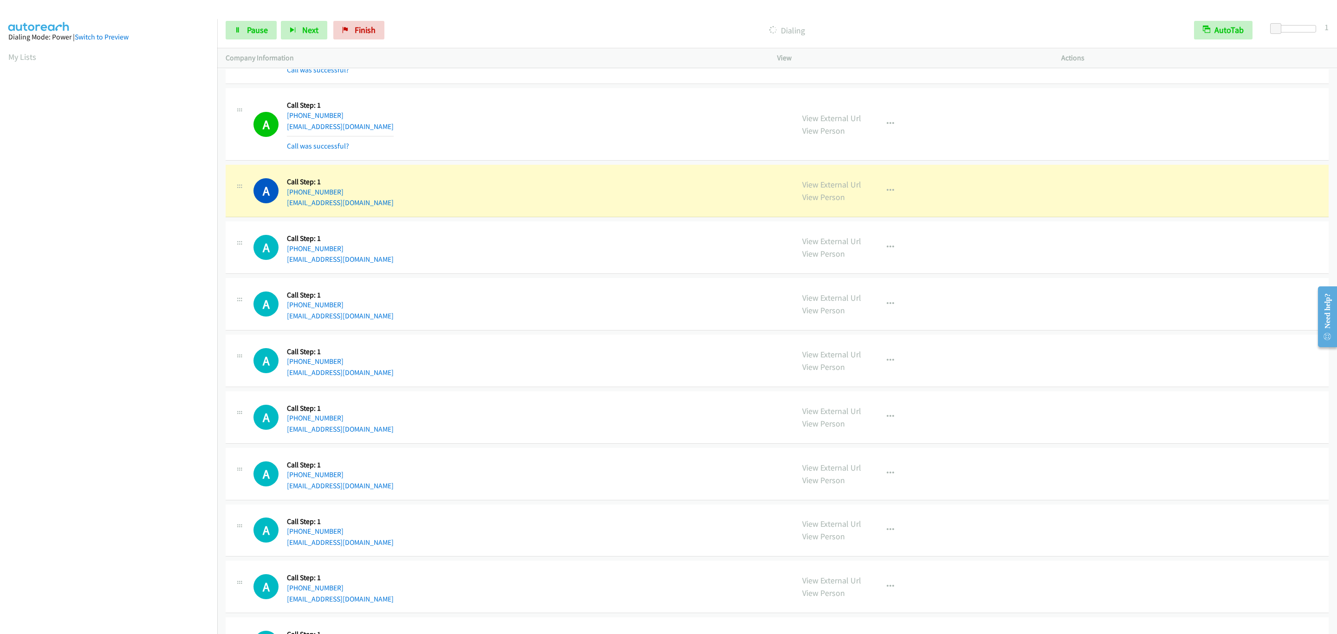
scroll to position [8734, 0]
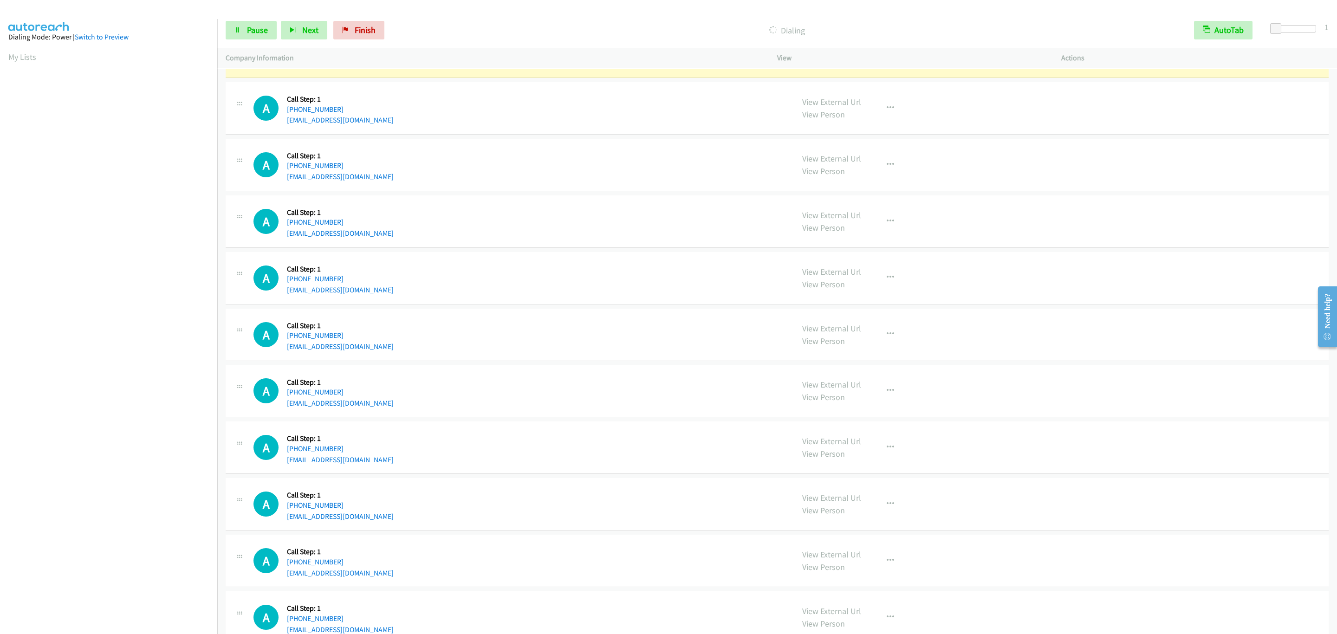
click at [659, 126] on div "A Callback Scheduled Call Step: 1 [GEOGRAPHIC_DATA]/[GEOGRAPHIC_DATA] [PHONE_NU…" at bounding box center [519, 108] width 532 height 35
click at [868, 69] on div "View External Url View Person View External Url Email Schedule/Manage Callback …" at bounding box center [940, 51] width 292 height 35
click at [878, 61] on button "button" at bounding box center [890, 51] width 25 height 19
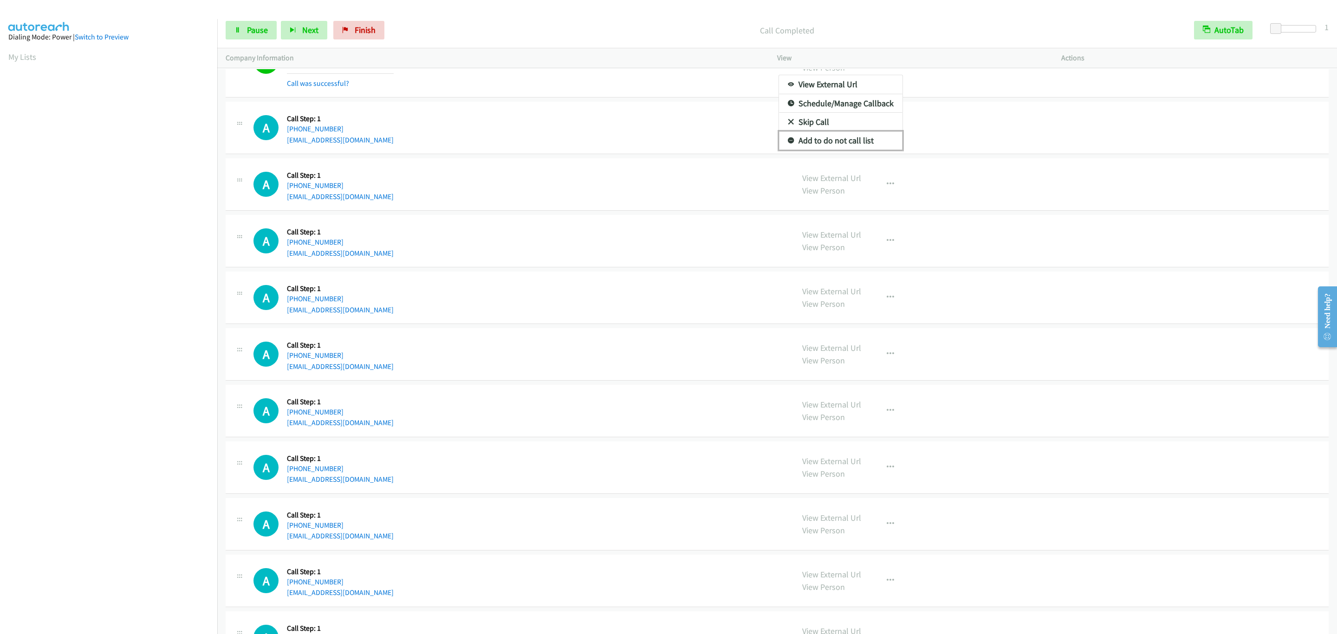
drag, startPoint x: 857, startPoint y: 198, endPoint x: 867, endPoint y: 198, distance: 9.7
click at [856, 150] on link "Add to do not call list" at bounding box center [840, 140] width 123 height 19
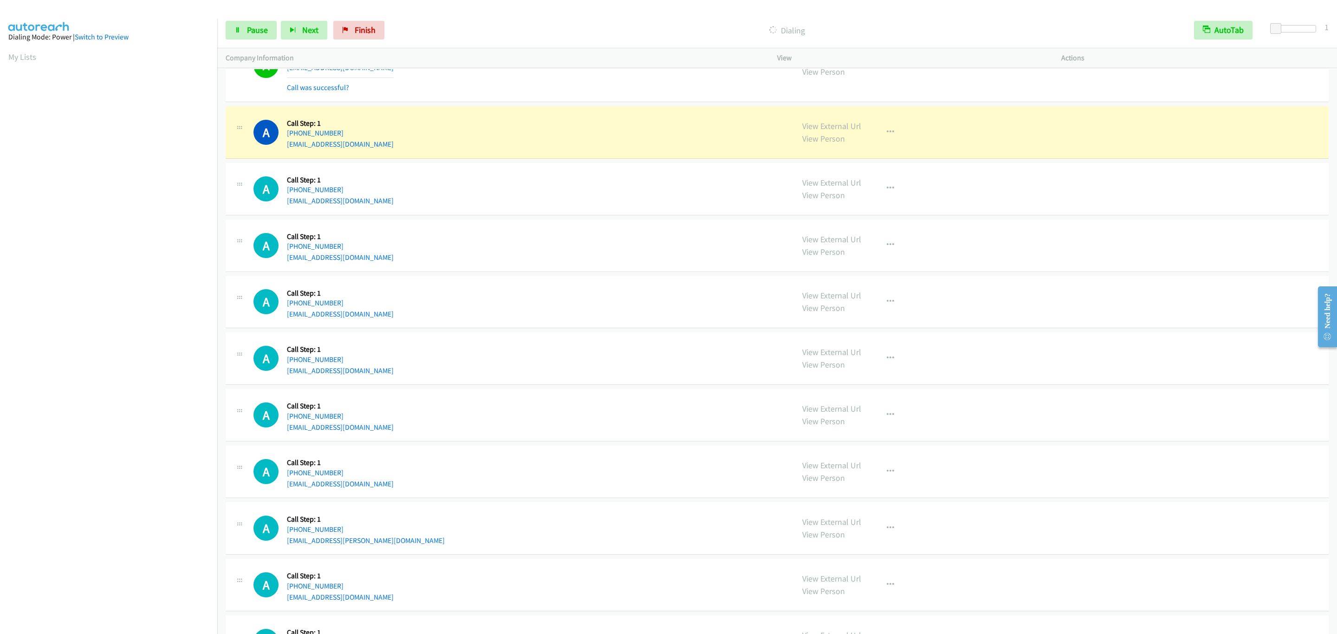
scroll to position [9105, 0]
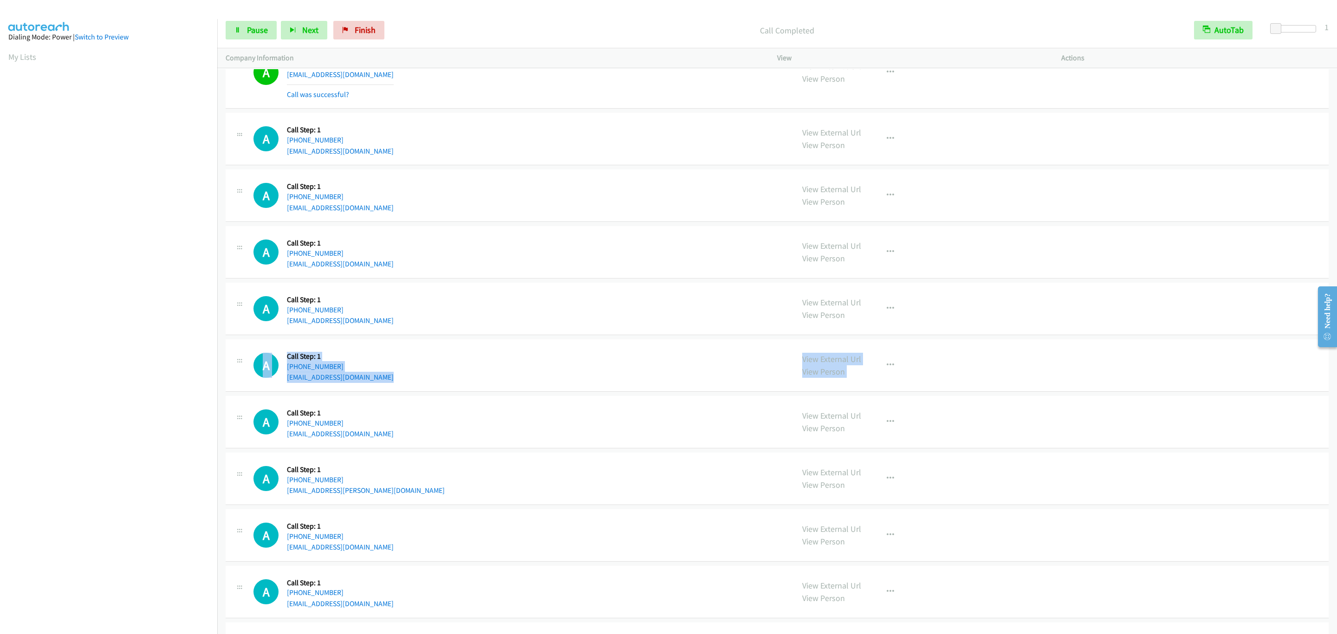
drag, startPoint x: 241, startPoint y: 472, endPoint x: 246, endPoint y: 406, distance: 66.6
click at [242, 373] on div at bounding box center [239, 360] width 11 height 25
click at [259, 35] on link "Pause" at bounding box center [251, 30] width 51 height 19
click at [259, 32] on span "Start Calls" at bounding box center [265, 30] width 36 height 11
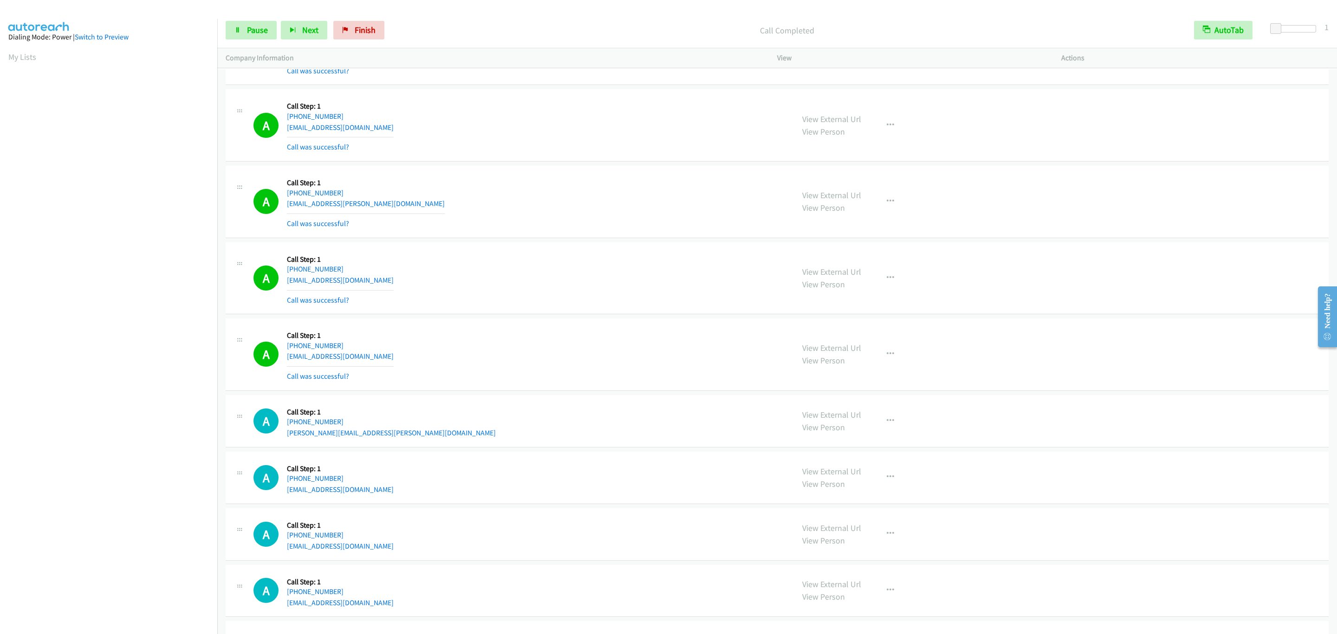
scroll to position [9839, 0]
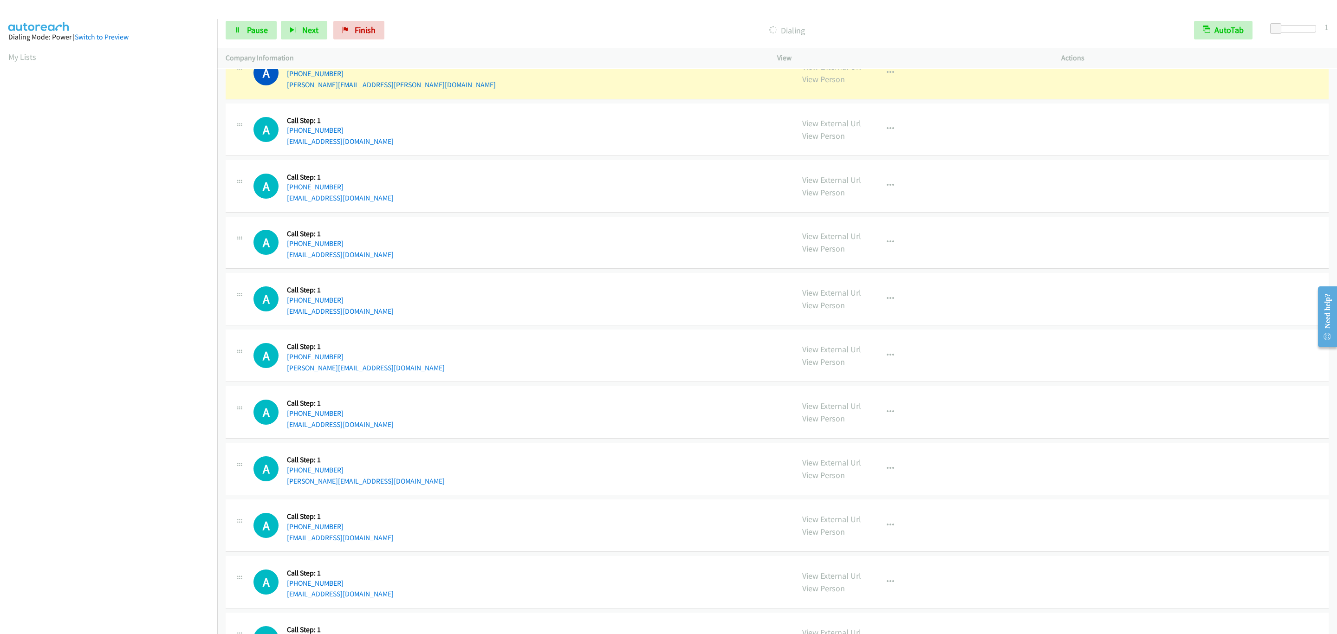
click at [637, 91] on div "A Callback Scheduled Call Step: 1 America/New_York [PHONE_NUMBER] [PERSON_NAME]…" at bounding box center [519, 72] width 532 height 35
click at [897, 82] on button "button" at bounding box center [890, 73] width 25 height 19
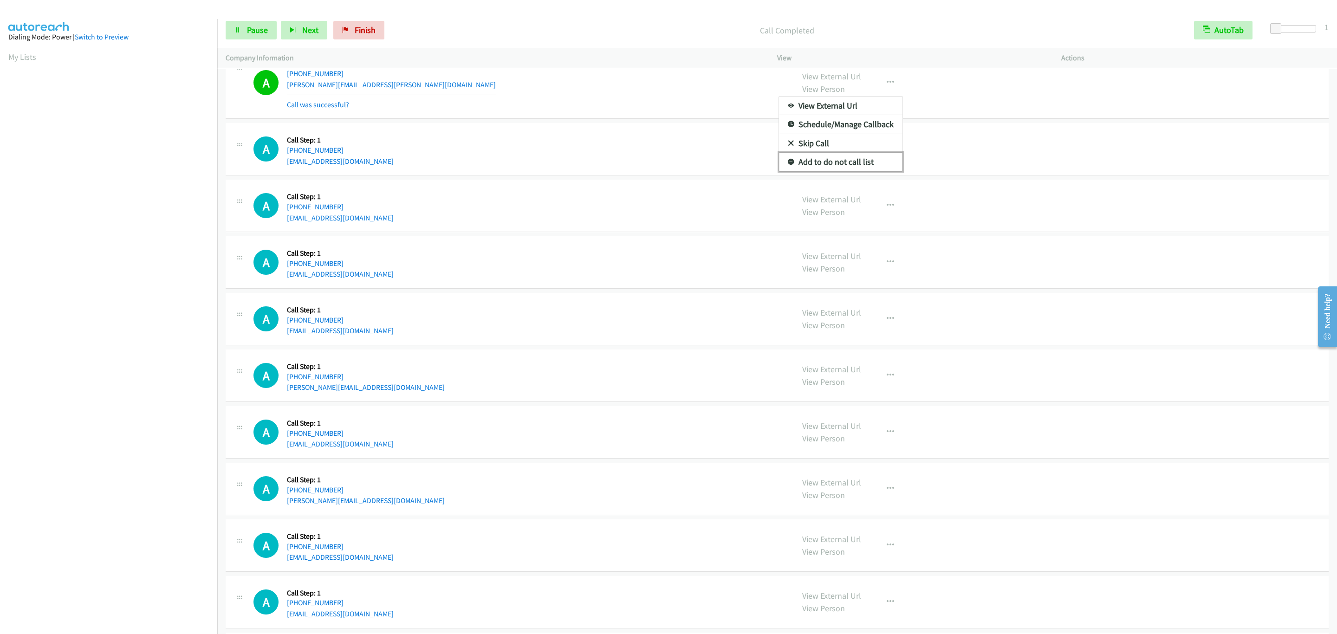
drag, startPoint x: 849, startPoint y: 225, endPoint x: 835, endPoint y: 228, distance: 15.3
click at [849, 171] on link "Add to do not call list" at bounding box center [840, 162] width 123 height 19
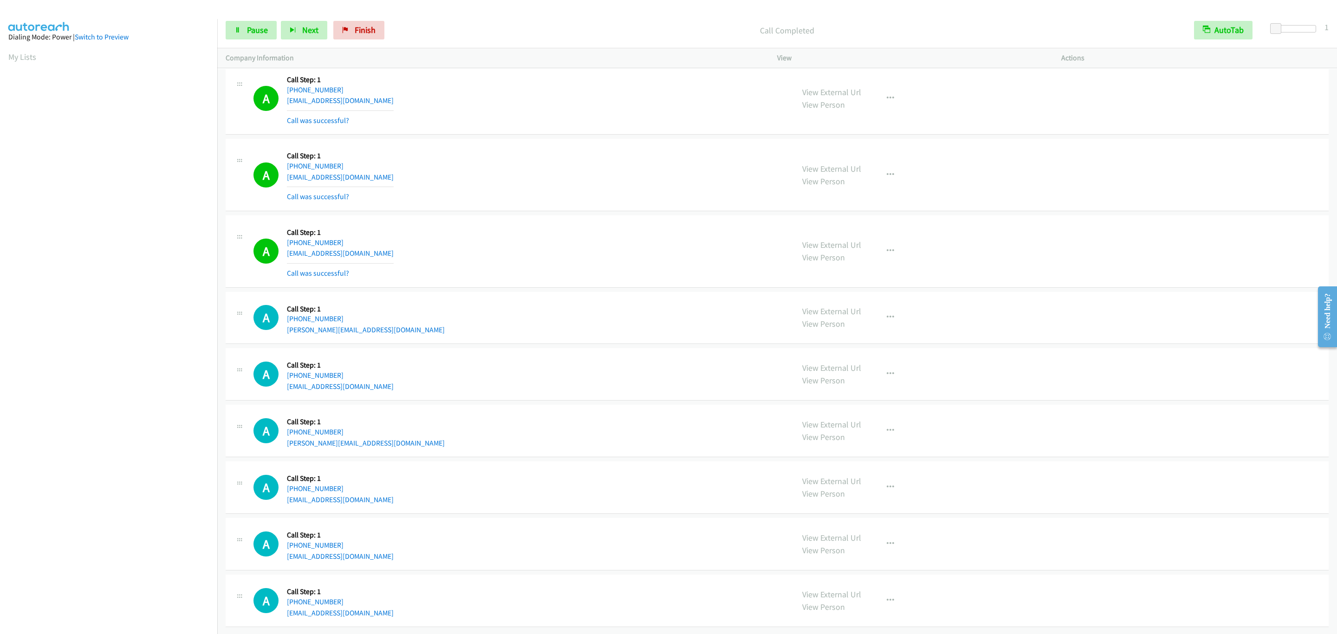
scroll to position [10049, 0]
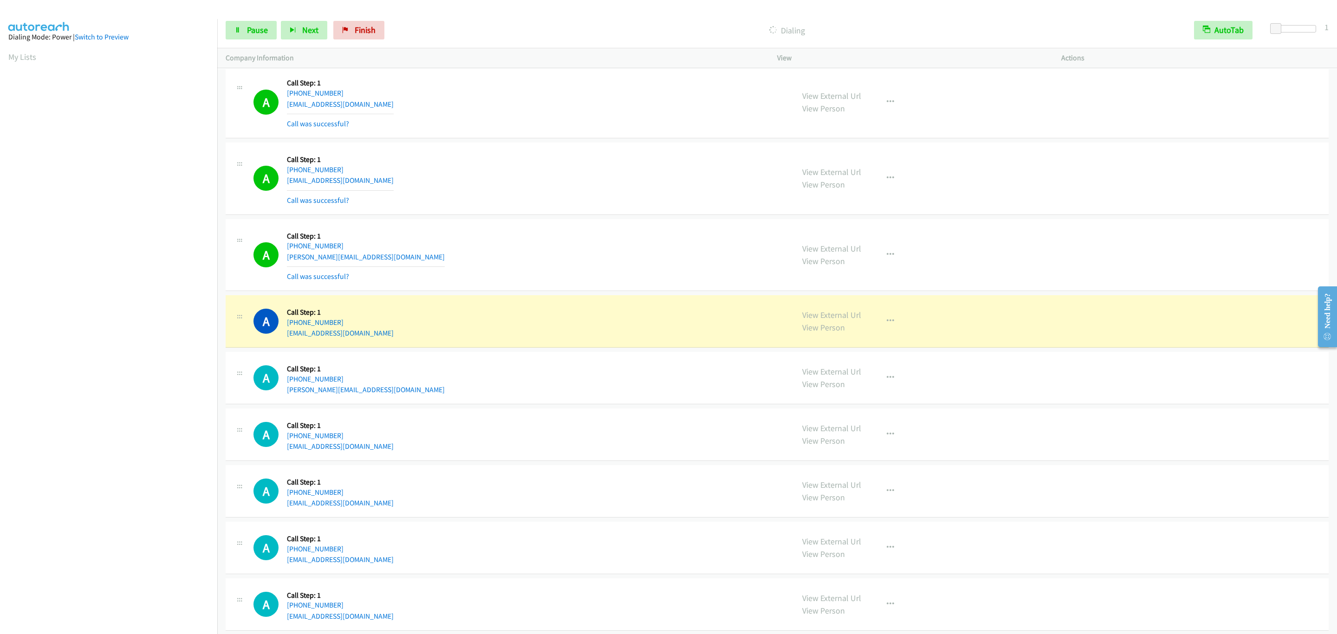
click at [446, 283] on div "A Callback Scheduled Call Step: 1 [GEOGRAPHIC_DATA]/[GEOGRAPHIC_DATA] [PHONE_NU…" at bounding box center [519, 254] width 532 height 55
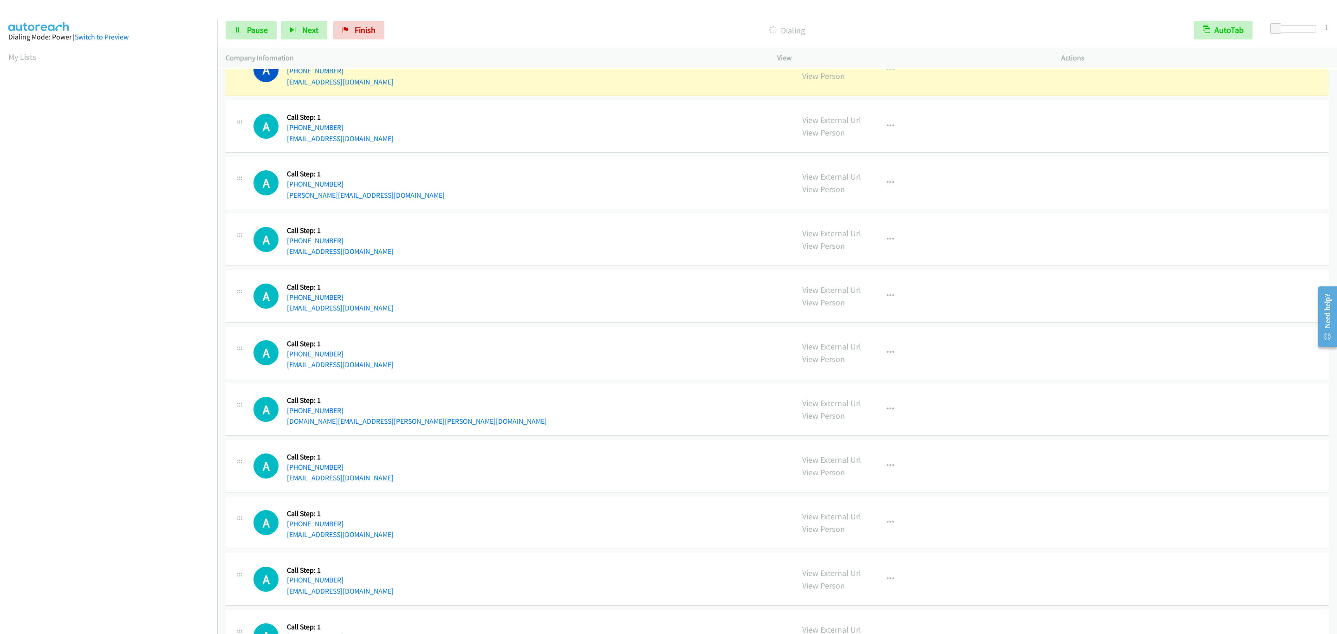
scroll to position [10676, 0]
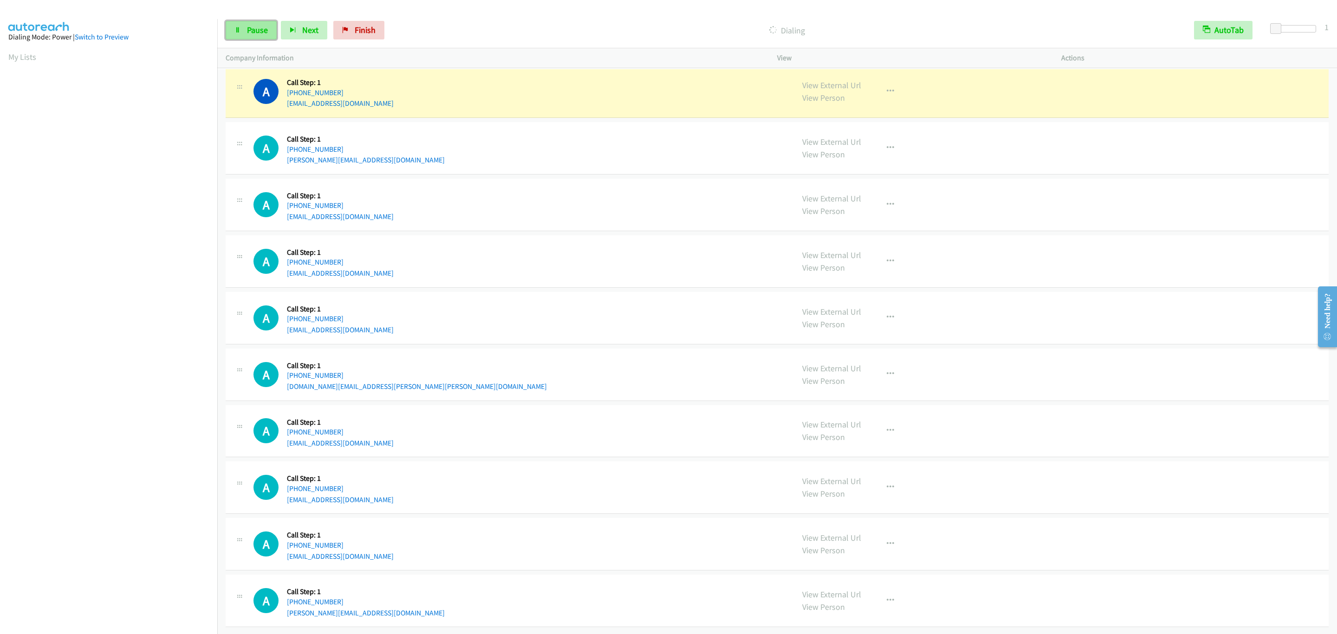
click at [266, 32] on span "Pause" at bounding box center [257, 30] width 21 height 11
